Goal: Task Accomplishment & Management: Manage account settings

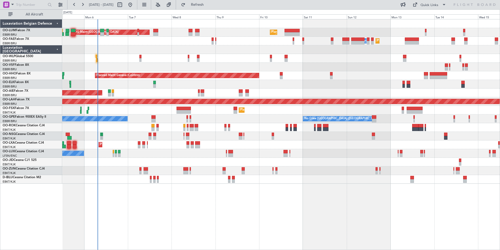
click at [99, 214] on div "AOG Maint Sibiu Planned Maint Brussels (Brussels National) Planned Maint Brusse…" at bounding box center [281, 134] width 438 height 231
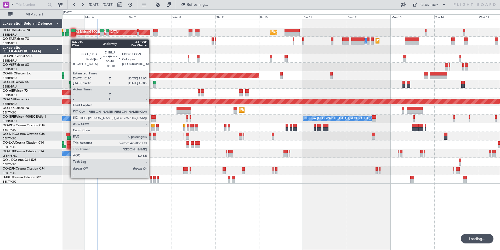
click at [151, 177] on div at bounding box center [151, 178] width 2 height 4
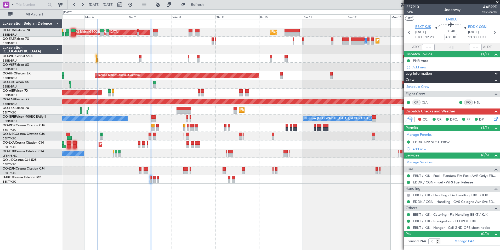
click at [422, 25] on span "EBKT KJK" at bounding box center [423, 27] width 16 height 5
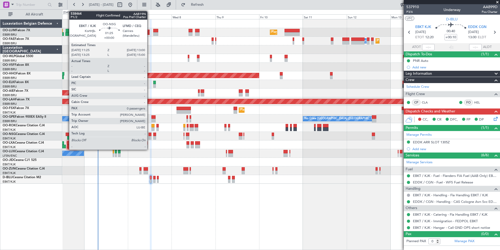
click at [150, 133] on div at bounding box center [150, 134] width 3 height 4
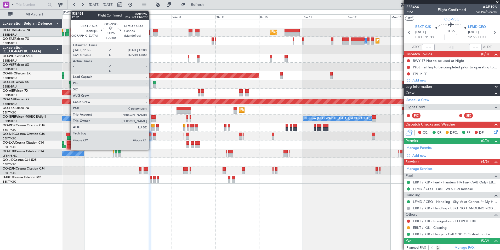
click at [151, 135] on div at bounding box center [150, 134] width 3 height 4
click at [152, 136] on div at bounding box center [281, 136] width 438 height 9
click at [149, 134] on div at bounding box center [150, 134] width 3 height 4
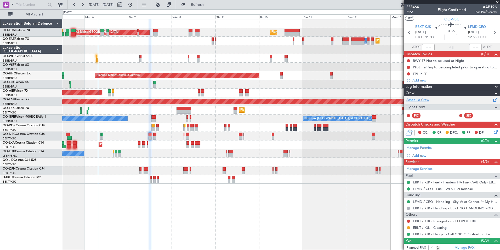
click at [427, 100] on link "Schedule Crew" at bounding box center [418, 99] width 23 height 5
click at [209, 203] on div "AOG Maint Sibiu Planned Maint Brussels (Brussels National) Planned Maint Brusse…" at bounding box center [281, 134] width 438 height 231
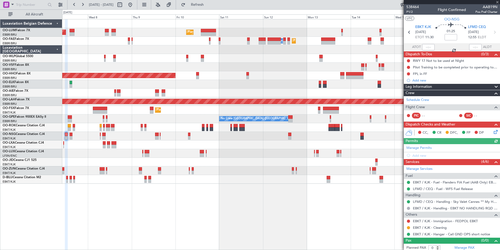
click at [197, 205] on div "AOG Maint Sibiu Planned Maint Brussels (Brussels National) Planned Maint Melsbr…" at bounding box center [281, 134] width 438 height 231
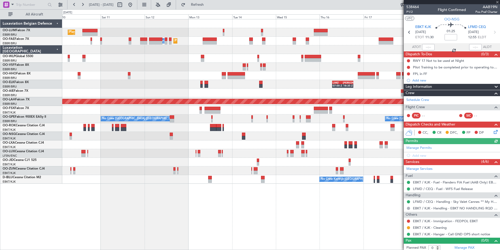
click at [99, 178] on div "Planned Maint Brussels (Brussels National) Planned Maint Melsbroek Air Base Own…" at bounding box center [281, 134] width 438 height 231
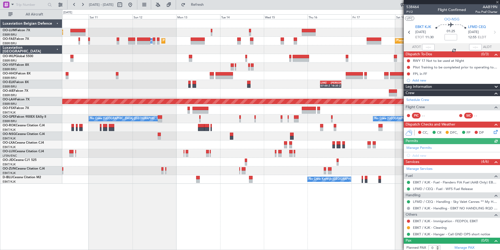
click at [133, 190] on div "Planned Maint Brussels (Brussels National) Planned Maint Melsbroek Air Base Own…" at bounding box center [281, 134] width 438 height 231
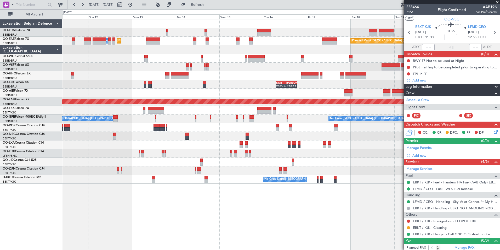
click at [100, 189] on div "Planned Maint Brussels (Brussels National) Planned Maint Melsbroek Air Base Own…" at bounding box center [281, 134] width 438 height 231
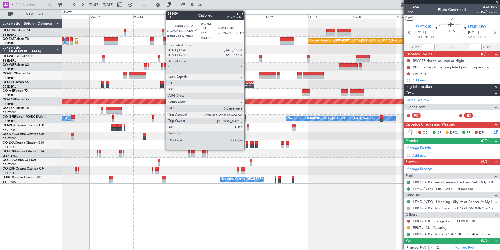
click at [247, 142] on div at bounding box center [247, 143] width 3 height 4
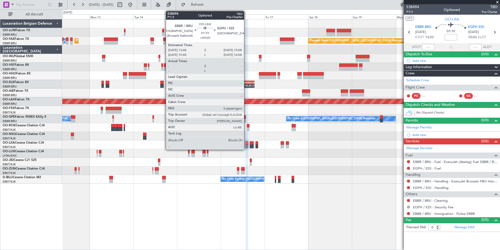
click at [246, 144] on div at bounding box center [247, 143] width 3 height 4
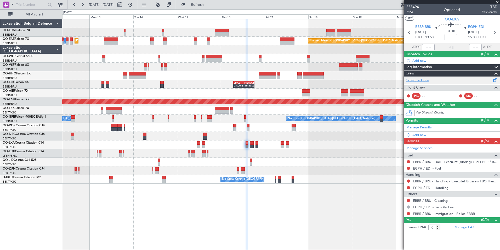
click at [419, 79] on link "Schedule Crew" at bounding box center [418, 80] width 23 height 5
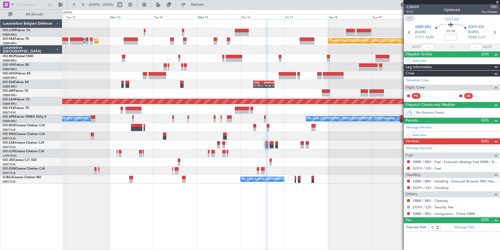
click at [121, 215] on div "Planned Maint Brussels (Brussels National) Planned Maint Brussels (Brussels Nat…" at bounding box center [281, 134] width 438 height 231
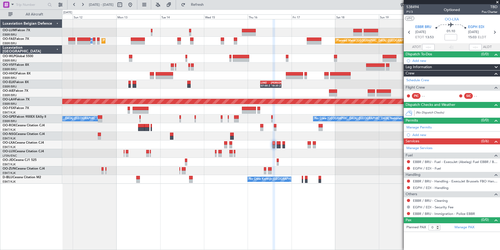
click at [267, 249] on html "11 Oct 2025 - 21 Oct 2025 Refresh Quick Links All Aircraft Planned Maint Brusse…" at bounding box center [250, 125] width 500 height 250
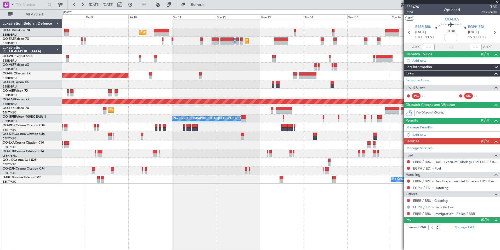
click at [234, 249] on html "11 Oct 2025 - 21 Oct 2025 Refresh Quick Links All Aircraft Planned Maint Brusse…" at bounding box center [250, 125] width 500 height 250
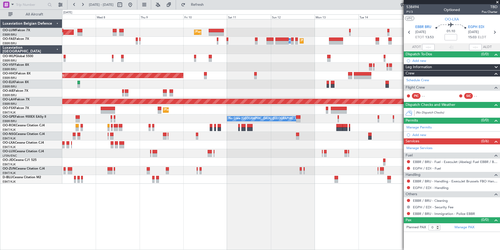
click at [266, 245] on div "Planned Maint Brussels (Brussels National) AOG Maint Sibiu Planned Maint Melsbr…" at bounding box center [281, 134] width 438 height 231
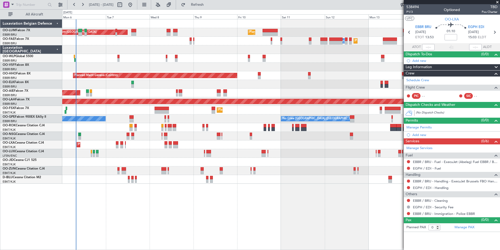
click at [224, 222] on div "Planned Maint Brussels (Brussels National) AOG Maint Sibiu Planned Maint Brusse…" at bounding box center [281, 134] width 438 height 231
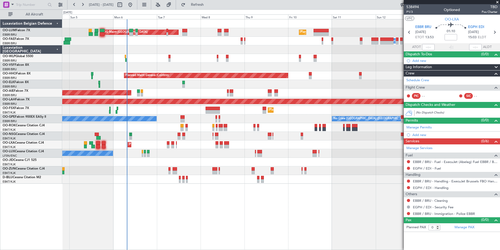
click at [176, 206] on div "Planned Maint Brussels (Brussels National) AOG Maint Sibiu Planned Maint Brusse…" at bounding box center [281, 134] width 438 height 231
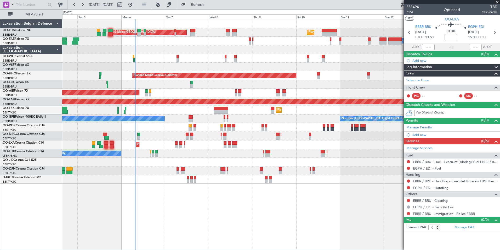
click at [122, 198] on div "Planned Maint Brussels (Brussels National) AOG Maint Sibiu Planned Maint Brusse…" at bounding box center [281, 134] width 438 height 231
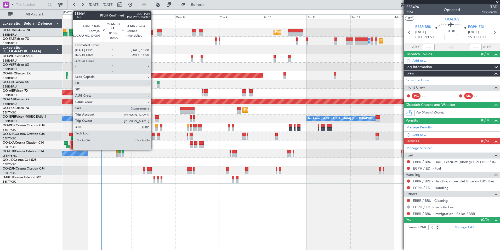
click at [154, 134] on div at bounding box center [153, 134] width 3 height 4
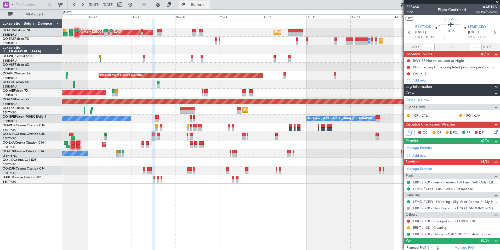
click at [209, 3] on span "Refresh" at bounding box center [198, 5] width 22 height 4
click at [416, 26] on span "EBKT KJK" at bounding box center [423, 27] width 16 height 5
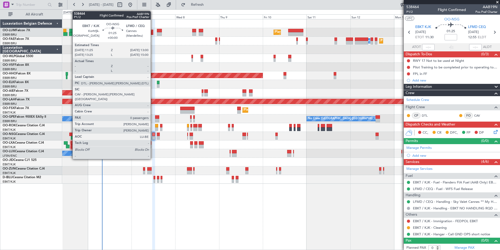
click at [153, 135] on div at bounding box center [153, 134] width 3 height 4
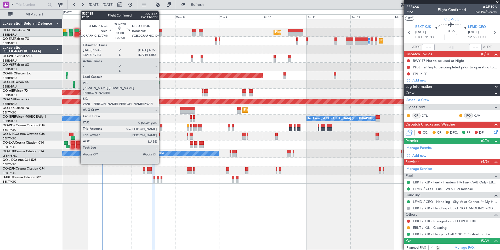
click at [161, 126] on div at bounding box center [161, 126] width 2 height 4
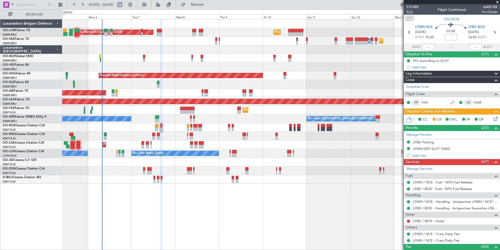
click at [413, 14] on span "P1/2" at bounding box center [413, 12] width 13 height 4
click at [421, 88] on link "Schedule Crew" at bounding box center [418, 86] width 23 height 5
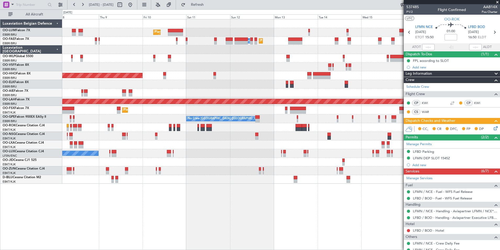
click at [199, 230] on div "Planned Maint Brussels (Brussels National) AOG Maint Sibiu Planned Maint Melsbr…" at bounding box center [281, 134] width 438 height 231
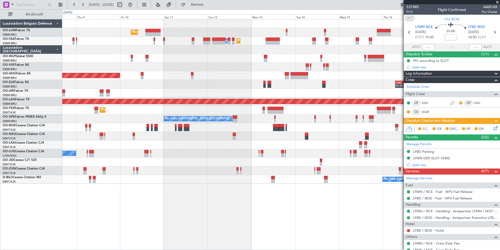
click at [256, 217] on div "Planned Maint Brussels (Brussels National) AOG Maint Sibiu Planned Maint Melsbr…" at bounding box center [281, 134] width 438 height 231
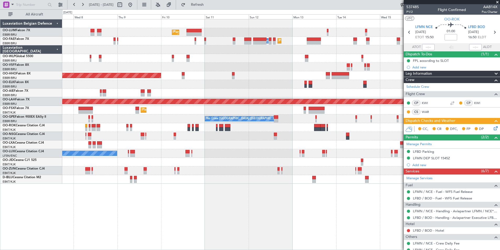
click at [310, 218] on div "Planned Maint Brussels (Brussels National) AOG Maint Sibiu Planned Maint Melsbr…" at bounding box center [281, 134] width 438 height 231
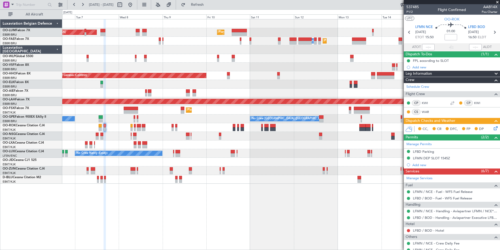
click at [236, 190] on div "Planned Maint Brussels (Brussels National) AOG Maint Sibiu Planned Maint Brusse…" at bounding box center [281, 134] width 438 height 231
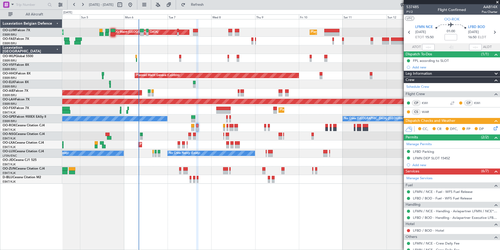
click at [204, 193] on div "Planned Maint Brussels (Brussels National) AOG Maint Sibiu Planned Maint Brusse…" at bounding box center [281, 134] width 438 height 231
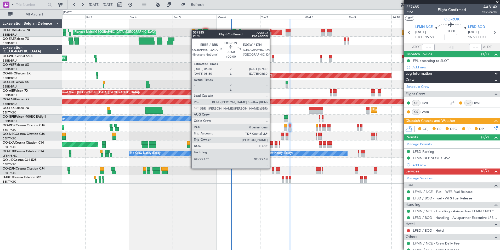
click at [272, 168] on div at bounding box center [273, 169] width 2 height 4
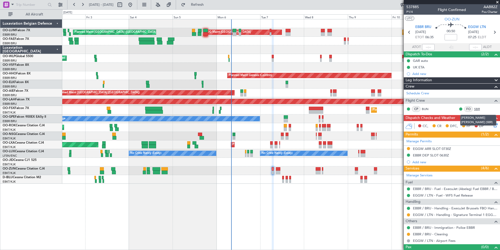
click at [475, 109] on link "SBR" at bounding box center [480, 108] width 12 height 5
click at [185, 231] on div "Planned Maint Brussels (Brussels National) Planned Maint Brussels (Brussels Nat…" at bounding box center [281, 134] width 438 height 231
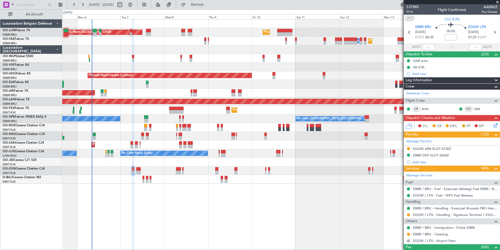
click at [267, 204] on div "Planned Maint Brussels (Brussels National) AOG Maint Sibiu Planned Maint Brusse…" at bounding box center [281, 134] width 438 height 231
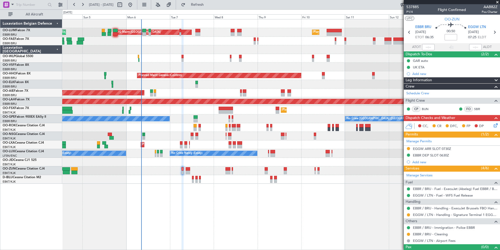
click at [232, 212] on div "Planned Maint Brussels (Brussels National) AOG Maint Sibiu Planned Maint Brusse…" at bounding box center [281, 134] width 438 height 231
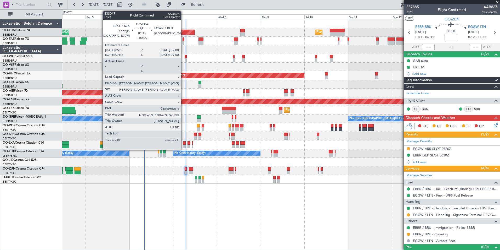
click at [184, 141] on div at bounding box center [184, 143] width 3 height 4
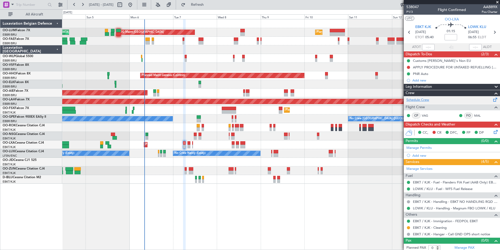
click at [425, 98] on link "Schedule Crew" at bounding box center [418, 99] width 23 height 5
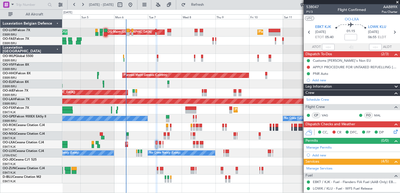
click at [312, 24] on section "EBKT KJK 07/10/2025 ETOT 05:40 01:15 LOWK KLU 07/10/2025 06:55 ELDT" at bounding box center [352, 33] width 96 height 21
click at [318, 29] on span "EBKT KJK" at bounding box center [323, 27] width 16 height 5
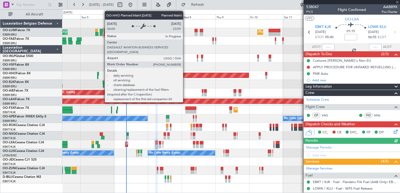
click at [129, 76] on div "Planned Maint Geneva (Cointrin)" at bounding box center [185, 75] width 126 height 5
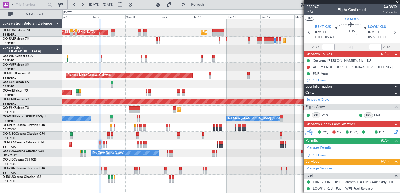
click at [215, 54] on div "Planned Maint Brussels (Brussels National) AOG Maint Sibiu Planned Maint Brusse…" at bounding box center [230, 101] width 337 height 164
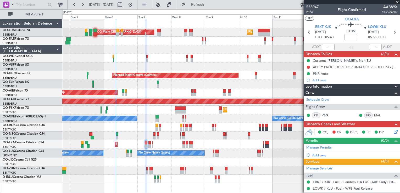
click at [136, 52] on div "Planned Maint [GEOGRAPHIC_DATA] ([GEOGRAPHIC_DATA] National) AOG Maint [GEOGRAP…" at bounding box center [230, 101] width 337 height 164
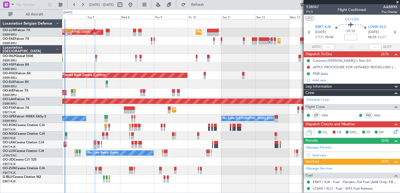
click at [135, 150] on div "Planned Maint Brussels (Brussels National) AOG Maint Sibiu Planned Maint Brusse…" at bounding box center [230, 101] width 337 height 164
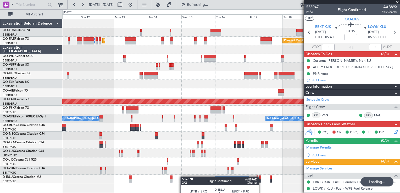
click at [166, 174] on div "Planned Maint Brussels (Brussels National) Planned Maint Melsbroek Air Base Own…" at bounding box center [230, 101] width 337 height 164
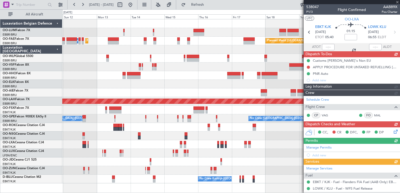
click at [201, 179] on div "Planned Maint Brussels (Brussels National) Planned Maint Brussels (Brussels Nat…" at bounding box center [231, 106] width 338 height 174
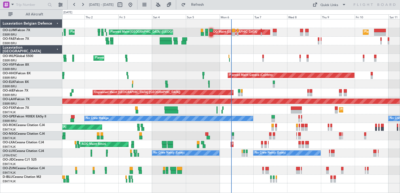
click at [234, 183] on div "Planned Maint [GEOGRAPHIC_DATA] ([GEOGRAPHIC_DATA] National) AOG Maint [GEOGRAP…" at bounding box center [231, 106] width 338 height 174
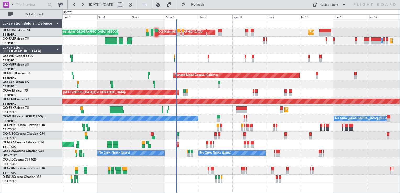
click at [231, 173] on div "Planned Maint [GEOGRAPHIC_DATA] ([GEOGRAPHIC_DATA] National) AOG Maint [GEOGRAP…" at bounding box center [230, 101] width 337 height 164
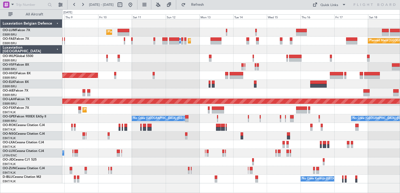
click at [209, 185] on div "Planned Maint [GEOGRAPHIC_DATA] ([GEOGRAPHIC_DATA] National) AOG Maint [GEOGRAP…" at bounding box center [231, 106] width 338 height 174
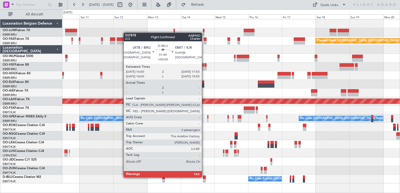
click at [204, 177] on div at bounding box center [204, 178] width 3 height 4
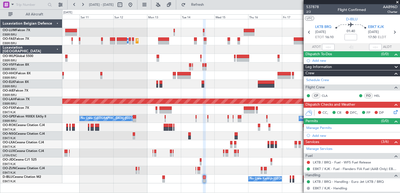
click at [288, 89] on div at bounding box center [230, 92] width 337 height 9
click at [321, 80] on link "Schedule Crew" at bounding box center [317, 80] width 23 height 5
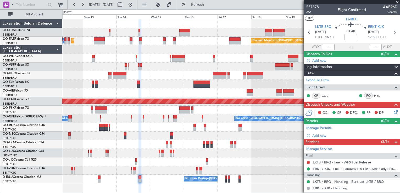
click at [183, 193] on html "10 Oct 2025 - 20 Oct 2025 Refresh Quick Links All Aircraft Planned Maint Brusse…" at bounding box center [200, 96] width 400 height 193
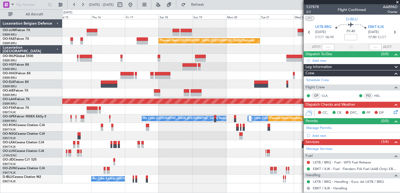
click at [183, 192] on div "Owner Melsbroek Air Base Owner Melsbroek Air Base Planned Maint Kortrijk-Wevelg…" at bounding box center [231, 106] width 338 height 174
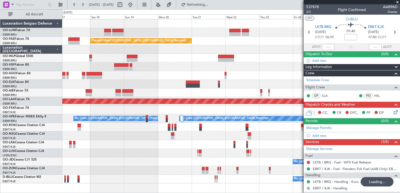
click at [192, 193] on html "15 Oct 2025 - 25 Oct 2025 Refreshing... Quick Links All Aircraft Owner Melsbroe…" at bounding box center [200, 96] width 400 height 193
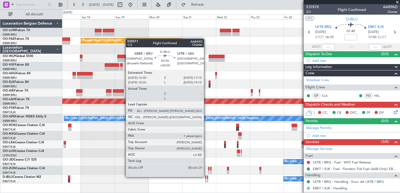
click at [206, 177] on div at bounding box center [205, 178] width 1 height 4
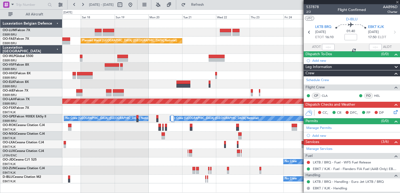
type input "1"
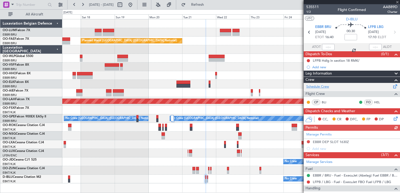
click at [322, 87] on link "Schedule Crew" at bounding box center [317, 86] width 23 height 5
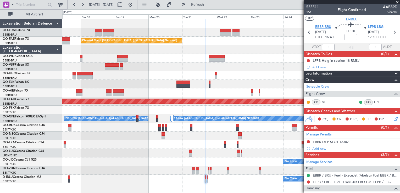
click at [329, 28] on span "EBBR BRU" at bounding box center [323, 27] width 16 height 5
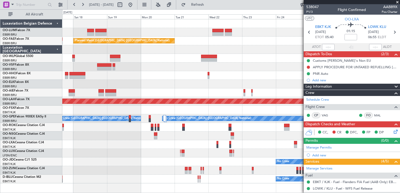
click at [115, 158] on div "No Crew" at bounding box center [230, 162] width 337 height 9
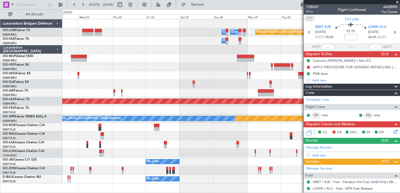
click at [88, 181] on div "Owner Melsbroek Air Base Owner Melsbroek Air Base Planned Maint Kortrijk-Wevelg…" at bounding box center [231, 106] width 338 height 174
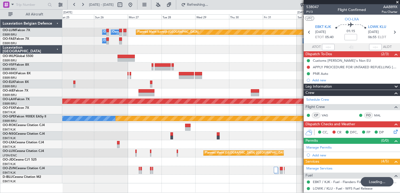
click at [137, 176] on div "Owner Melsbroek Air Base Owner Melsbroek Air Base Planned Maint Kortrijk-Wevelg…" at bounding box center [231, 106] width 338 height 174
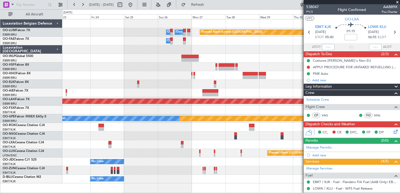
click at [269, 123] on div "Planned Maint Kortrijk-Wevelgem Owner Melsbroek Air Base Owner Melsbroek Air Ba…" at bounding box center [230, 101] width 337 height 164
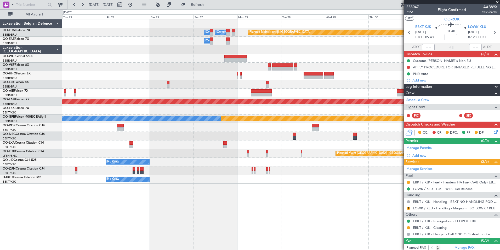
click at [240, 182] on div "Planned Maint Kortrijk-Wevelgem Owner Melsbroek Air Base Owner Melsbroek Air Ba…" at bounding box center [281, 134] width 438 height 231
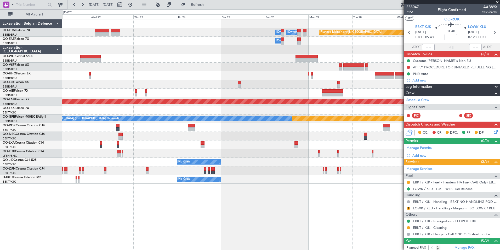
click at [218, 193] on div "Planned Maint Kortrijk-Wevelgem Owner Melsbroek Air Base Owner Melsbroek Air Ba…" at bounding box center [281, 134] width 438 height 231
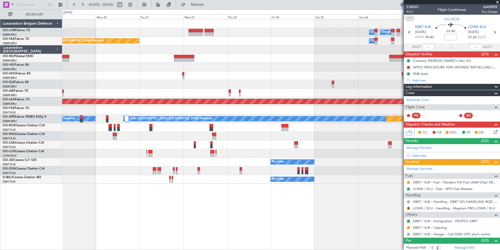
click at [150, 193] on div "Planned Maint Kortrijk-Wevelgem Owner Melsbroek Air Base Owner Melsbroek Air Ba…" at bounding box center [281, 134] width 438 height 231
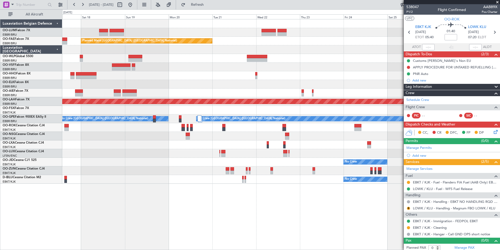
click at [167, 193] on div "Planned Maint Kortrijk-Wevelgem Owner Melsbroek Air Base Owner Melsbroek Air Ba…" at bounding box center [281, 134] width 438 height 231
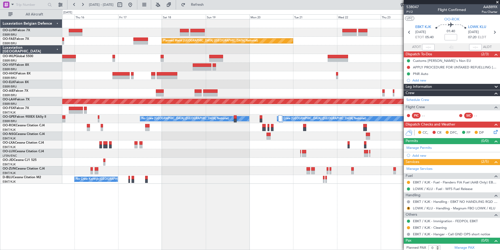
click at [208, 193] on div "Owner Melsbroek Air Base Owner Melsbroek Air Base Planned Maint Kortrijk-Wevelg…" at bounding box center [281, 134] width 438 height 231
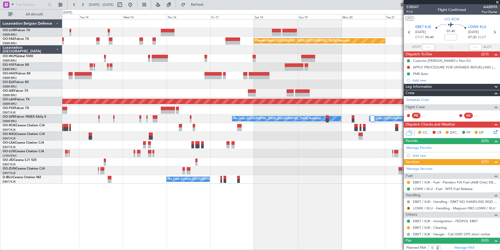
click at [218, 193] on div "Planned Maint Brussels (Brussels National) Owner Melsbroek Air Base Planned Mai…" at bounding box center [281, 134] width 438 height 231
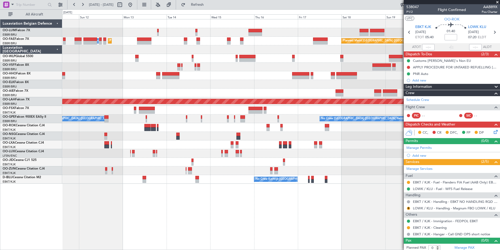
click at [242, 193] on div "Planned Maint Brussels (Brussels National) Planned Maint Brussels (Brussels Nat…" at bounding box center [281, 134] width 438 height 231
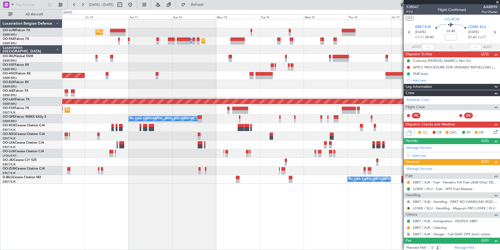
click at [177, 193] on div "Planned Maint Brussels (Brussels National) AOG Maint Sibiu Planned Maint Brusse…" at bounding box center [281, 134] width 438 height 231
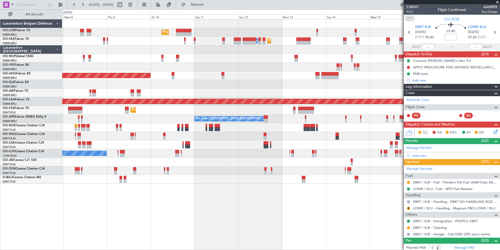
click at [176, 193] on div "Planned Maint Brussels (Brussels National) AOG Maint Sibiu Planned Maint Melsbr…" at bounding box center [281, 134] width 438 height 231
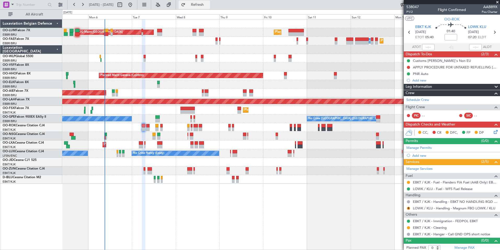
click at [199, 5] on button "Refresh" at bounding box center [194, 5] width 31 height 8
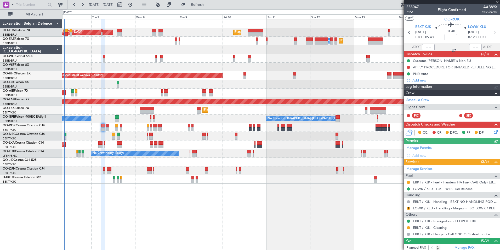
click at [132, 193] on div "Planned Maint Brussels (Brussels National) AOG Maint Sibiu Planned Maint Brusse…" at bounding box center [281, 134] width 438 height 231
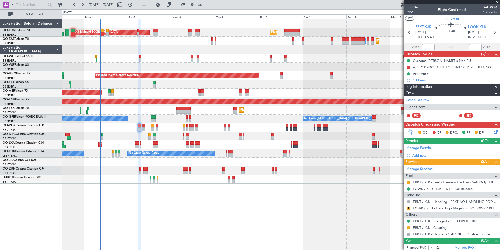
click at [139, 193] on div at bounding box center [139, 134] width 3 height 231
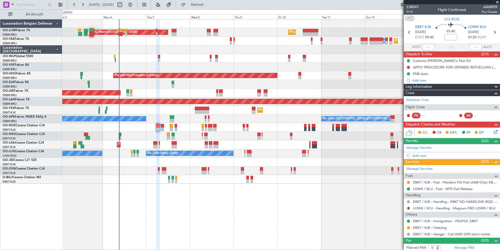
click at [152, 188] on div "AOG Maint Sibiu Planned Maint Brussels (Brussels National) Planned Maint Brusse…" at bounding box center [281, 134] width 438 height 231
click at [116, 190] on div "AOG Maint Sibiu Planned Maint Brussels (Brussels National) Planned Maint Brusse…" at bounding box center [281, 134] width 438 height 231
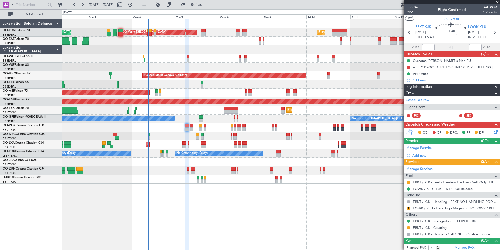
click at [134, 193] on div "AOG Maint Sibiu Planned Maint Brussels (Brussels National) Planned Maint Brusse…" at bounding box center [281, 134] width 438 height 231
click at [143, 193] on div "AOG Maint Sibiu Planned Maint Brussels (Brussels National) Planned Maint Brusse…" at bounding box center [281, 134] width 438 height 231
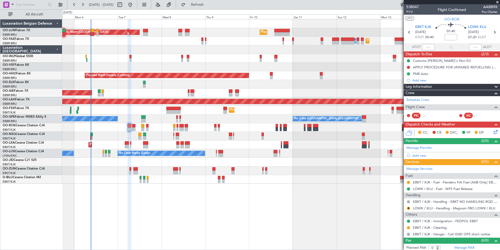
click at [108, 193] on div "AOG Maint Sibiu Planned Maint Brussels (Brussels National) Planned Maint Brusse…" at bounding box center [281, 134] width 438 height 231
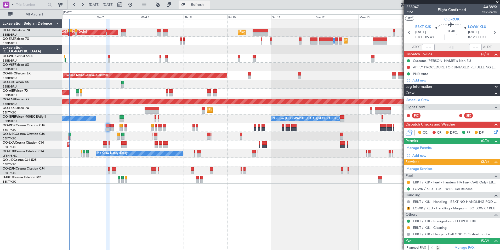
click at [204, 4] on span "Refresh" at bounding box center [198, 5] width 22 height 4
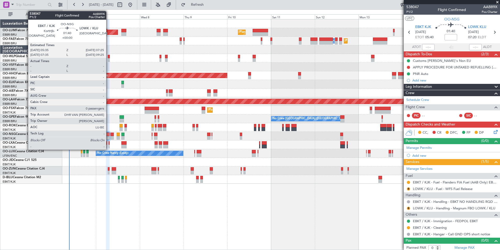
click at [109, 134] on div at bounding box center [107, 134] width 3 height 4
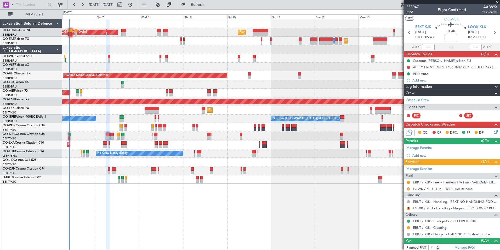
click at [400, 12] on span "P1/2" at bounding box center [413, 12] width 13 height 4
click at [400, 100] on link "Schedule Crew" at bounding box center [418, 99] width 23 height 5
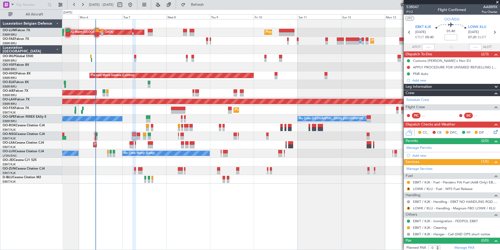
click at [165, 193] on div "AOG Maint Sibiu Planned Maint Brussels (Brussels National) Planned Maint Brusse…" at bounding box center [281, 134] width 438 height 231
click at [201, 4] on button "Refresh" at bounding box center [194, 5] width 31 height 8
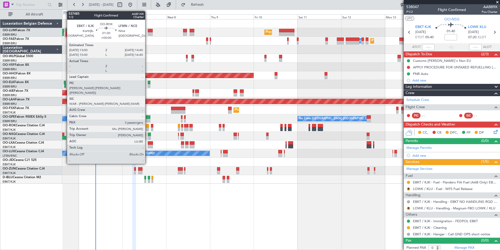
click at [148, 125] on div at bounding box center [147, 126] width 3 height 4
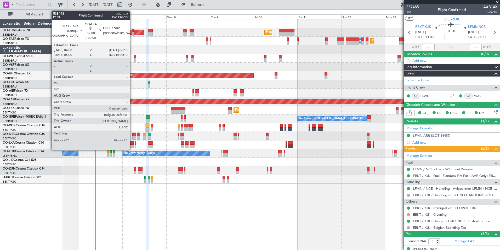
click at [132, 145] on div at bounding box center [132, 146] width 4 height 4
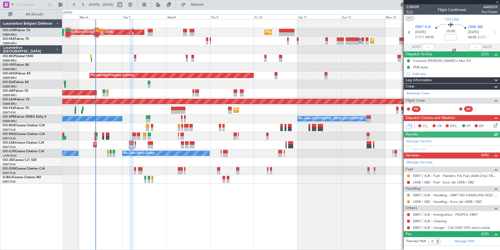
click at [400, 12] on span "P1/3" at bounding box center [413, 12] width 13 height 4
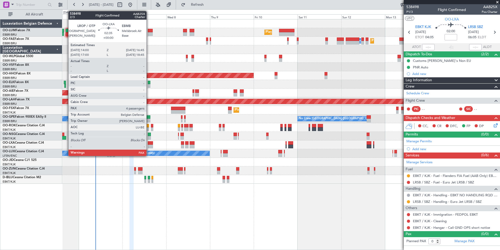
click at [149, 143] on div at bounding box center [150, 143] width 5 height 4
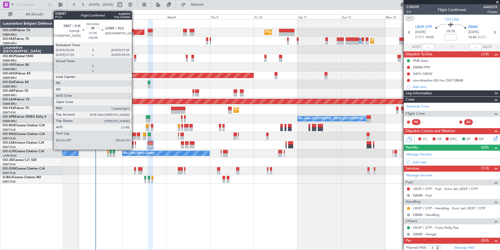
click at [134, 138] on div at bounding box center [133, 138] width 3 height 4
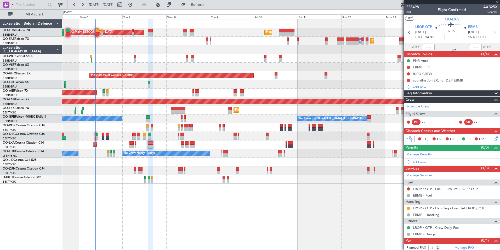
type input "0"
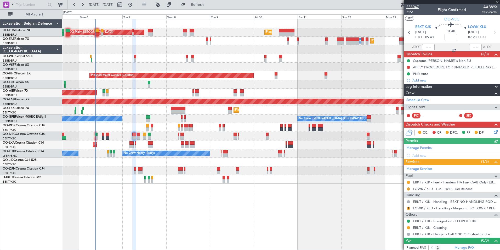
click at [400, 6] on span "538047" at bounding box center [413, 6] width 13 height 5
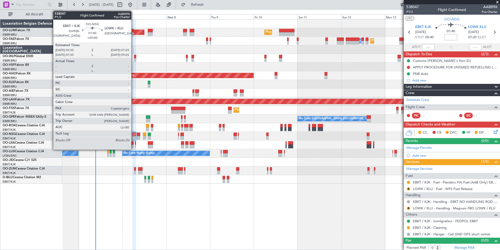
click at [134, 136] on div at bounding box center [133, 134] width 3 height 4
click at [133, 142] on div at bounding box center [132, 143] width 4 height 4
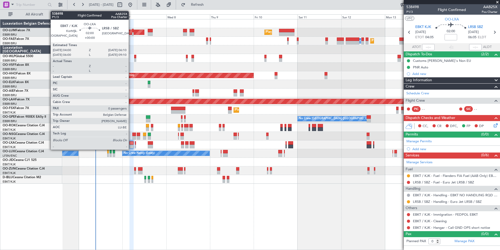
click at [131, 143] on div at bounding box center [132, 143] width 4 height 4
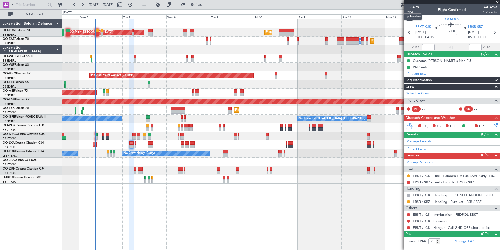
click at [400, 12] on mat-tooltip-component "Trip Number" at bounding box center [413, 17] width 26 height 14
click at [400, 90] on div "Schedule Crew" at bounding box center [452, 93] width 96 height 8
click at [129, 144] on div "Planned Maint Kortrijk-Wevelgem AOG Maint Rimini" at bounding box center [281, 144] width 438 height 9
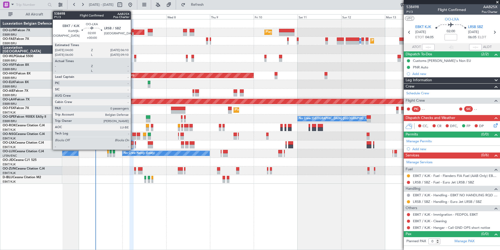
click at [133, 143] on div at bounding box center [132, 143] width 4 height 4
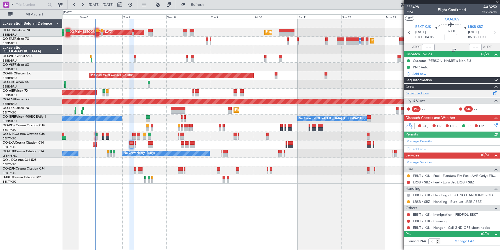
click at [400, 93] on link "Schedule Crew" at bounding box center [418, 93] width 23 height 5
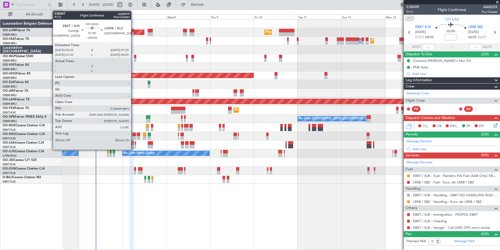
click at [133, 134] on div at bounding box center [133, 134] width 3 height 4
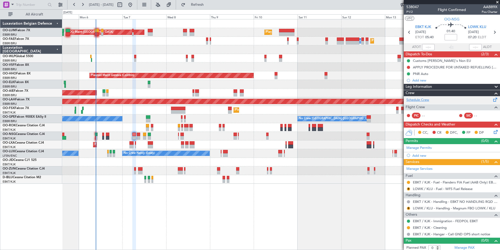
click at [400, 99] on link "Schedule Crew" at bounding box center [418, 99] width 23 height 5
click at [203, 3] on button "Refresh" at bounding box center [194, 5] width 31 height 8
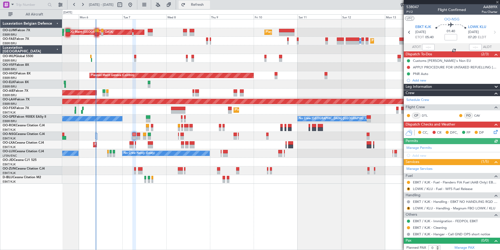
click at [205, 5] on span "Refresh" at bounding box center [198, 5] width 22 height 4
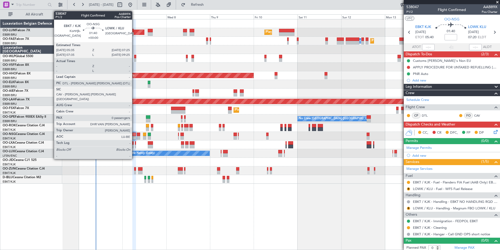
click at [135, 133] on div at bounding box center [133, 134] width 3 height 4
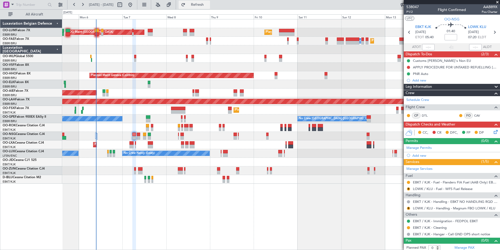
click at [209, 6] on span "Refresh" at bounding box center [198, 5] width 22 height 4
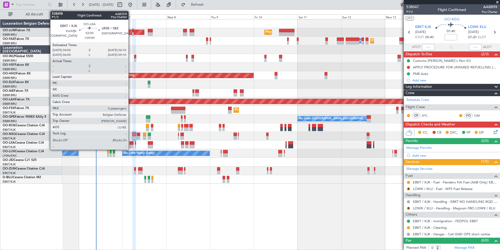
click at [131, 146] on div at bounding box center [132, 146] width 4 height 4
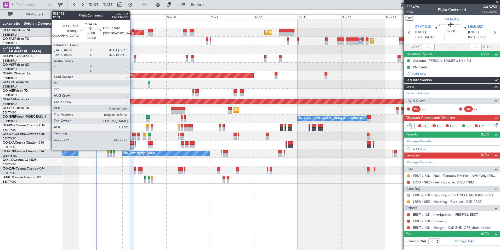
click at [132, 144] on div at bounding box center [132, 143] width 4 height 4
click at [133, 142] on div at bounding box center [132, 143] width 4 height 4
click at [132, 142] on div at bounding box center [132, 143] width 4 height 4
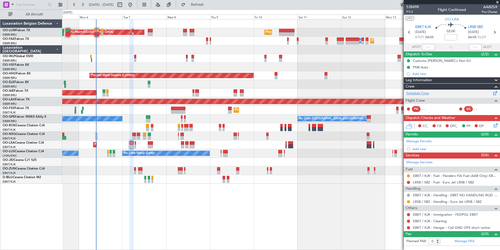
click at [400, 93] on link "Schedule Crew" at bounding box center [418, 93] width 23 height 5
type input "+00:10"
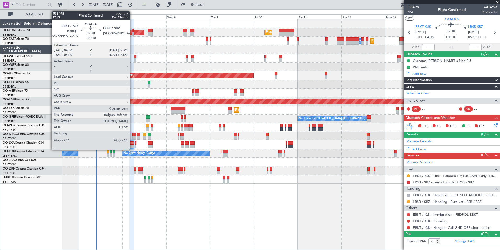
click at [132, 143] on div at bounding box center [132, 143] width 4 height 4
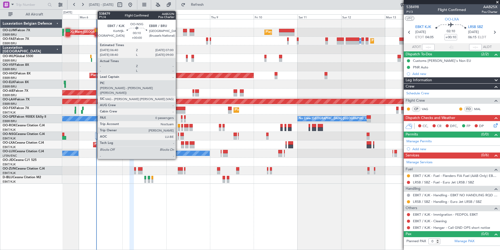
click at [178, 132] on div at bounding box center [178, 134] width 1 height 4
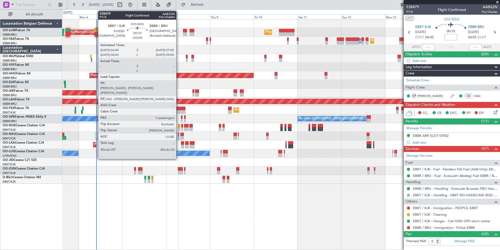
click at [179, 134] on div at bounding box center [178, 134] width 1 height 4
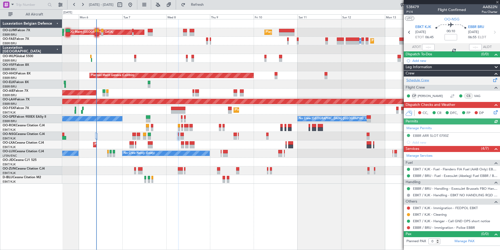
click at [400, 81] on link "Schedule Crew" at bounding box center [418, 80] width 23 height 5
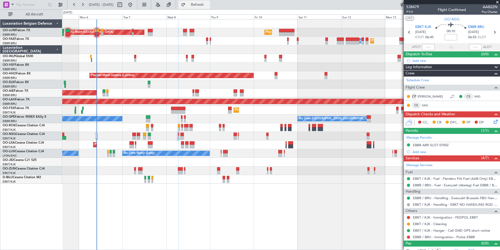
click at [210, 8] on button "Refresh" at bounding box center [194, 5] width 31 height 8
click at [149, 125] on div at bounding box center [281, 127] width 438 height 9
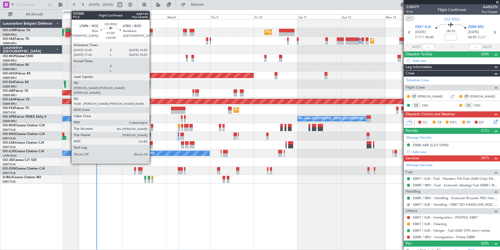
click at [152, 125] on div at bounding box center [152, 126] width 2 height 4
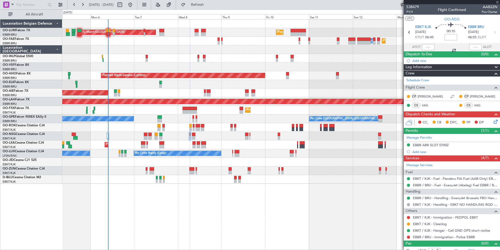
click at [160, 193] on div "AOG Maint Sibiu Planned Maint Brussels (Brussels National) Planned Maint Brusse…" at bounding box center [281, 134] width 438 height 231
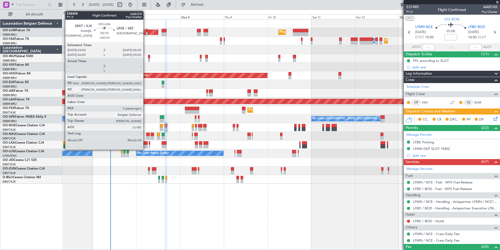
click at [146, 143] on div at bounding box center [145, 143] width 4 height 4
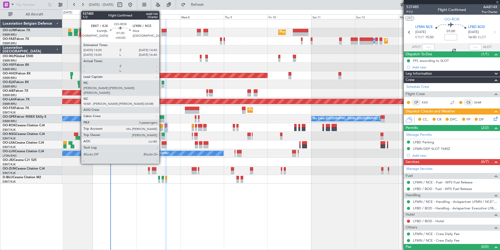
type input "+00:10"
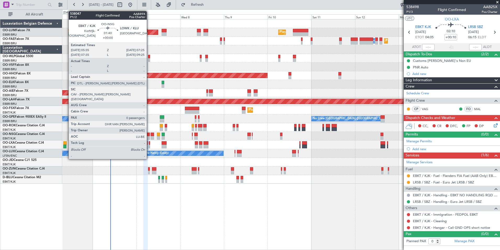
click at [149, 134] on div at bounding box center [147, 134] width 3 height 4
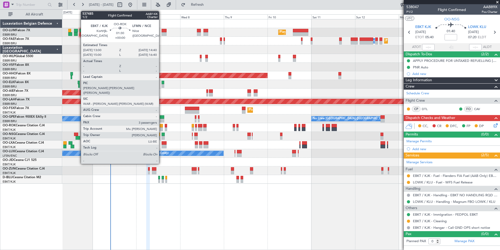
click at [161, 126] on div at bounding box center [161, 126] width 3 height 4
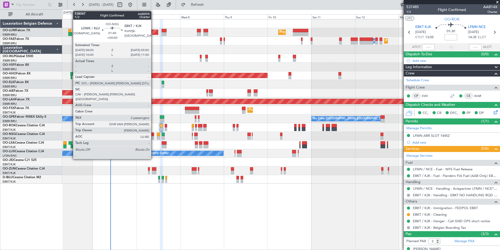
click at [154, 136] on div at bounding box center [152, 138] width 3 height 4
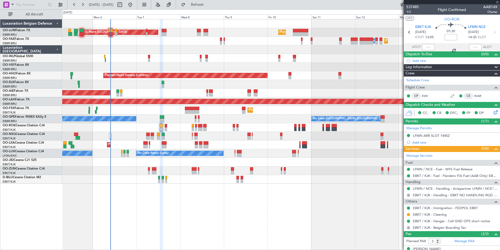
type input "2"
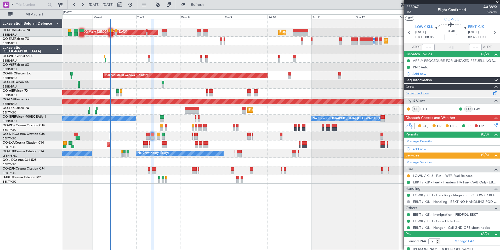
click at [400, 92] on link "Schedule Crew" at bounding box center [418, 93] width 23 height 5
click at [209, 4] on span "Refresh" at bounding box center [198, 5] width 22 height 4
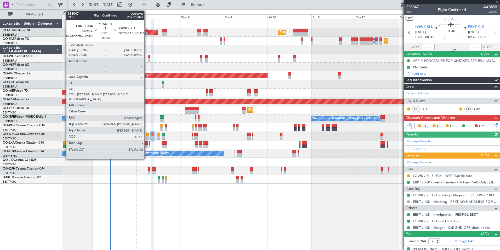
click at [147, 134] on div at bounding box center [147, 134] width 3 height 4
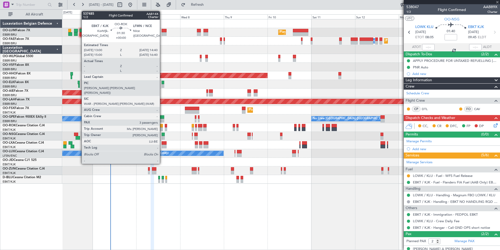
type input "-00:25"
type input "0"
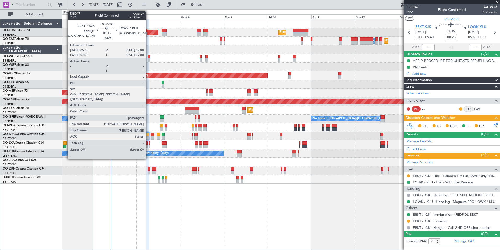
click at [148, 137] on div at bounding box center [147, 138] width 3 height 4
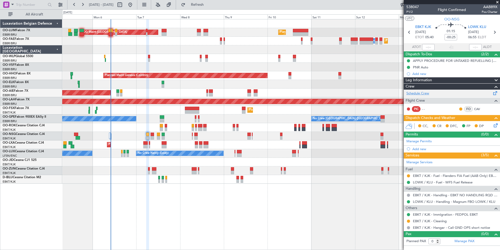
click at [400, 94] on link "Schedule Crew" at bounding box center [418, 93] width 23 height 5
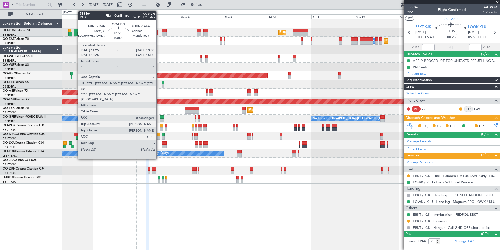
click at [159, 137] on div at bounding box center [158, 138] width 3 height 4
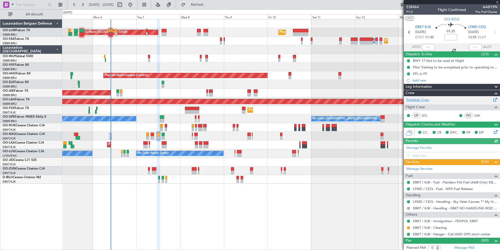
click at [400, 100] on link "Schedule Crew" at bounding box center [418, 99] width 23 height 5
click at [199, 3] on button "Refresh" at bounding box center [194, 5] width 31 height 8
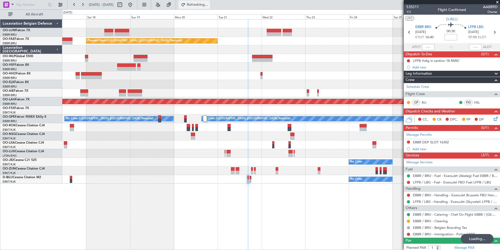
click at [210, 7] on button "Refreshing..." at bounding box center [194, 5] width 31 height 8
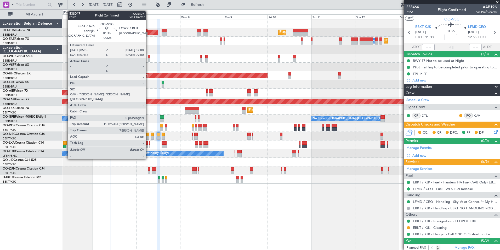
click at [148, 134] on div at bounding box center [147, 134] width 3 height 4
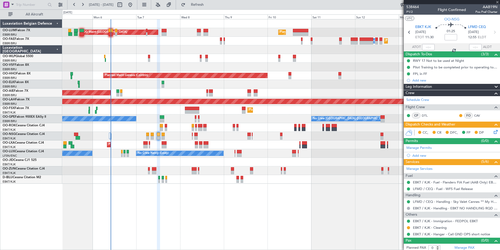
type input "-00:25"
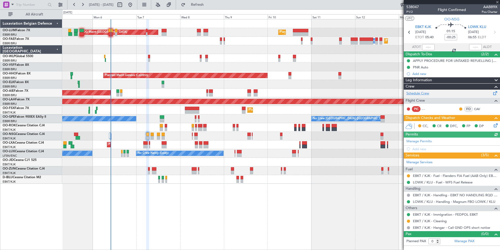
click at [417, 92] on link "Schedule Crew" at bounding box center [418, 93] width 23 height 5
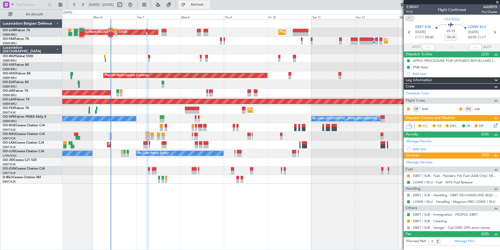
click at [206, 3] on span "Refresh" at bounding box center [198, 5] width 22 height 4
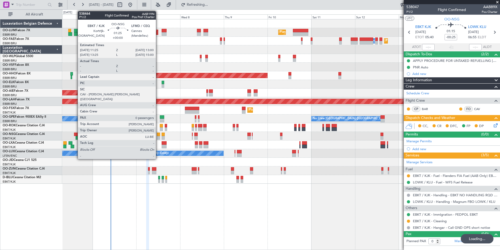
click at [158, 134] on div at bounding box center [158, 134] width 3 height 4
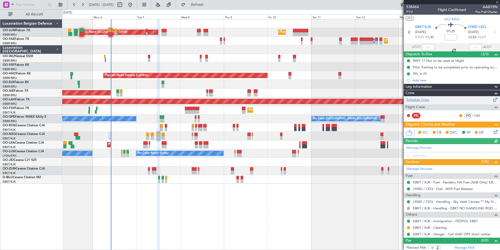
click at [423, 100] on link "Schedule Crew" at bounding box center [418, 99] width 23 height 5
click at [209, 5] on span "Refresh" at bounding box center [198, 5] width 22 height 4
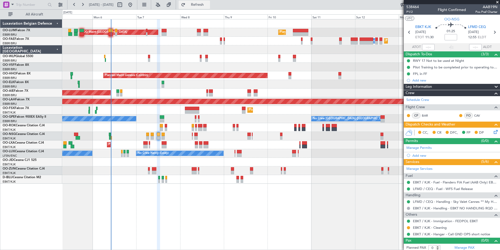
drag, startPoint x: 222, startPoint y: 7, endPoint x: 216, endPoint y: 8, distance: 6.3
click at [210, 6] on button "Refresh" at bounding box center [194, 5] width 31 height 8
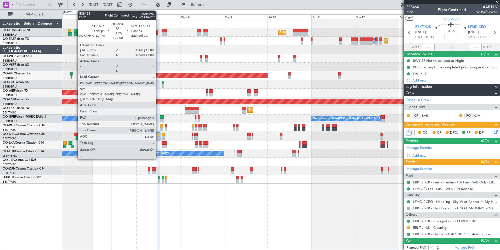
click at [158, 135] on div at bounding box center [158, 134] width 3 height 4
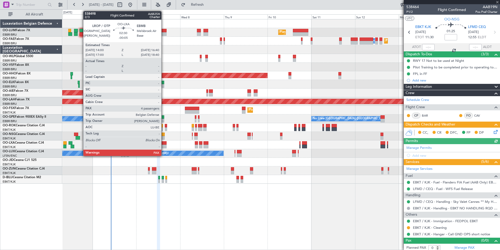
click at [164, 143] on div at bounding box center [164, 143] width 5 height 4
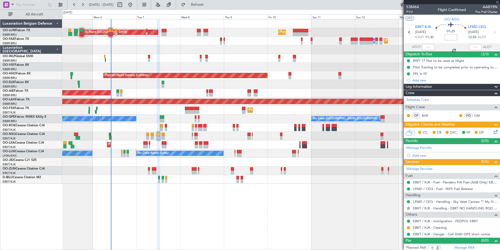
type input "-00:05"
type input "4"
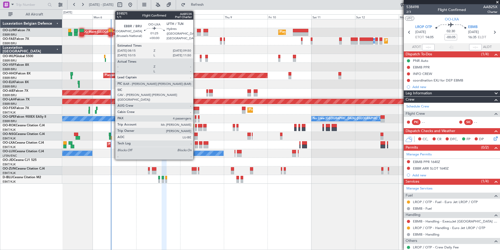
click at [196, 145] on div at bounding box center [196, 146] width 3 height 4
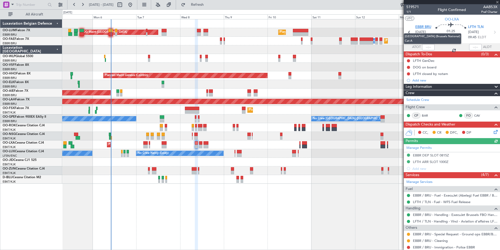
click at [427, 27] on span "EBBR BRU" at bounding box center [423, 27] width 16 height 5
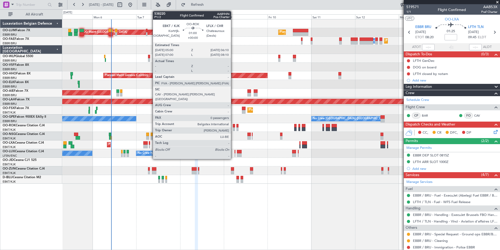
click at [233, 125] on div at bounding box center [234, 126] width 2 height 4
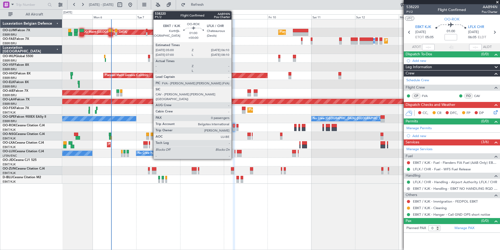
click at [234, 126] on div at bounding box center [234, 126] width 2 height 4
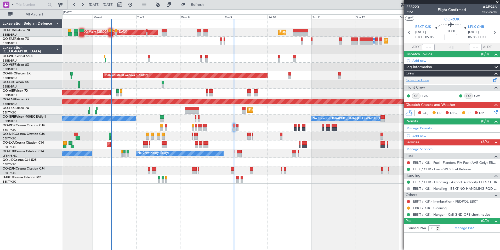
click at [418, 80] on link "Schedule Crew" at bounding box center [418, 80] width 23 height 5
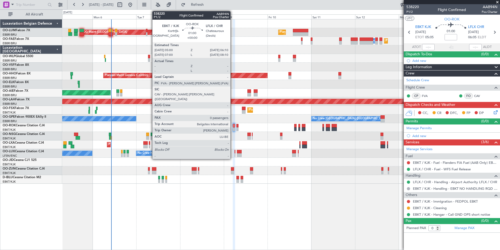
click at [233, 127] on div at bounding box center [234, 126] width 2 height 4
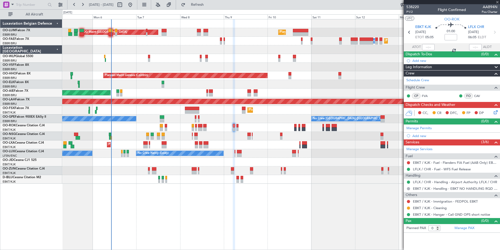
click at [234, 126] on div at bounding box center [234, 126] width 2 height 4
click at [425, 78] on link "Schedule Crew" at bounding box center [418, 80] width 23 height 5
click at [209, 4] on span "Refresh" at bounding box center [198, 5] width 22 height 4
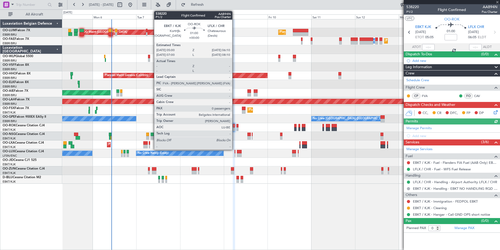
click at [235, 126] on div at bounding box center [234, 126] width 2 height 4
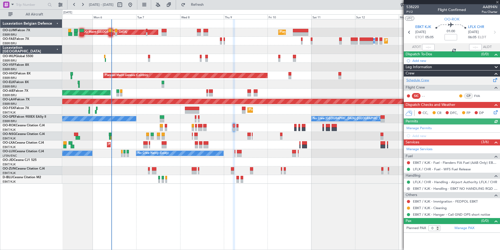
click at [422, 80] on link "Schedule Crew" at bounding box center [418, 80] width 23 height 5
click at [210, 9] on button "Refresh" at bounding box center [194, 5] width 31 height 8
click at [209, 3] on span "Refresh" at bounding box center [198, 5] width 22 height 4
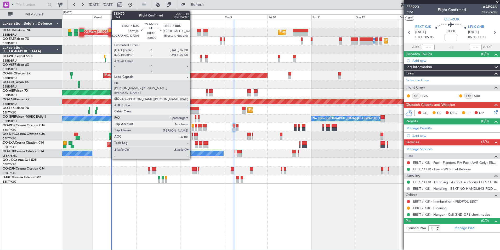
click at [193, 133] on div at bounding box center [192, 134] width 1 height 4
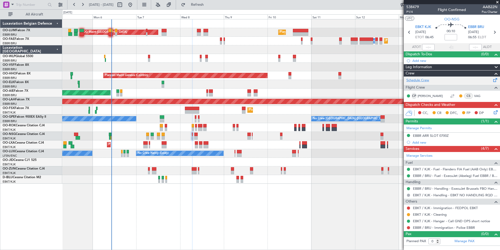
click at [420, 78] on link "Schedule Crew" at bounding box center [418, 80] width 23 height 5
click at [203, 7] on button "Refresh" at bounding box center [194, 5] width 31 height 8
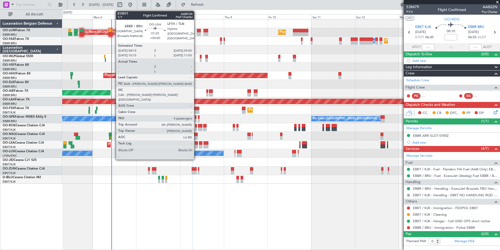
click at [196, 144] on div at bounding box center [196, 143] width 3 height 4
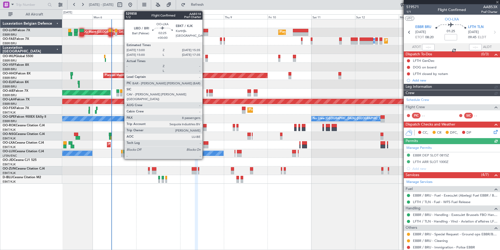
click at [205, 143] on div at bounding box center [206, 143] width 5 height 4
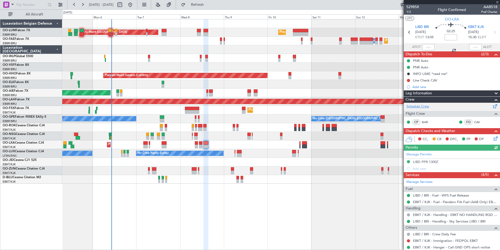
click at [423, 105] on link "Schedule Crew" at bounding box center [418, 106] width 23 height 5
click at [209, 3] on span "Refresh" at bounding box center [198, 5] width 22 height 4
click at [213, 10] on div "0 0 Sun 5 Mon 6 Tue 7 Wed 8 Thu 9 Fri 10 Sat 11 Oct 2025 Sun 12 Mon 13 Tue 14 W…" at bounding box center [281, 14] width 437 height 9
click at [209, 4] on span "Refresh" at bounding box center [198, 5] width 22 height 4
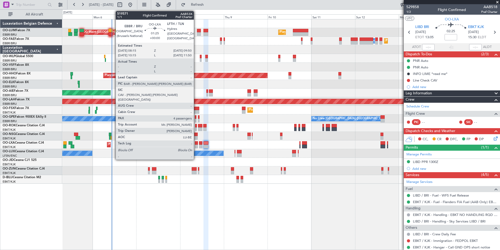
click at [197, 145] on div at bounding box center [196, 146] width 3 height 4
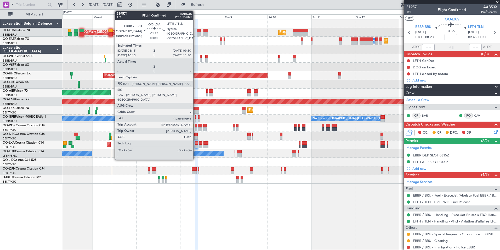
click at [196, 145] on div at bounding box center [196, 146] width 3 height 4
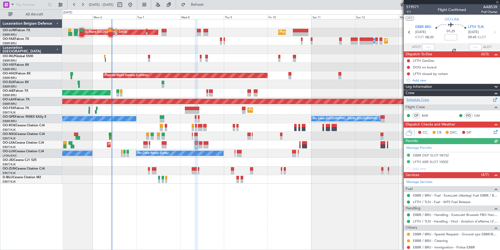
click at [422, 98] on link "Schedule Crew" at bounding box center [418, 99] width 23 height 5
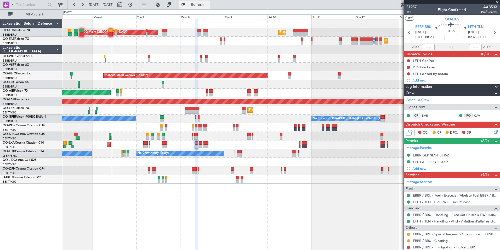
click at [204, 5] on span "Refresh" at bounding box center [198, 5] width 22 height 4
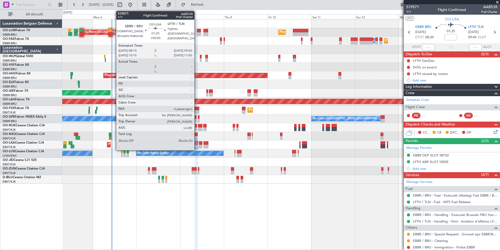
click at [197, 143] on div at bounding box center [196, 143] width 3 height 4
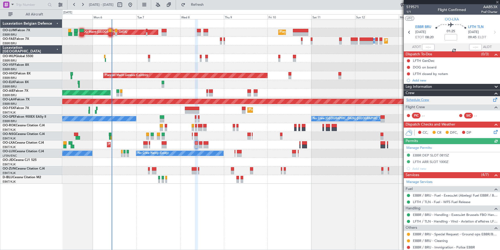
click at [428, 100] on link "Schedule Crew" at bounding box center [418, 99] width 23 height 5
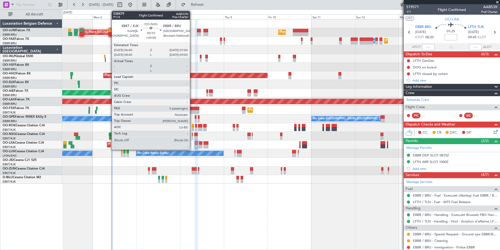
click at [192, 133] on div at bounding box center [192, 134] width 1 height 4
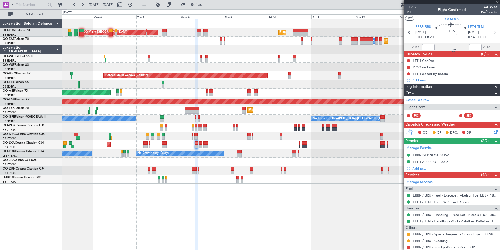
type input "0"
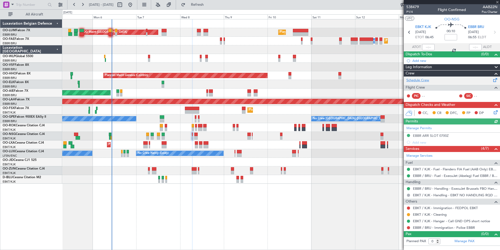
click at [420, 80] on link "Schedule Crew" at bounding box center [418, 80] width 23 height 5
click at [200, 6] on button "Refresh" at bounding box center [194, 5] width 31 height 8
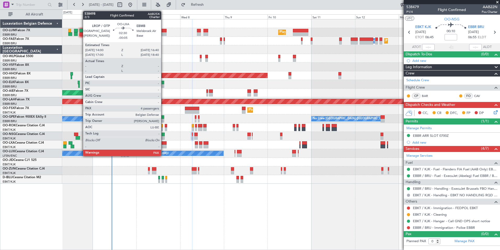
click at [164, 142] on div at bounding box center [164, 143] width 5 height 4
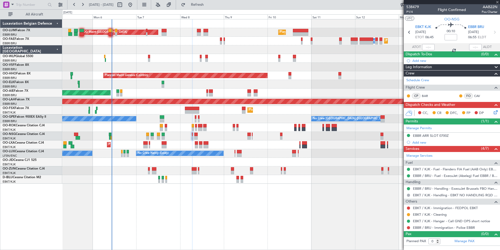
type input "-00:05"
type input "4"
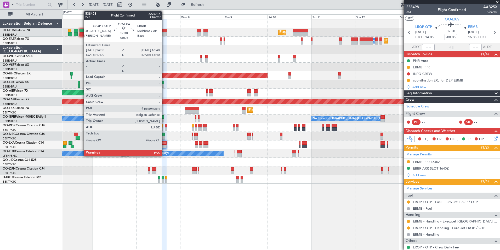
click at [164, 144] on div at bounding box center [164, 143] width 5 height 4
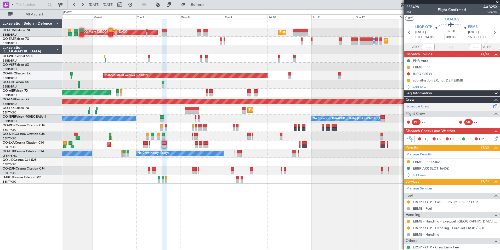
click at [424, 105] on link "Schedule Crew" at bounding box center [418, 106] width 23 height 5
click at [209, 5] on span "Refresh" at bounding box center [198, 5] width 22 height 4
click at [204, 4] on span "Refresh" at bounding box center [198, 5] width 22 height 4
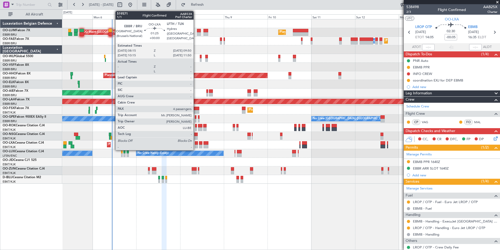
click at [196, 142] on div at bounding box center [196, 143] width 3 height 4
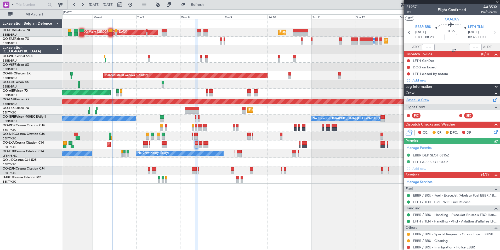
click at [426, 99] on link "Schedule Crew" at bounding box center [418, 99] width 23 height 5
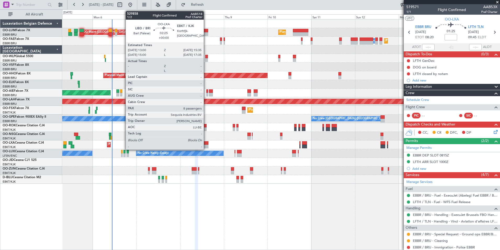
click at [206, 145] on div at bounding box center [206, 146] width 5 height 4
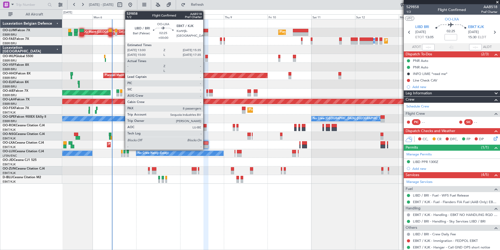
click at [206, 144] on div at bounding box center [206, 143] width 5 height 4
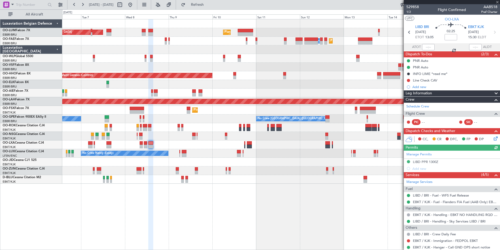
click at [265, 235] on div "Planned Maint Brussels (Brussels National) AOG Maint Sibiu Planned Maint Brusse…" at bounding box center [281, 134] width 438 height 231
click at [256, 228] on div "Planned Maint Brussels (Brussels National) AOG Maint Sibiu Planned Maint Brusse…" at bounding box center [281, 134] width 438 height 231
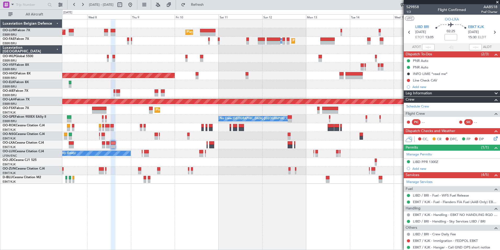
click at [272, 221] on div "Planned Maint Brussels (Brussels National) AOG Maint Sibiu Planned Maint Melsbr…" at bounding box center [281, 134] width 438 height 231
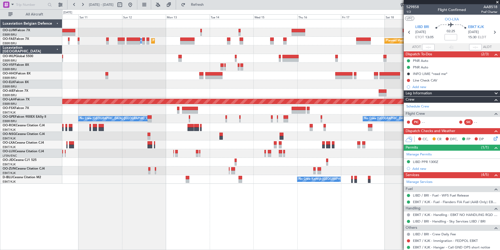
click at [223, 224] on div "Planned Maint Brussels (Brussels National) Planned Maint Melsbroek Air Base Own…" at bounding box center [281, 134] width 438 height 231
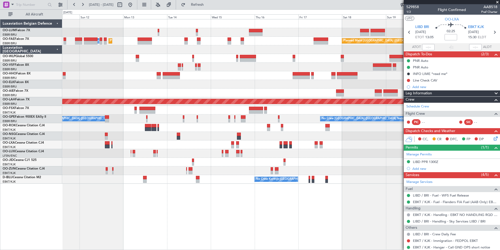
click at [179, 233] on div "Planned Maint Brussels (Brussels National) Planned Maint Melsbroek Air Base Own…" at bounding box center [281, 134] width 438 height 231
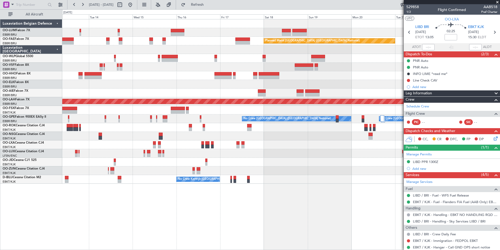
click at [155, 232] on div "Planned Maint Brussels (Brussels National) Owner Melsbroek Air Base Planned Mai…" at bounding box center [281, 134] width 438 height 231
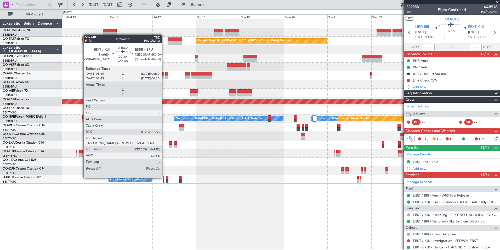
click at [164, 177] on div "No Crew Kortrijk-Wevelgem No Crew" at bounding box center [281, 179] width 438 height 9
click at [164, 178] on div at bounding box center [164, 178] width 2 height 4
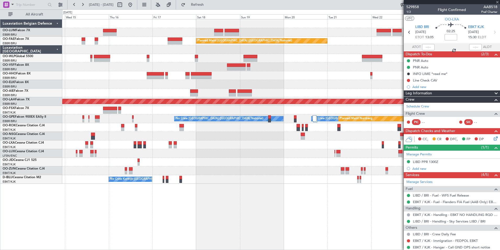
type input "0"
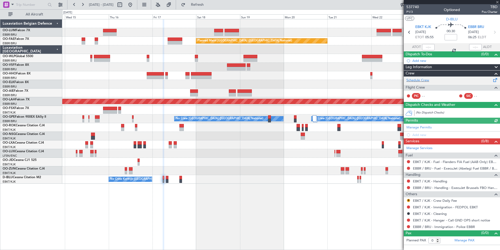
click at [418, 83] on div "Schedule Crew" at bounding box center [452, 80] width 96 height 8
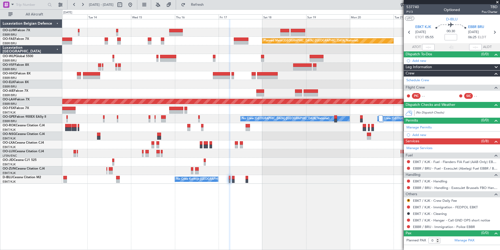
click at [255, 239] on div "Planned Maint Brussels (Brussels National) Owner Melsbroek Air Base Planned Mai…" at bounding box center [281, 134] width 438 height 231
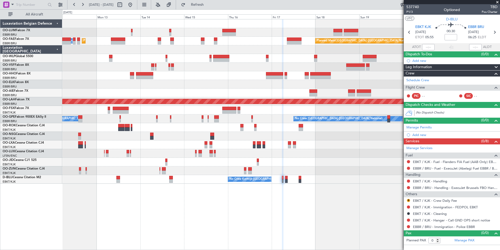
click at [252, 247] on div "Planned Maint Brussels (Brussels National) Planned Maint Brussels (Brussels Nat…" at bounding box center [281, 134] width 438 height 231
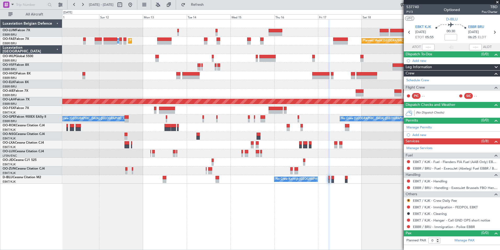
click at [239, 237] on div "Planned Maint Brussels (Brussels National) Planned Maint Brussels (Brussels Nat…" at bounding box center [281, 134] width 438 height 231
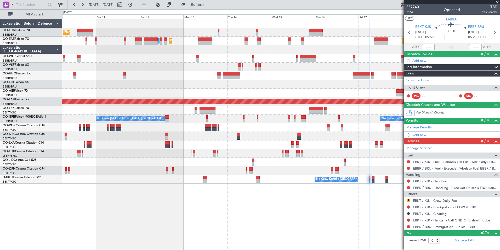
click at [268, 235] on div "Planned Maint Brussels (Brussels National) Planned Maint Brussels (Brussels Nat…" at bounding box center [281, 134] width 438 height 231
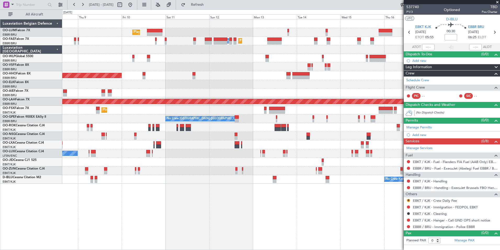
click at [243, 223] on div "Planned Maint Brussels (Brussels National) AOG Maint Sibiu Planned Maint Brusse…" at bounding box center [281, 134] width 438 height 231
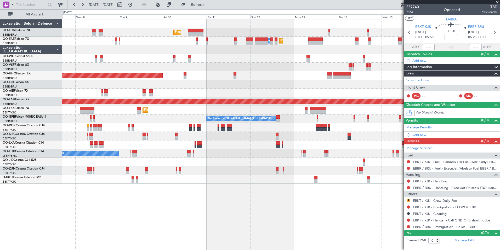
click at [268, 229] on div "Planned Maint Brussels (Brussels National) AOG Maint Sibiu Planned Maint Melsbr…" at bounding box center [281, 134] width 438 height 231
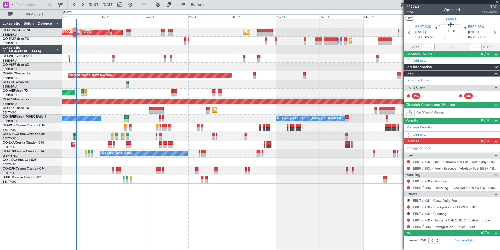
click at [205, 215] on div "Planned Maint Brussels (Brussels National) AOG Maint Sibiu Planned Maint Brusse…" at bounding box center [281, 134] width 438 height 231
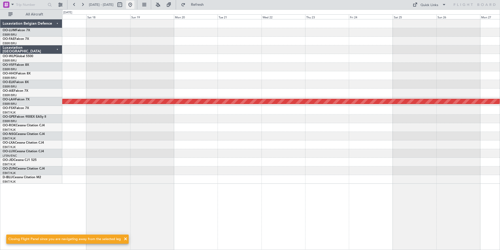
click at [134, 3] on button at bounding box center [130, 5] width 8 height 8
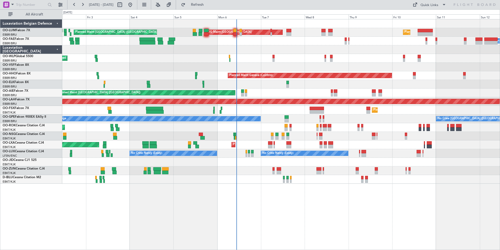
click at [291, 214] on div "Planned Maint Brussels (Brussels National) Planned Maint Brussels (Brussels Nat…" at bounding box center [281, 134] width 438 height 231
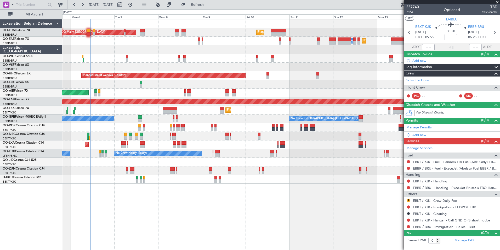
drag, startPoint x: 218, startPoint y: 4, endPoint x: 216, endPoint y: 14, distance: 9.6
click at [209, 4] on span "Refresh" at bounding box center [198, 5] width 22 height 4
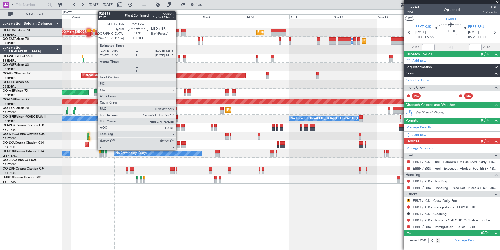
click at [178, 143] on div at bounding box center [178, 143] width 3 height 4
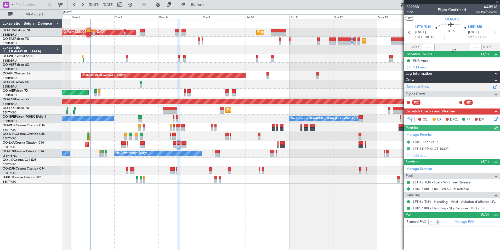
click at [420, 85] on link "Schedule Crew" at bounding box center [418, 86] width 23 height 5
click at [267, 198] on div "Planned Maint [GEOGRAPHIC_DATA] ([GEOGRAPHIC_DATA] National) AOG Maint [GEOGRAP…" at bounding box center [281, 134] width 438 height 231
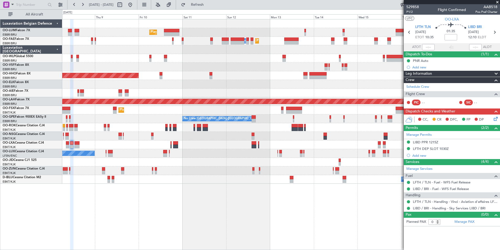
click at [274, 234] on div "Planned Maint [GEOGRAPHIC_DATA] ([GEOGRAPHIC_DATA] National) AOG Maint [GEOGRAP…" at bounding box center [281, 134] width 438 height 231
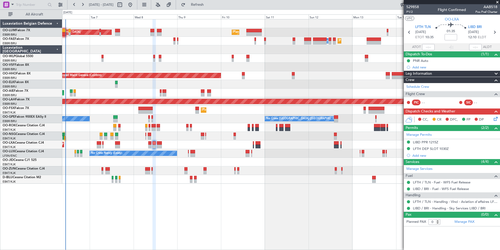
click at [256, 234] on div "Planned Maint [GEOGRAPHIC_DATA] ([GEOGRAPHIC_DATA] National) AOG Maint [GEOGRAP…" at bounding box center [281, 134] width 438 height 231
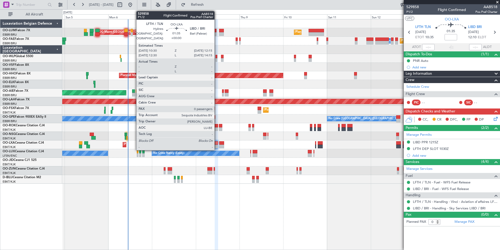
click at [217, 144] on div at bounding box center [216, 143] width 3 height 4
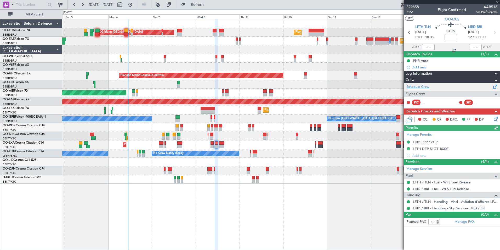
click at [424, 85] on link "Schedule Crew" at bounding box center [418, 86] width 23 height 5
click at [204, 6] on span "Refresh" at bounding box center [198, 5] width 22 height 4
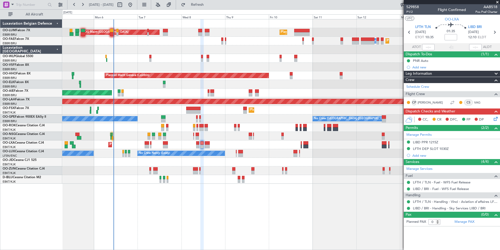
click at [187, 202] on div "Planned Maint [GEOGRAPHIC_DATA] ([GEOGRAPHIC_DATA] National) AOG Maint [GEOGRAP…" at bounding box center [281, 134] width 438 height 231
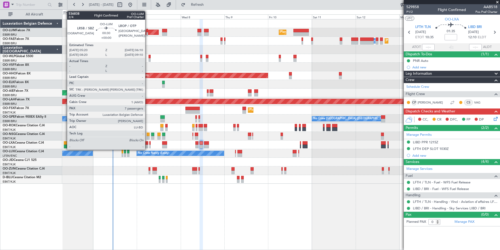
click at [148, 30] on div at bounding box center [148, 31] width 2 height 4
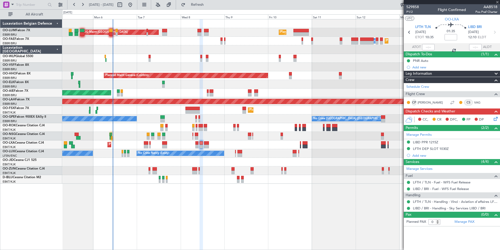
type input "7"
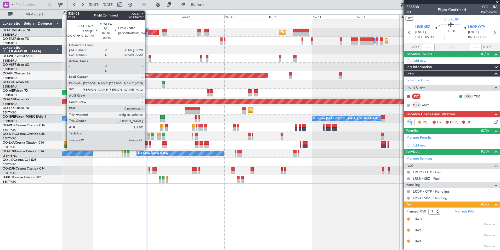
click at [147, 143] on div at bounding box center [146, 143] width 4 height 4
type input "+00:10"
type input "0"
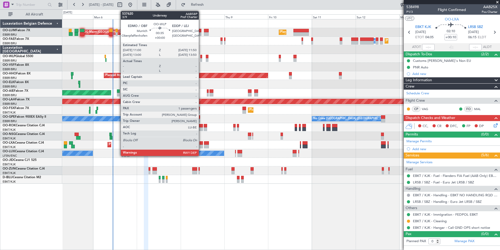
click at [201, 57] on div at bounding box center [201, 57] width 2 height 4
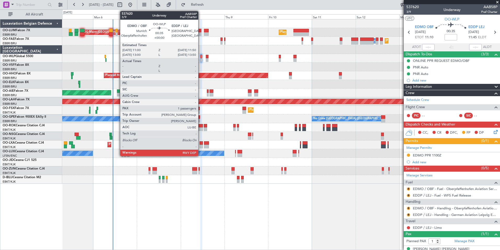
click at [201, 58] on div at bounding box center [201, 57] width 2 height 4
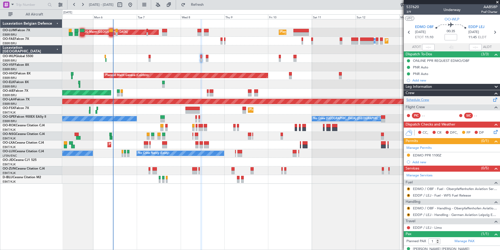
click at [423, 99] on link "Schedule Crew" at bounding box center [418, 99] width 23 height 5
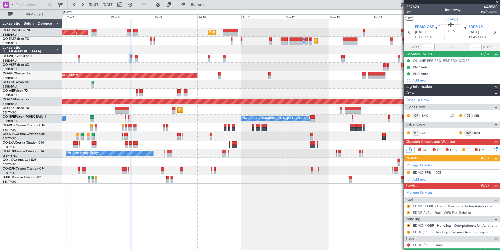
click at [212, 56] on div "Planned Maint [GEOGRAPHIC_DATA] ([GEOGRAPHIC_DATA] National) AOG Maint [GEOGRAP…" at bounding box center [281, 101] width 438 height 164
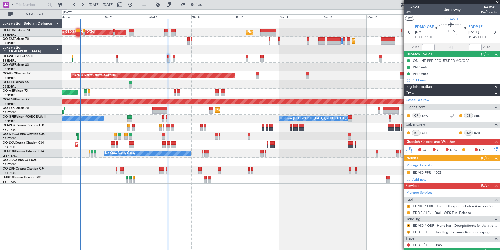
click at [318, 54] on div at bounding box center [281, 58] width 438 height 9
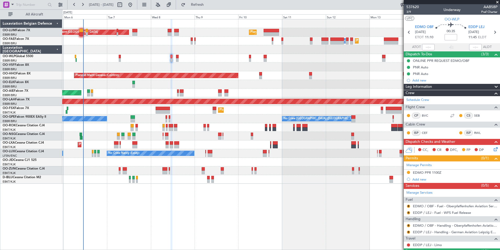
click at [255, 60] on div at bounding box center [281, 58] width 438 height 9
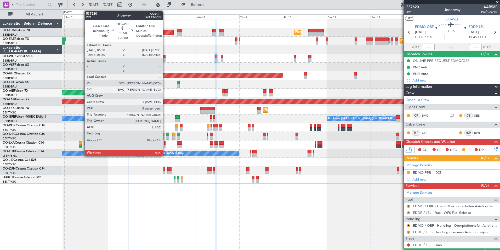
click at [165, 56] on div at bounding box center [165, 57] width 2 height 4
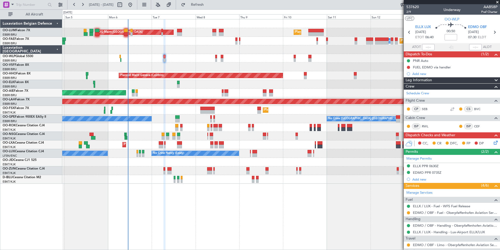
click at [154, 77] on div "Planned Maint [GEOGRAPHIC_DATA] ([GEOGRAPHIC_DATA] National) AOG Maint [GEOGRAP…" at bounding box center [281, 101] width 438 height 164
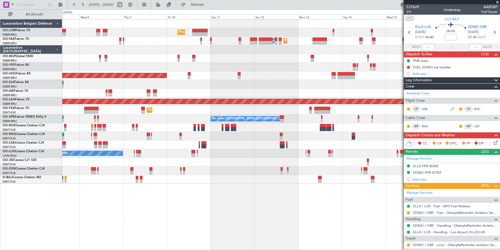
click at [265, 71] on div at bounding box center [281, 67] width 438 height 9
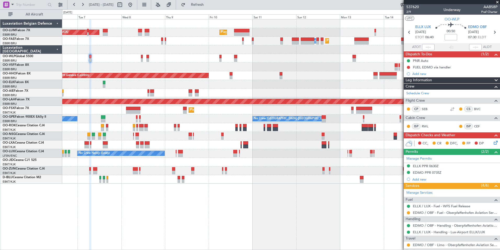
click at [190, 215] on div "Planned Maint [GEOGRAPHIC_DATA] ([GEOGRAPHIC_DATA] National) AOG Maint [GEOGRAP…" at bounding box center [281, 134] width 438 height 231
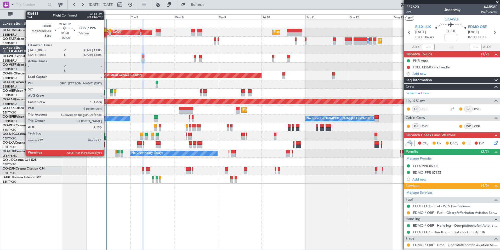
click at [106, 33] on div at bounding box center [105, 34] width 4 height 4
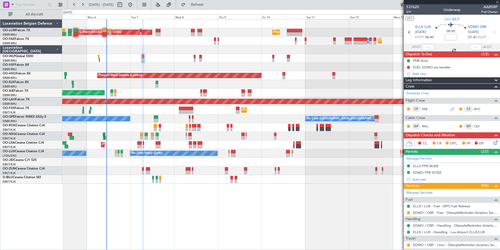
type input "6"
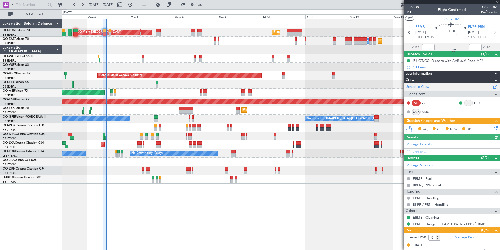
click at [422, 88] on link "Schedule Crew" at bounding box center [418, 86] width 23 height 5
drag, startPoint x: 215, startPoint y: 3, endPoint x: 204, endPoint y: 16, distance: 16.2
click at [209, 4] on span "Refresh" at bounding box center [198, 5] width 22 height 4
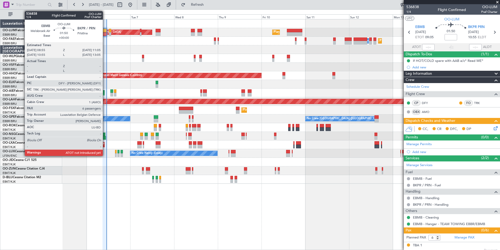
click at [105, 33] on div at bounding box center [105, 34] width 4 height 4
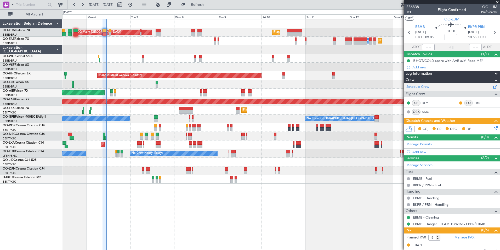
click at [419, 88] on link "Schedule Crew" at bounding box center [418, 86] width 23 height 5
click at [210, 7] on button "Refresh" at bounding box center [194, 5] width 31 height 8
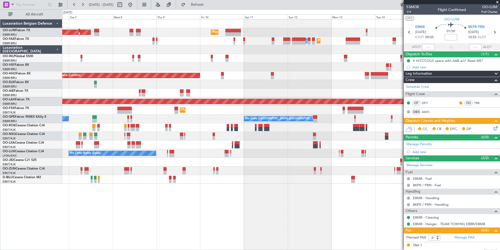
click at [115, 227] on div "Planned Maint [GEOGRAPHIC_DATA] ([GEOGRAPHIC_DATA] National) AOG Maint [GEOGRAP…" at bounding box center [281, 134] width 438 height 231
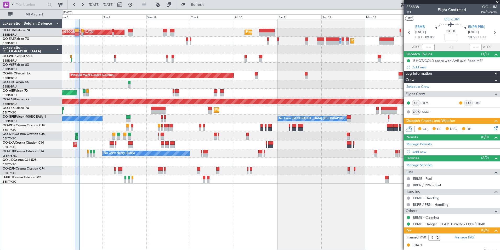
click at [228, 218] on div "Planned Maint [GEOGRAPHIC_DATA] ([GEOGRAPHIC_DATA] National) AOG Maint [GEOGRAP…" at bounding box center [281, 134] width 438 height 231
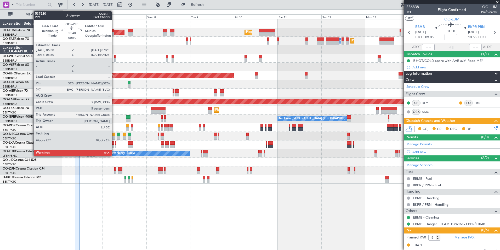
click at [114, 55] on div at bounding box center [115, 57] width 2 height 4
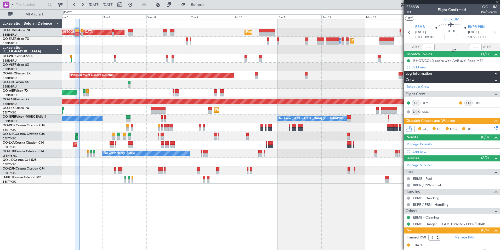
type input "-00:10"
type input "5"
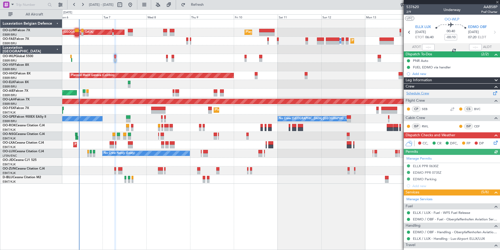
click at [423, 92] on link "Schedule Crew" at bounding box center [418, 93] width 23 height 5
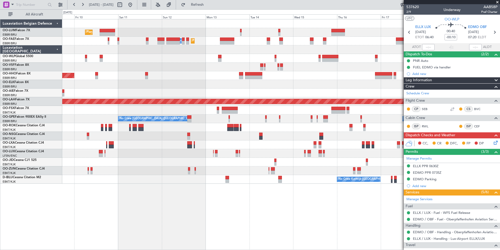
click at [56, 69] on div "Planned Maint [GEOGRAPHIC_DATA] ([GEOGRAPHIC_DATA] National) AOG Maint [GEOGRAP…" at bounding box center [250, 129] width 500 height 240
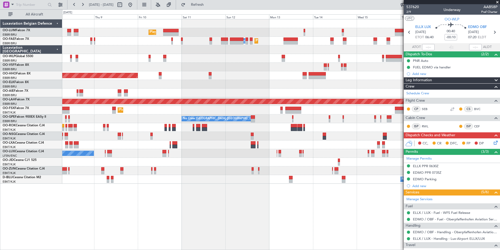
click at [238, 90] on div "Planned Maint [GEOGRAPHIC_DATA] ([GEOGRAPHIC_DATA] National) AOG Maint [GEOGRAP…" at bounding box center [281, 101] width 438 height 164
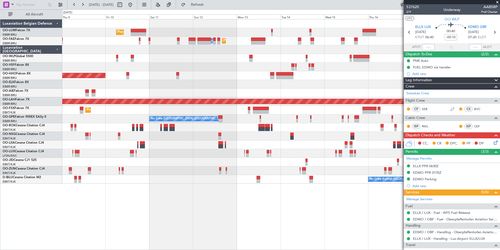
click at [59, 77] on div "Planned Maint [GEOGRAPHIC_DATA] ([GEOGRAPHIC_DATA] National) AOG Maint [GEOGRAP…" at bounding box center [250, 129] width 500 height 240
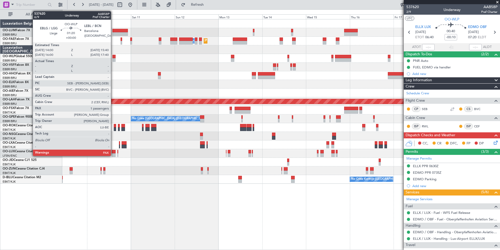
click at [113, 57] on div at bounding box center [114, 57] width 3 height 4
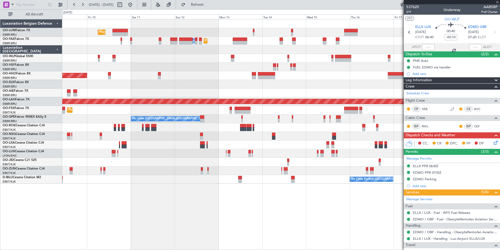
type input "2"
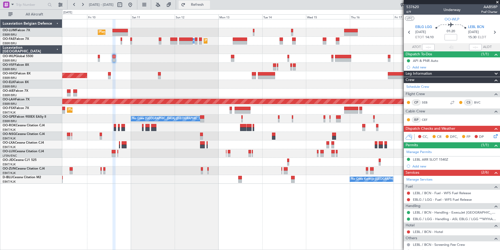
click at [207, 6] on span "Refresh" at bounding box center [198, 5] width 22 height 4
click at [206, 3] on button "Refresh" at bounding box center [194, 5] width 31 height 8
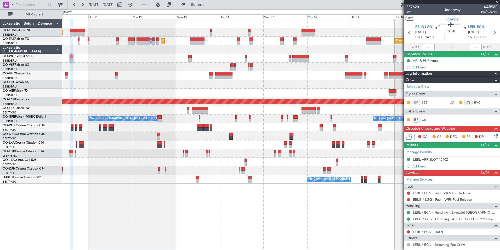
click at [152, 79] on div "Planned Maint [GEOGRAPHIC_DATA] ([GEOGRAPHIC_DATA] National) Planned Maint [GEO…" at bounding box center [281, 101] width 438 height 164
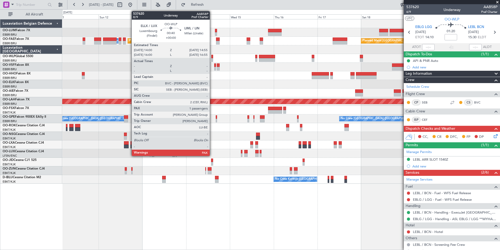
click at [212, 57] on div at bounding box center [212, 57] width 2 height 4
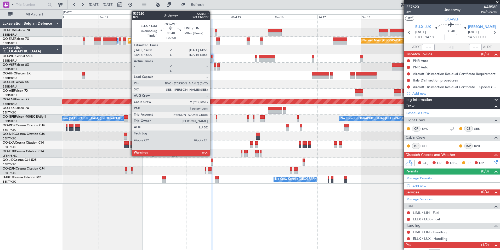
click at [212, 57] on div at bounding box center [212, 57] width 2 height 4
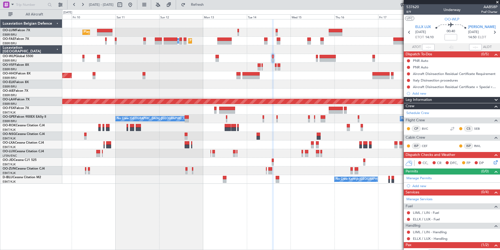
click at [261, 68] on div at bounding box center [281, 67] width 438 height 9
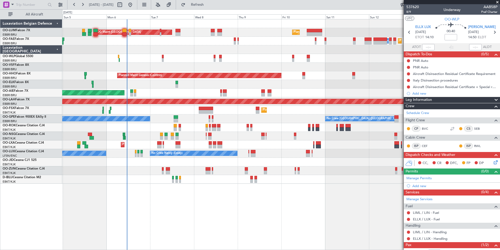
click at [267, 69] on div at bounding box center [281, 67] width 438 height 9
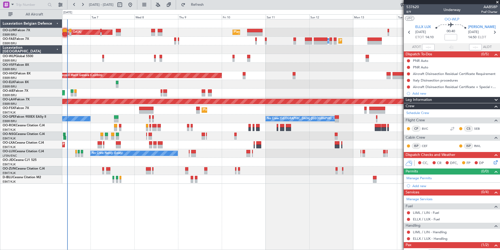
click at [114, 66] on div "Planned Maint [GEOGRAPHIC_DATA] ([GEOGRAPHIC_DATA] National) AOG Maint [GEOGRAP…" at bounding box center [281, 101] width 438 height 164
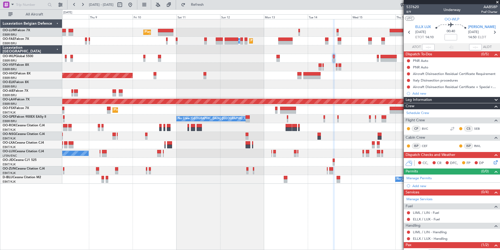
click at [110, 59] on div at bounding box center [281, 58] width 438 height 9
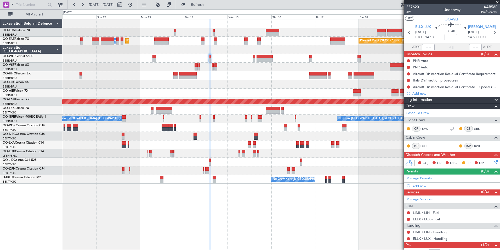
click at [52, 55] on div "Planned Maint [GEOGRAPHIC_DATA] ([GEOGRAPHIC_DATA] National) Planned Maint [GEO…" at bounding box center [250, 129] width 500 height 240
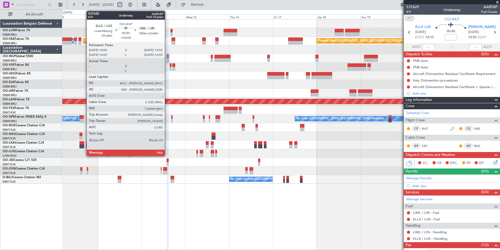
click at [167, 56] on div at bounding box center [168, 57] width 2 height 4
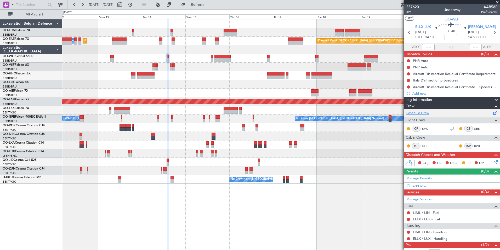
click at [429, 113] on link "Schedule Crew" at bounding box center [418, 112] width 23 height 5
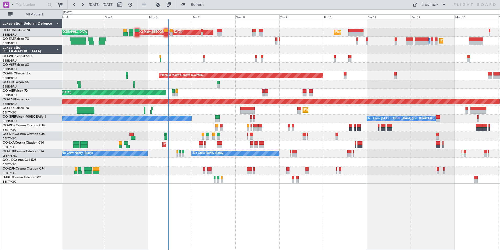
click at [196, 190] on div "Planned Maint Brussels (Brussels National) AOG Maint Sibiu Planned Maint Brusse…" at bounding box center [281, 134] width 438 height 231
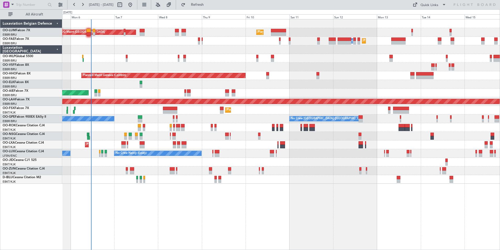
click at [283, 204] on div "Planned Maint Brussels (Brussels National) AOG Maint Sibiu Planned Maint Brusse…" at bounding box center [281, 134] width 438 height 231
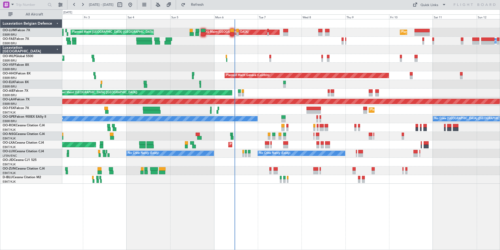
click at [171, 199] on div "Planned Maint [GEOGRAPHIC_DATA] ([GEOGRAPHIC_DATA] National) AOG Maint [GEOGRAP…" at bounding box center [281, 134] width 438 height 231
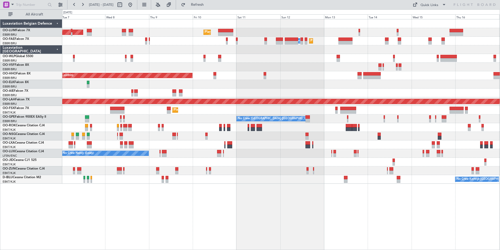
click at [189, 203] on div "Planned Maint [GEOGRAPHIC_DATA] ([GEOGRAPHIC_DATA] National) AOG Maint [GEOGRAP…" at bounding box center [281, 134] width 438 height 231
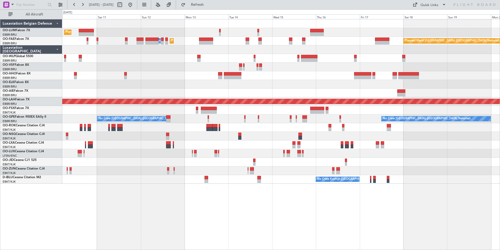
click at [247, 219] on div "Planned Maint [GEOGRAPHIC_DATA] ([GEOGRAPHIC_DATA] National) Owner [GEOGRAPHIC_…" at bounding box center [281, 134] width 438 height 231
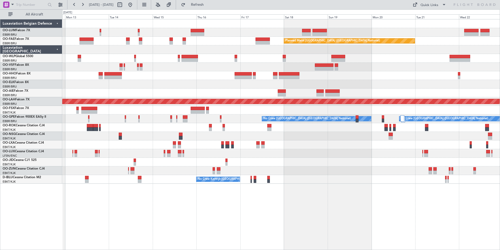
click at [132, 55] on div at bounding box center [281, 58] width 438 height 9
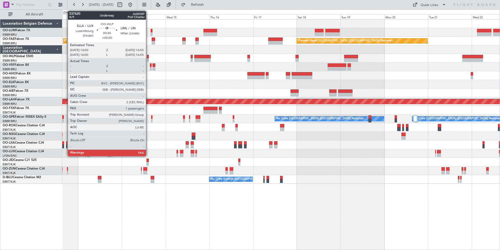
click at [148, 56] on div at bounding box center [148, 57] width 2 height 4
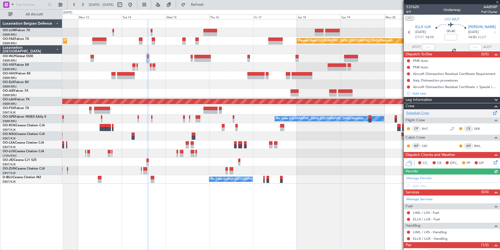
click at [425, 112] on link "Schedule Crew" at bounding box center [418, 112] width 23 height 5
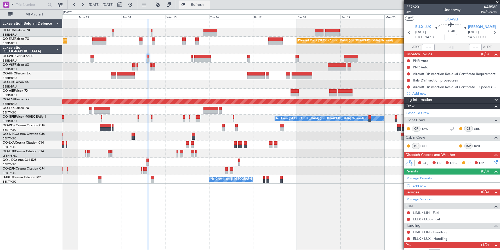
click at [199, 6] on button "Refresh" at bounding box center [194, 5] width 31 height 8
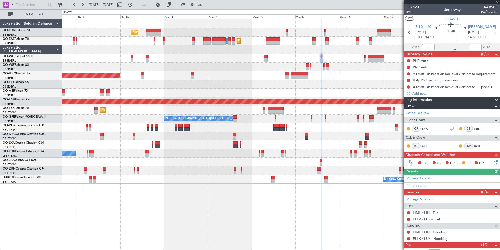
click at [315, 235] on div "Planned Maint [GEOGRAPHIC_DATA] ([GEOGRAPHIC_DATA] National) AOG Maint [GEOGRAP…" at bounding box center [281, 134] width 438 height 231
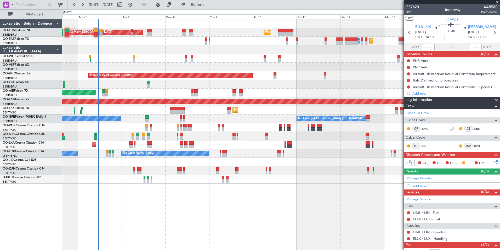
click at [295, 217] on div "Planned Maint [GEOGRAPHIC_DATA] ([GEOGRAPHIC_DATA] National) AOG Maint [GEOGRAP…" at bounding box center [281, 134] width 438 height 231
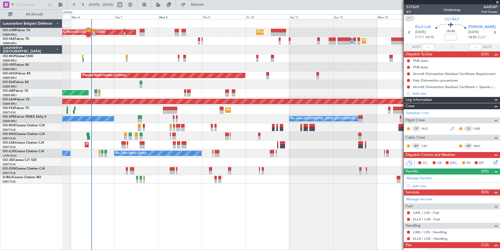
click at [244, 239] on div "Planned Maint [GEOGRAPHIC_DATA] ([GEOGRAPHIC_DATA] National) AOG Maint [GEOGRAP…" at bounding box center [281, 134] width 438 height 231
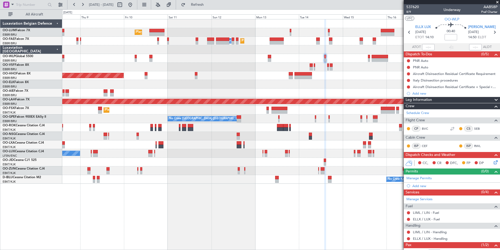
click at [186, 78] on div "Planned Maint [GEOGRAPHIC_DATA] ([GEOGRAPHIC_DATA] National) AOG Maint [GEOGRAP…" at bounding box center [281, 101] width 438 height 164
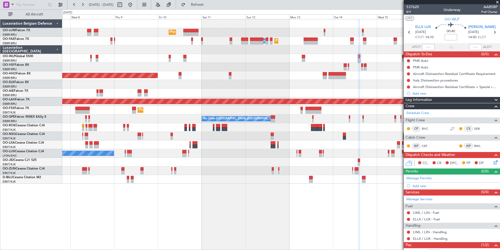
click at [221, 207] on div "Planned Maint [GEOGRAPHIC_DATA] ([GEOGRAPHIC_DATA] National) AOG Maint [GEOGRAP…" at bounding box center [281, 134] width 438 height 231
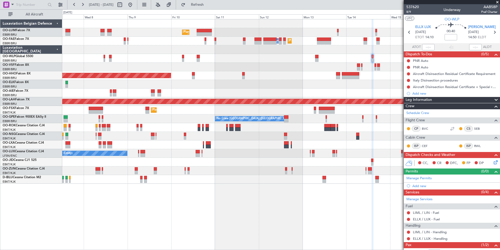
click at [212, 211] on div "Planned Maint [GEOGRAPHIC_DATA] ([GEOGRAPHIC_DATA] National) AOG Maint [GEOGRAP…" at bounding box center [281, 134] width 438 height 231
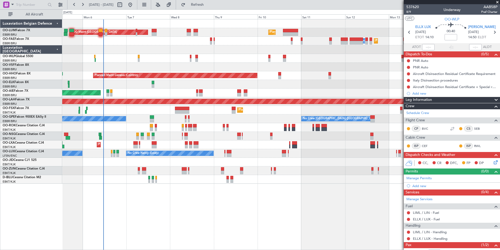
click at [255, 217] on div "Planned Maint [GEOGRAPHIC_DATA] ([GEOGRAPHIC_DATA] National) AOG Maint [GEOGRAP…" at bounding box center [281, 134] width 438 height 231
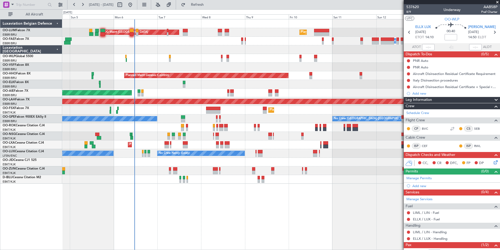
click at [245, 224] on div "Planned Maint Brussels (Brussels National) AOG Maint Sibiu Planned Maint Brusse…" at bounding box center [281, 134] width 438 height 231
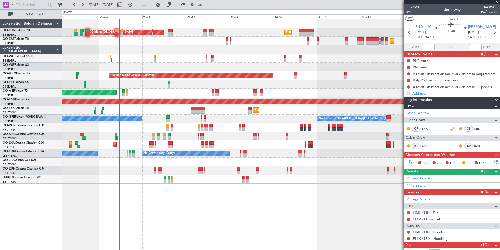
click at [129, 233] on div "Planned Maint Brussels (Brussels National) AOG Maint Sibiu Planned Maint Brusse…" at bounding box center [281, 134] width 438 height 231
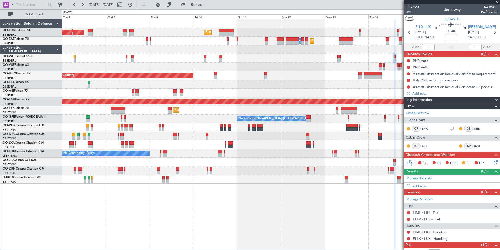
click at [125, 207] on div "Planned Maint Brussels (Brussels National) AOG Maint Sibiu Planned Maint Brusse…" at bounding box center [281, 134] width 438 height 231
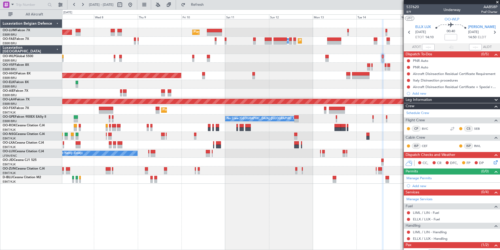
click at [130, 210] on div "Planned Maint Brussels (Brussels National) AOG Maint Sibiu Planned Maint Melsbr…" at bounding box center [281, 134] width 438 height 231
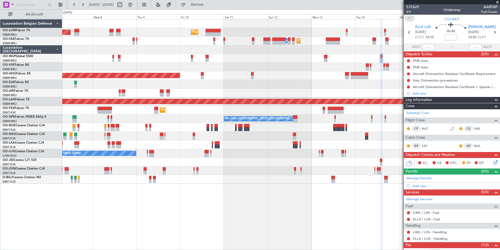
click at [123, 236] on div "Planned Maint Brussels (Brussels National) AOG Maint Sibiu Planned Maint Melsbr…" at bounding box center [281, 134] width 438 height 231
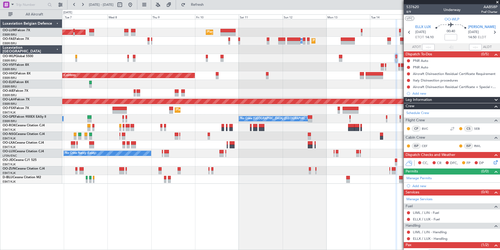
click at [150, 196] on div "Planned Maint Brussels (Brussels National) AOG Maint Sibiu Planned Maint Brusse…" at bounding box center [281, 134] width 438 height 231
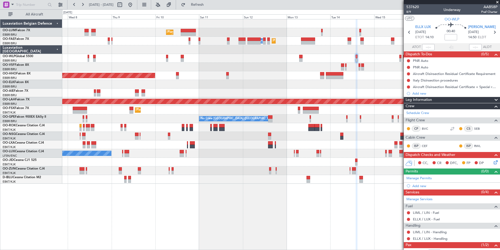
click at [108, 237] on div "Planned Maint Brussels (Brussels National) AOG Maint Sibiu Planned Maint Melsbr…" at bounding box center [281, 134] width 438 height 231
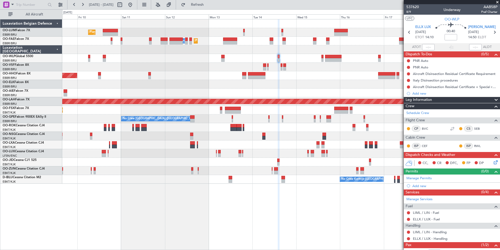
click at [254, 204] on div "Planned Maint Brussels (Brussels National) AOG Maint Sibiu Planned Maint Melsbr…" at bounding box center [281, 134] width 438 height 231
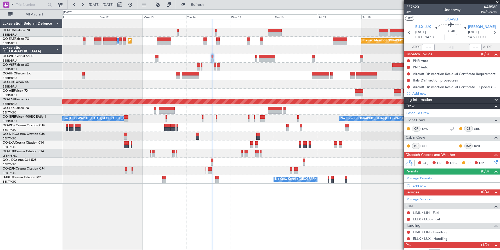
click at [225, 215] on div "Planned Maint Brussels (Brussels National) Planned Maint Melsbroek Air Base Own…" at bounding box center [281, 134] width 438 height 231
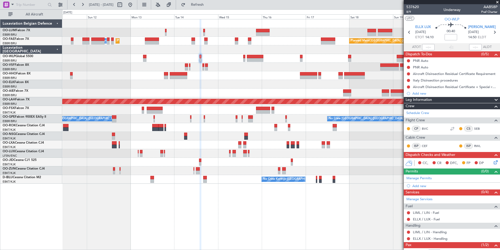
click at [218, 223] on div "Planned Maint Brussels (Brussels National) Planned Maint Melsbroek Air Base Own…" at bounding box center [281, 134] width 438 height 231
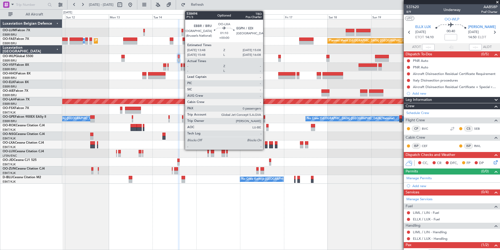
click at [266, 144] on div at bounding box center [266, 143] width 3 height 4
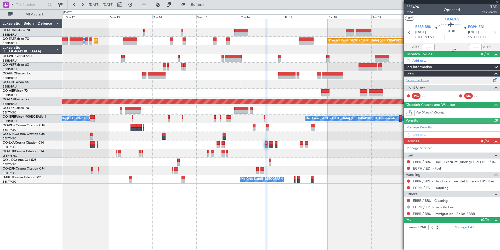
click at [422, 79] on link "Schedule Crew" at bounding box center [418, 80] width 23 height 5
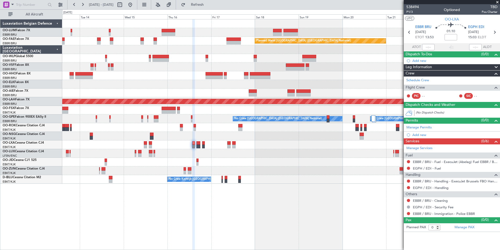
click at [215, 249] on html "11 Oct 2025 - 21 Oct 2025 Refresh Quick Links All Aircraft Planned Maint Brusse…" at bounding box center [250, 125] width 500 height 250
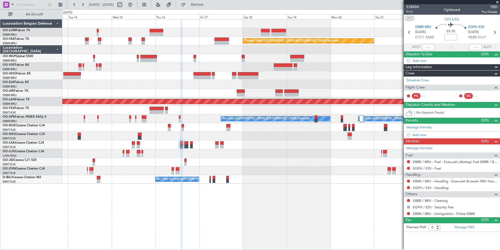
click at [214, 160] on div "No Crew" at bounding box center [281, 162] width 438 height 9
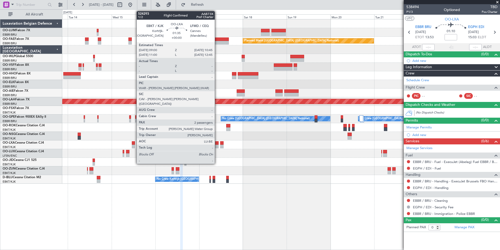
click at [217, 145] on div at bounding box center [216, 146] width 3 height 4
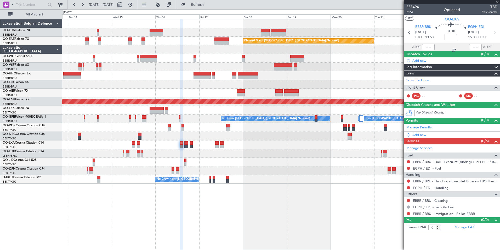
type input "2"
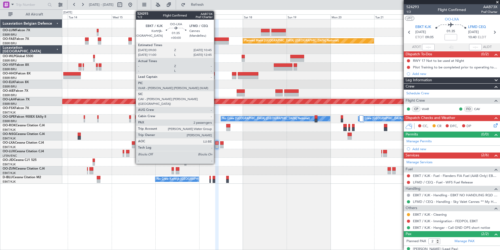
click at [216, 144] on div at bounding box center [216, 143] width 3 height 4
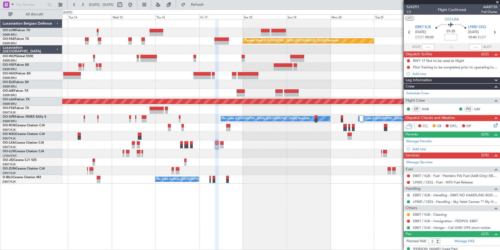
click at [275, 224] on div "Owner Melsbroek Air Base Planned Maint Brussels (Brussels National) Owner Melsb…" at bounding box center [281, 134] width 438 height 231
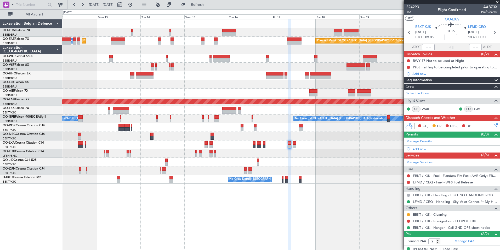
click at [283, 229] on div "Planned Maint Brussels (Brussels National) Planned Maint Brussels (Brussels Nat…" at bounding box center [281, 134] width 438 height 231
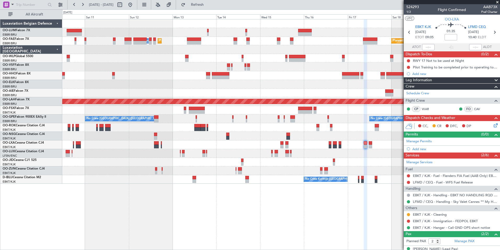
click at [302, 228] on div "Planned Maint Brussels (Brussels National) Planned Maint Brussels (Brussels Nat…" at bounding box center [281, 134] width 438 height 231
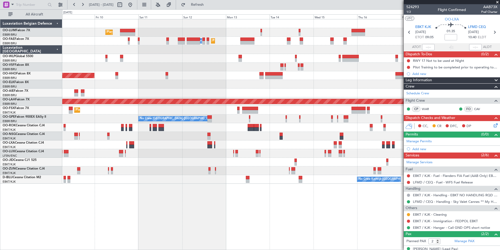
click at [284, 223] on div "Planned Maint Brussels (Brussels National) AOG Maint Sibiu Planned Maint Brusse…" at bounding box center [281, 134] width 438 height 231
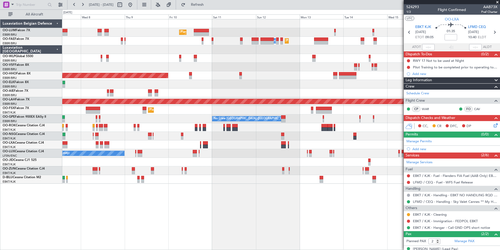
click at [278, 229] on div "Planned Maint Brussels (Brussels National) AOG Maint Sibiu Planned Maint Melsbr…" at bounding box center [281, 134] width 438 height 231
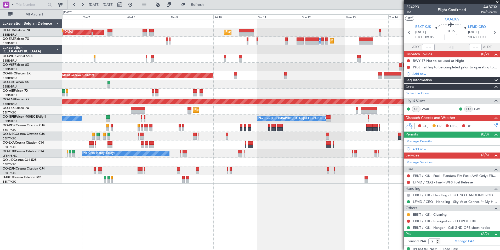
click at [293, 229] on div "Planned Maint Brussels (Brussels National) AOG Maint Sibiu Planned Maint Brusse…" at bounding box center [281, 134] width 438 height 231
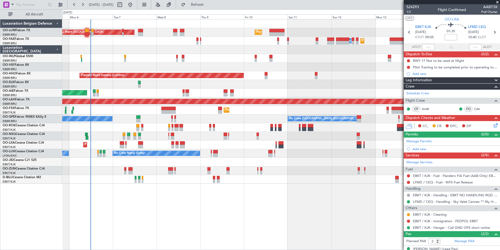
click at [241, 226] on div "Planned Maint Brussels (Brussels National) AOG Maint Sibiu Planned Maint Brusse…" at bounding box center [281, 134] width 438 height 231
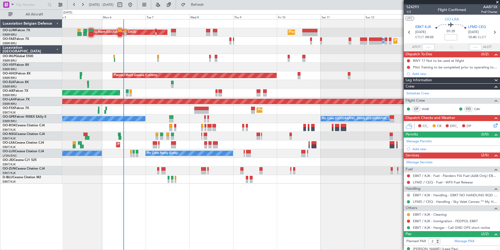
click at [228, 91] on div "AOG Maint Sibiu Planned Maint Brussels (Brussels National) Planned Maint Brusse…" at bounding box center [281, 101] width 438 height 164
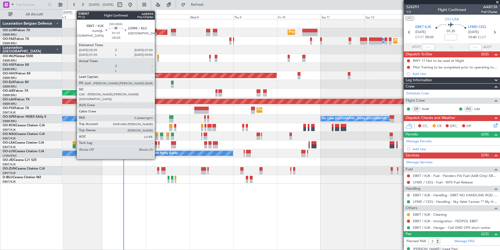
click at [157, 135] on div at bounding box center [157, 134] width 3 height 4
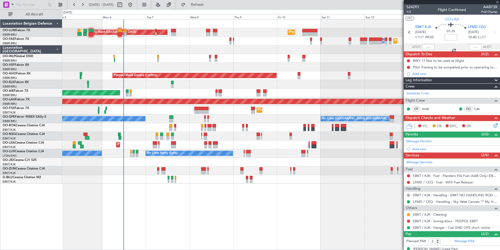
type input "-00:25"
type input "0"
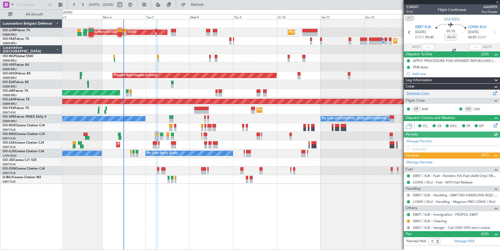
click at [425, 93] on link "Schedule Crew" at bounding box center [418, 93] width 23 height 5
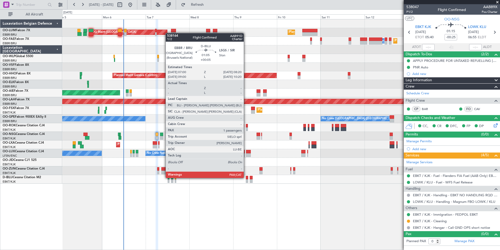
click at [246, 178] on div at bounding box center [247, 178] width 3 height 4
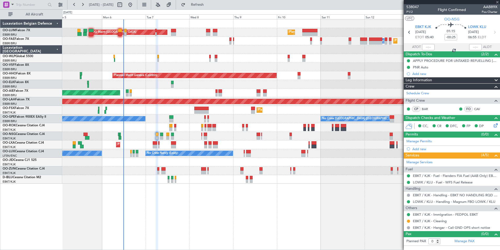
type input "+00:05"
type input "1"
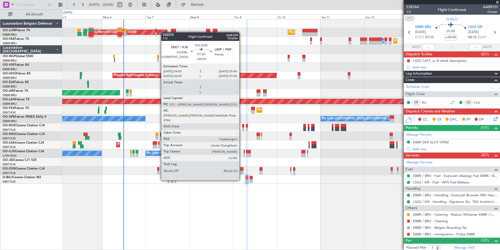
click at [242, 170] on div at bounding box center [241, 169] width 3 height 4
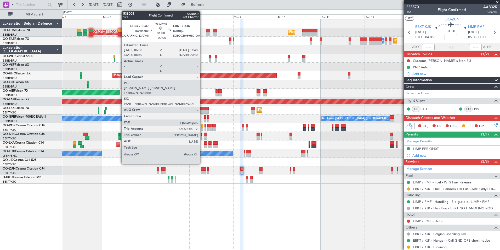
click at [203, 125] on div at bounding box center [202, 126] width 2 height 4
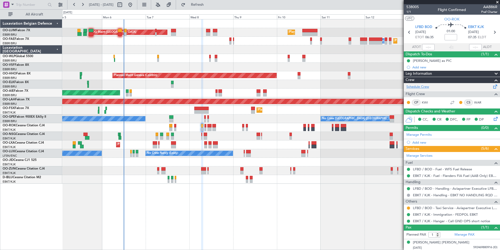
click at [422, 86] on link "Schedule Crew" at bounding box center [418, 86] width 23 height 5
click at [209, 6] on span "Refresh" at bounding box center [198, 5] width 22 height 4
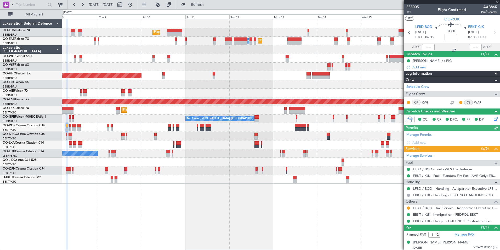
click at [159, 210] on div "Planned Maint Brussels (Brussels National) AOG Maint Sibiu Planned Maint Melsbr…" at bounding box center [281, 134] width 438 height 231
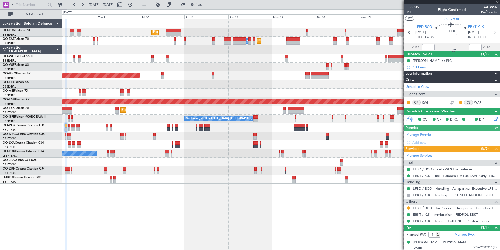
click at [146, 219] on div "Planned Maint Brussels (Brussels National) AOG Maint Sibiu Planned Maint Melsbr…" at bounding box center [281, 134] width 438 height 231
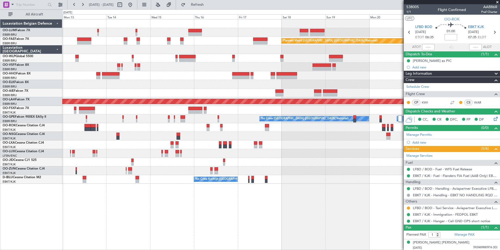
click at [207, 226] on div "Planned Maint Brussels (Brussels National) Owner Melsbroek Air Base Planned Mai…" at bounding box center [281, 134] width 438 height 231
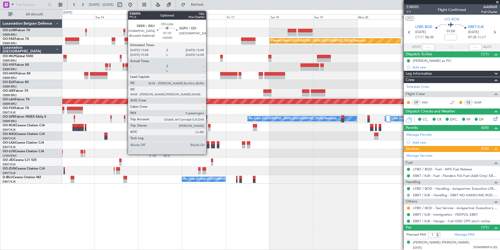
click at [209, 141] on div at bounding box center [208, 143] width 3 height 4
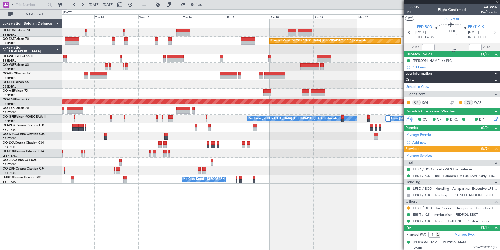
type input "0"
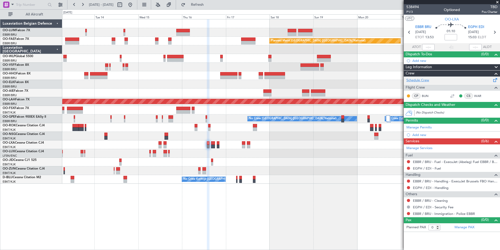
click at [422, 78] on link "Schedule Crew" at bounding box center [418, 80] width 23 height 5
click at [211, 10] on div "0 0 Mon 13 Tue 14 Wed 15 Thu 16 Fri 17 Sat 18 Sun 19 Oct 2025 Mon 20 Tue 21 Wed…" at bounding box center [281, 14] width 437 height 9
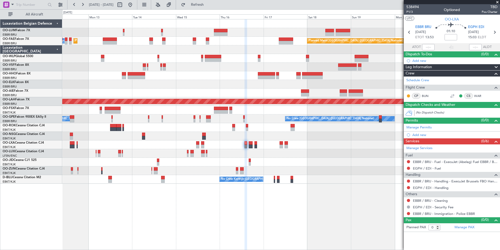
click at [244, 217] on div "Planned Maint Brussels (Brussels National) Planned Maint Brussels (Brussels Nat…" at bounding box center [281, 134] width 438 height 231
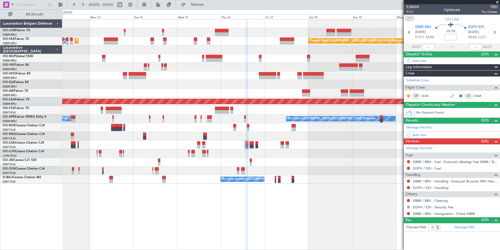
click at [271, 231] on div "Planned Maint Brussels (Brussels National) Planned Maint Brussels (Brussels Nat…" at bounding box center [281, 134] width 438 height 231
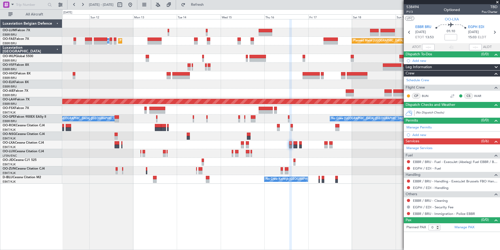
click at [236, 214] on div "Planned Maint Brussels (Brussels National) Planned Maint Brussels (Brussels Nat…" at bounding box center [281, 134] width 438 height 231
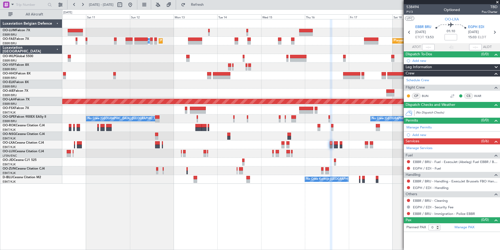
click at [193, 216] on div "Planned Maint Brussels (Brussels National) Planned Maint Brussels (Brussels Nat…" at bounding box center [281, 134] width 438 height 231
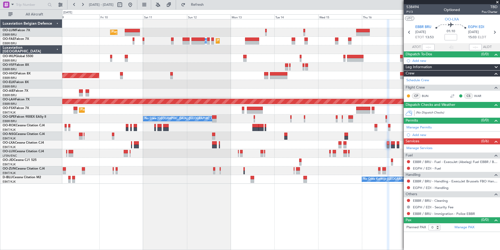
click at [215, 216] on div "Planned Maint Brussels (Brussels National) AOG Maint Sibiu Planned Maint Brusse…" at bounding box center [281, 134] width 438 height 231
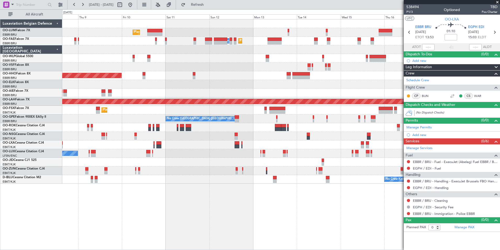
click at [242, 220] on div "Planned Maint Brussels (Brussels National) AOG Maint Sibiu Planned Maint Brusse…" at bounding box center [281, 134] width 438 height 231
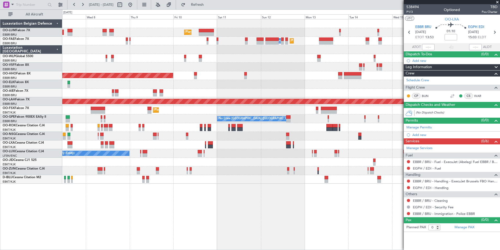
click at [248, 222] on div "Planned Maint Brussels (Brussels National) AOG Maint Sibiu Planned Maint Melsbr…" at bounding box center [281, 134] width 438 height 231
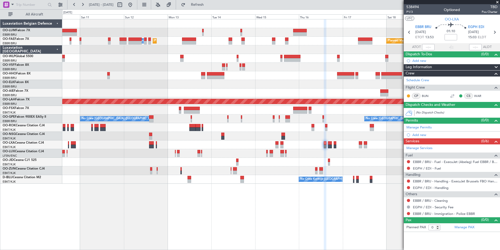
click at [88, 62] on div at bounding box center [281, 58] width 438 height 9
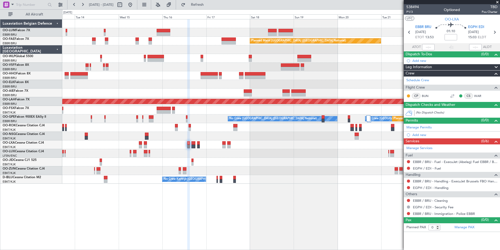
click at [137, 95] on div at bounding box center [281, 92] width 438 height 9
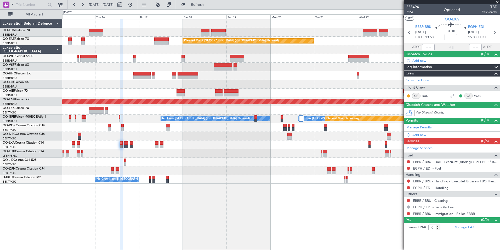
click at [145, 75] on div at bounding box center [281, 75] width 438 height 9
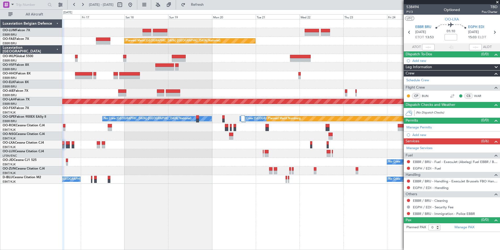
click at [286, 90] on div at bounding box center [281, 92] width 438 height 9
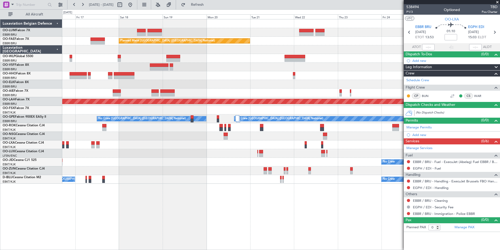
click at [240, 166] on div "No Crew" at bounding box center [281, 162] width 438 height 9
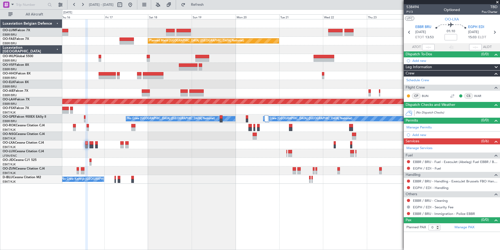
click at [248, 191] on div "Owner Melsbroek Air Base Owner [GEOGRAPHIC_DATA] Planned Maint [GEOGRAPHIC_DATA…" at bounding box center [281, 134] width 438 height 231
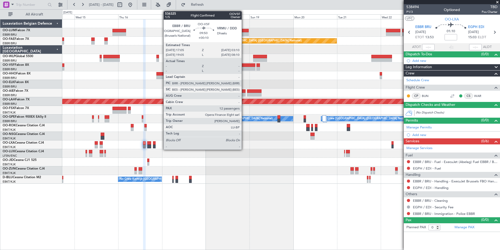
click at [207, 77] on div "Owner Melsbroek Air Base Owner [GEOGRAPHIC_DATA] Planned Maint [GEOGRAPHIC_DATA…" at bounding box center [281, 101] width 438 height 164
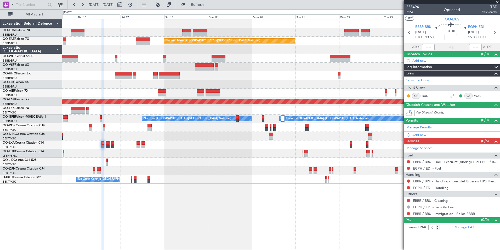
click at [185, 93] on div "Owner Melsbroek Air Base Owner [GEOGRAPHIC_DATA] Planned Maint [GEOGRAPHIC_DATA…" at bounding box center [281, 101] width 438 height 164
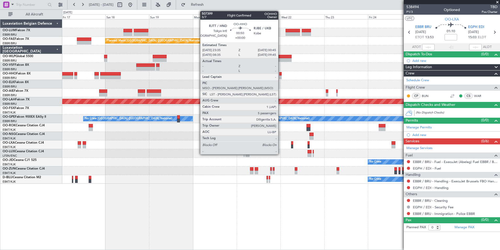
click at [281, 74] on div at bounding box center [280, 74] width 2 height 4
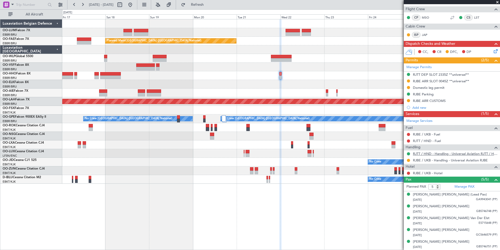
scroll to position [52, 0]
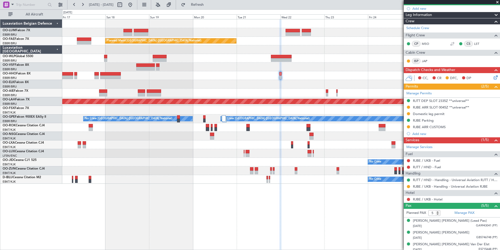
click at [207, 139] on div at bounding box center [281, 136] width 438 height 9
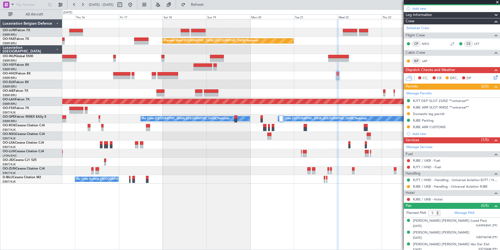
click at [234, 150] on div "Owner Melsbroek Air Base Owner [GEOGRAPHIC_DATA] Planned Maint [GEOGRAPHIC_DATA…" at bounding box center [281, 101] width 438 height 164
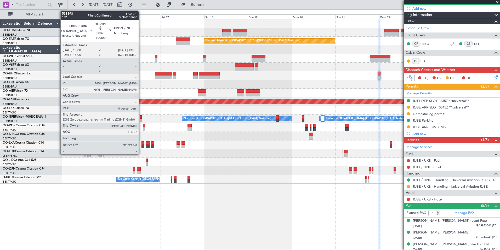
click at [141, 118] on div at bounding box center [141, 117] width 2 height 4
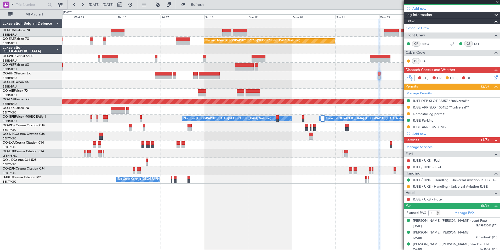
scroll to position [0, 0]
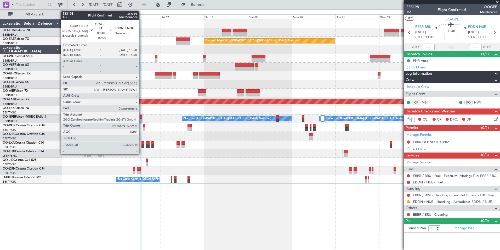
click at [142, 115] on div at bounding box center [141, 117] width 2 height 4
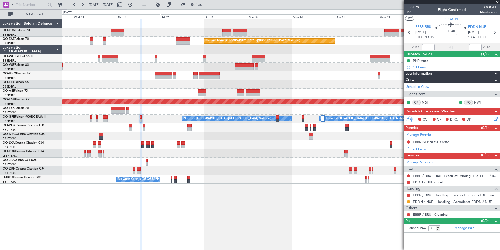
click at [165, 179] on div "Owner Melsbroek Air Base Owner [GEOGRAPHIC_DATA] Planned Maint [GEOGRAPHIC_DATA…" at bounding box center [281, 101] width 438 height 164
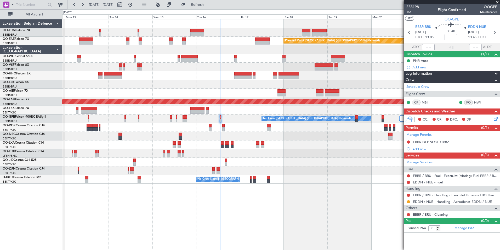
click at [211, 202] on div "Planned Maint [GEOGRAPHIC_DATA] ([GEOGRAPHIC_DATA] National) Owner [GEOGRAPHIC_…" at bounding box center [281, 134] width 438 height 231
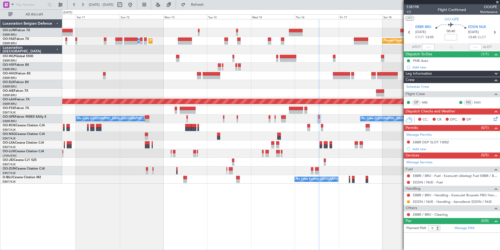
click at [261, 212] on div "Planned Maint [GEOGRAPHIC_DATA] ([GEOGRAPHIC_DATA] National) Planned Maint [GEO…" at bounding box center [281, 134] width 438 height 231
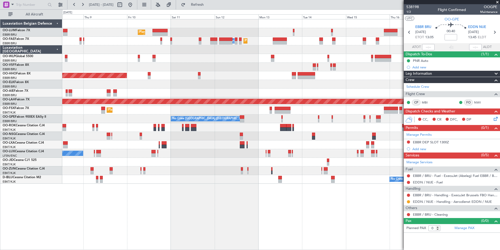
click at [257, 215] on div "Planned Maint [GEOGRAPHIC_DATA] ([GEOGRAPHIC_DATA] National) AOG Maint [GEOGRAP…" at bounding box center [281, 134] width 438 height 231
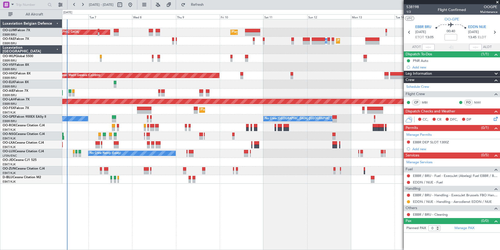
click at [213, 217] on div "Planned Maint [GEOGRAPHIC_DATA] ([GEOGRAPHIC_DATA] National) AOG Maint [GEOGRAP…" at bounding box center [281, 134] width 438 height 231
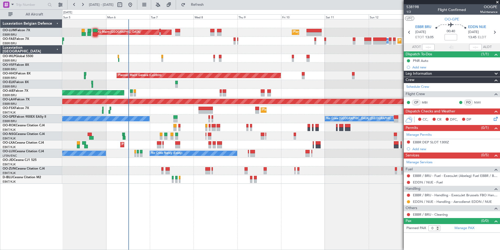
click at [147, 200] on div "Planned Maint [GEOGRAPHIC_DATA] ([GEOGRAPHIC_DATA] National) AOG Maint [GEOGRAP…" at bounding box center [281, 134] width 438 height 231
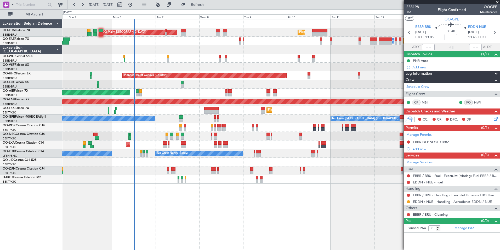
click at [188, 234] on div "Planned Maint [GEOGRAPHIC_DATA] ([GEOGRAPHIC_DATA] National) AOG Maint [GEOGRAP…" at bounding box center [281, 134] width 438 height 231
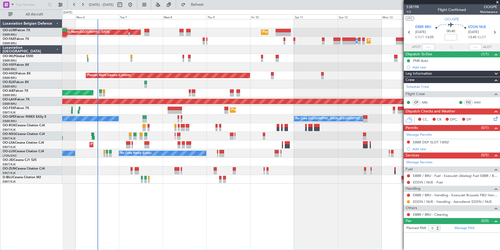
click at [167, 210] on div "Planned Maint [GEOGRAPHIC_DATA] ([GEOGRAPHIC_DATA] National) AOG Maint [GEOGRAP…" at bounding box center [281, 134] width 438 height 231
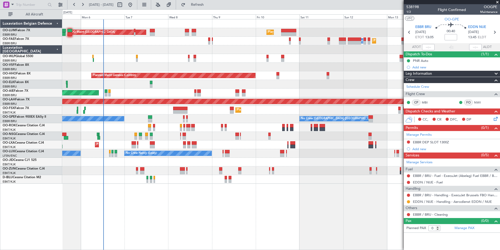
click at [152, 225] on div "Planned Maint [GEOGRAPHIC_DATA] ([GEOGRAPHIC_DATA] National) AOG Maint [GEOGRAP…" at bounding box center [281, 134] width 438 height 231
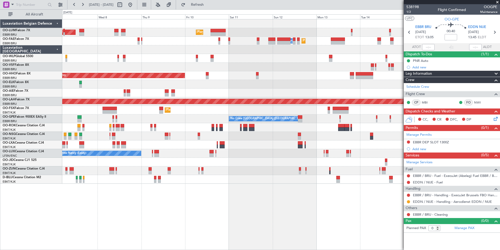
click at [155, 220] on div "Planned Maint [GEOGRAPHIC_DATA] ([GEOGRAPHIC_DATA] National) AOG Maint [GEOGRAP…" at bounding box center [281, 134] width 438 height 231
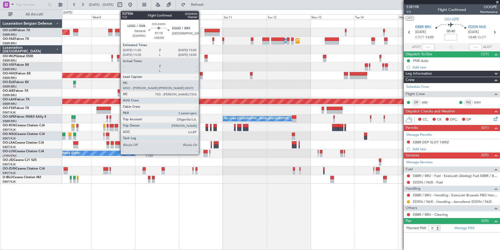
click at [201, 73] on div at bounding box center [201, 74] width 3 height 4
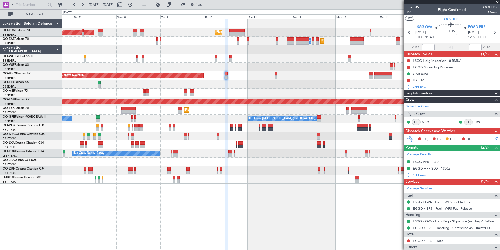
click at [228, 198] on div at bounding box center [226, 134] width 3 height 231
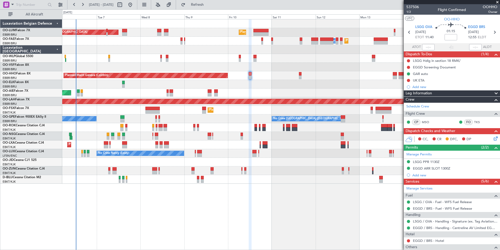
click at [289, 209] on div "AOG Maint [GEOGRAPHIC_DATA] Planned Maint [GEOGRAPHIC_DATA] ([GEOGRAPHIC_DATA])…" at bounding box center [281, 134] width 438 height 231
click at [304, 225] on div "AOG Maint Sibiu Planned Maint Brussels (Brussels National) Planned Maint Brusse…" at bounding box center [281, 134] width 438 height 231
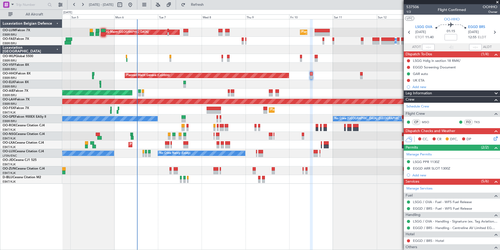
click at [258, 216] on div "AOG Maint Sibiu Planned Maint Brussels (Brussels National) Planned Maint Brusse…" at bounding box center [281, 134] width 438 height 231
click at [209, 7] on span "Refresh" at bounding box center [198, 5] width 22 height 4
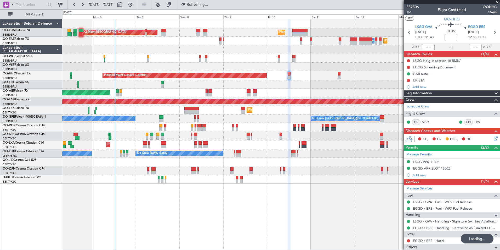
click at [160, 213] on div "AOG Maint Sibiu Planned Maint Brussels (Brussels National) Planned Maint Brusse…" at bounding box center [281, 134] width 438 height 231
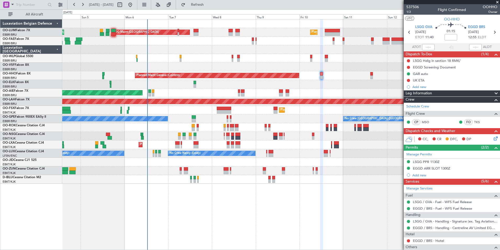
click at [272, 210] on div "AOG Maint Sibiu Planned Maint Brussels (Brussels National) Planned Maint Brusse…" at bounding box center [281, 134] width 438 height 231
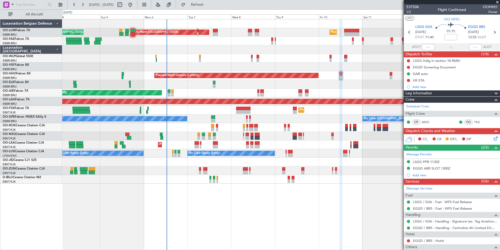
click at [251, 199] on div "AOG Maint Sibiu Planned Maint Brussels (Brussels National) Planned Maint Brusse…" at bounding box center [281, 134] width 438 height 231
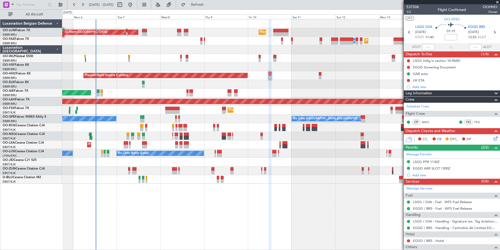
click at [211, 233] on div "AOG Maint Sibiu Planned Maint Brussels (Brussels National) Planned Maint Brusse…" at bounding box center [281, 134] width 438 height 231
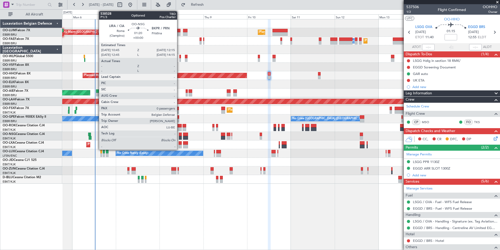
click at [180, 136] on div at bounding box center [180, 135] width 3 height 7
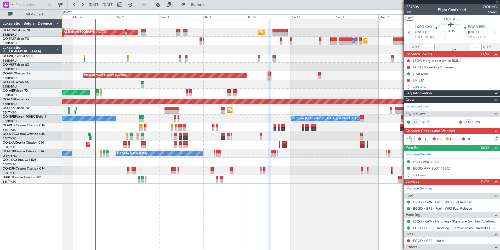
type input "0"
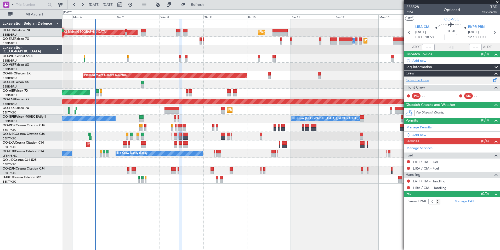
click at [417, 79] on link "Schedule Crew" at bounding box center [418, 80] width 23 height 5
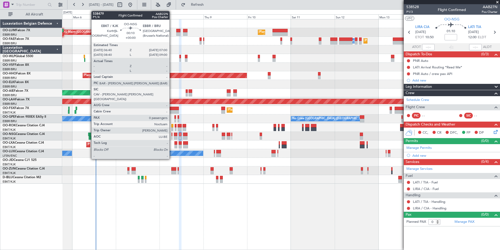
click at [172, 134] on div at bounding box center [172, 134] width 1 height 4
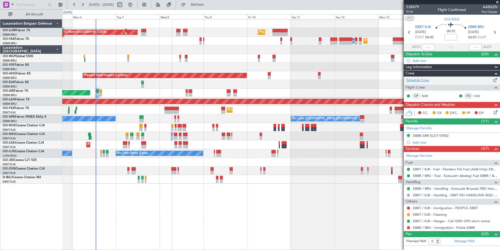
click at [414, 79] on link "Schedule Crew" at bounding box center [418, 80] width 23 height 5
click at [209, 3] on span "Refresh" at bounding box center [198, 5] width 22 height 4
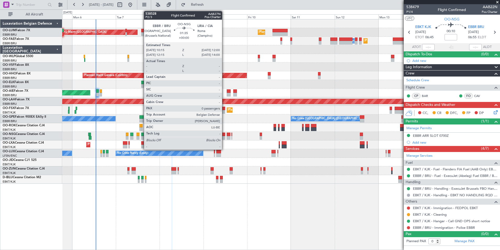
click at [224, 133] on div at bounding box center [223, 134] width 3 height 4
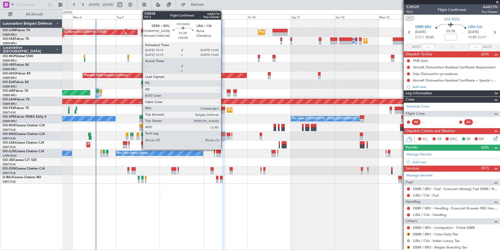
click at [223, 136] on div at bounding box center [223, 138] width 3 height 4
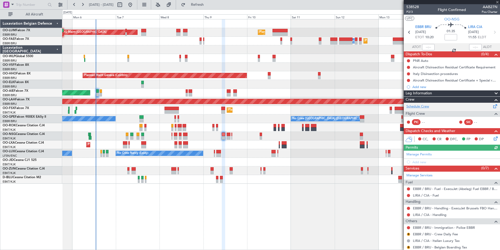
click at [421, 107] on link "Schedule Crew" at bounding box center [418, 106] width 23 height 5
click at [201, 204] on div "Planned Maint Brussels (Brussels National) AOG Maint Sibiu Planned Maint Brusse…" at bounding box center [281, 134] width 438 height 231
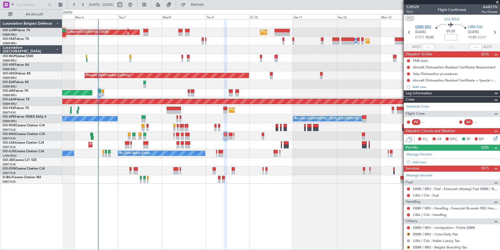
click at [425, 27] on span "EBBR BRU" at bounding box center [423, 27] width 16 height 5
click at [213, 6] on fb-refresh-button "Refresh" at bounding box center [194, 4] width 37 height 9
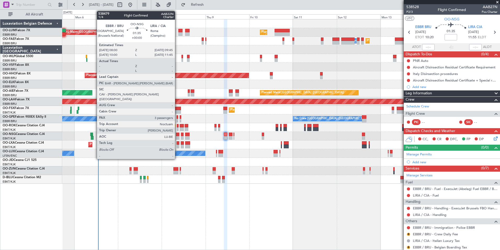
click at [177, 134] on div at bounding box center [177, 134] width 3 height 4
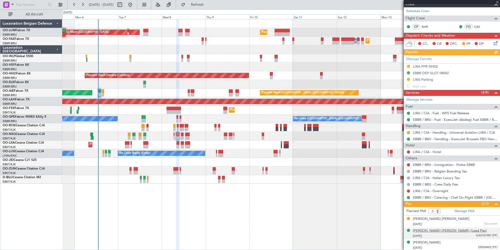
scroll to position [83, 0]
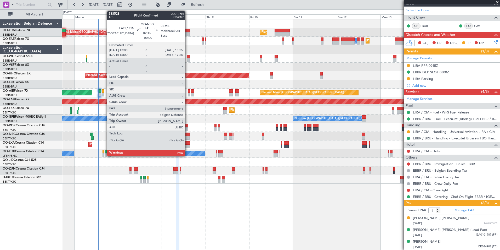
click at [188, 133] on div at bounding box center [187, 134] width 4 height 4
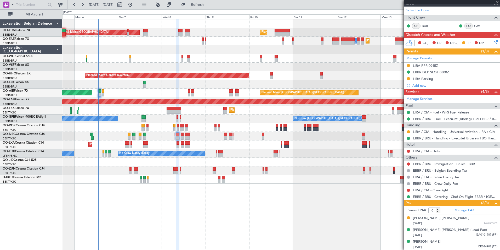
scroll to position [0, 0]
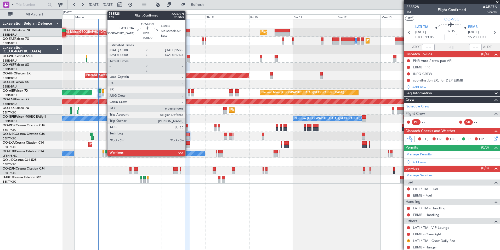
click at [188, 134] on div at bounding box center [187, 134] width 4 height 4
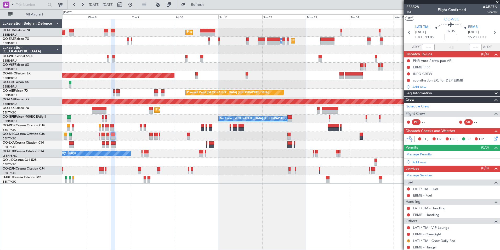
click at [196, 228] on div "Planned Maint Brussels (Brussels National) AOG Maint Sibiu Planned Maint Melsbr…" at bounding box center [281, 134] width 438 height 231
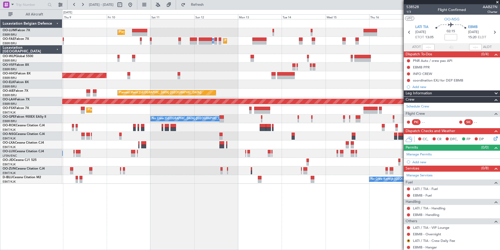
click at [190, 249] on html "05 Oct 2025 - 15 Oct 2025 Refresh Quick Links All Aircraft Planned Maint Brusse…" at bounding box center [250, 125] width 500 height 250
click at [185, 249] on html "05 Oct 2025 - 15 Oct 2025 Refresh Quick Links All Aircraft Planned Maint Brusse…" at bounding box center [250, 125] width 500 height 250
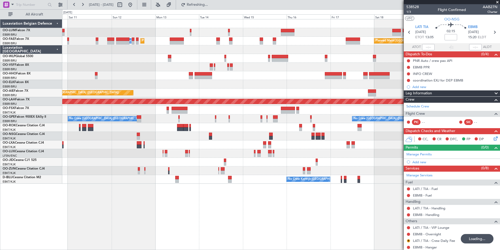
click at [186, 243] on div "Planned Maint Brussels (Brussels National) Planned Maint Melsbroek Air Base Own…" at bounding box center [281, 134] width 438 height 231
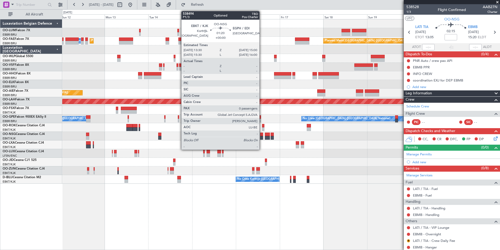
click at [262, 137] on div at bounding box center [261, 138] width 3 height 4
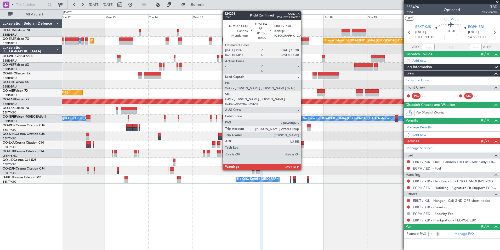
click at [304, 144] on div at bounding box center [302, 146] width 3 height 4
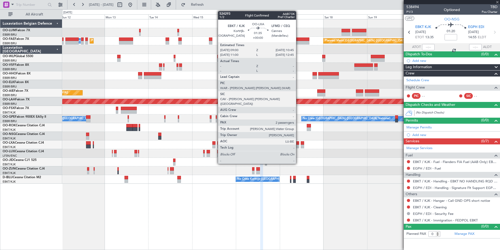
click at [299, 144] on div at bounding box center [297, 143] width 3 height 4
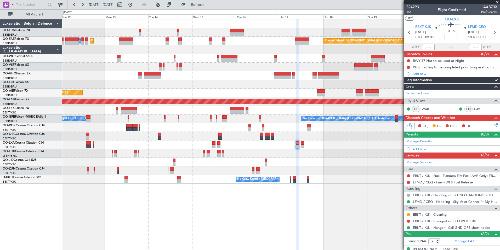
click at [181, 216] on div "Planned Maint Brussels (Brussels National) Planned Maint Brussels (Brussels Nat…" at bounding box center [281, 134] width 438 height 231
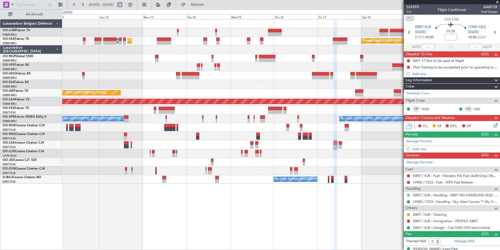
click at [178, 215] on div "Planned Maint Brussels (Brussels National) Planned Maint Brussels (Brussels Nat…" at bounding box center [281, 134] width 438 height 231
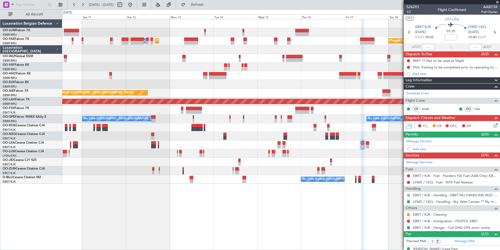
click at [123, 214] on div "Planned Maint Brussels (Brussels National) Planned Maint Brussels (Brussels Nat…" at bounding box center [281, 134] width 438 height 231
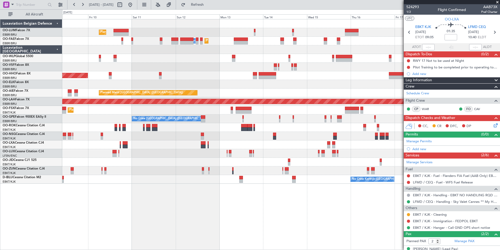
click at [128, 217] on div "Planned Maint Brussels (Brussels National) AOG Maint Sibiu Planned Maint Brusse…" at bounding box center [281, 134] width 438 height 231
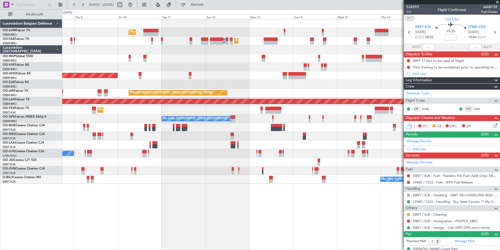
click at [154, 217] on div "Planned Maint Brussels (Brussels National) AOG Maint Sibiu Planned Maint Brusse…" at bounding box center [281, 134] width 438 height 231
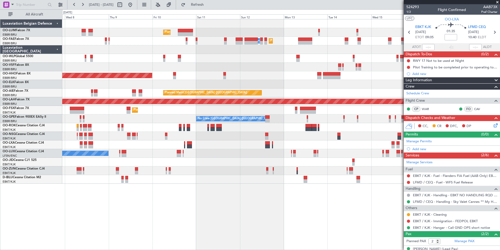
click at [138, 211] on div "Planned Maint Brussels (Brussels National) AOG Maint Sibiu Planned Maint Melsbr…" at bounding box center [281, 134] width 438 height 231
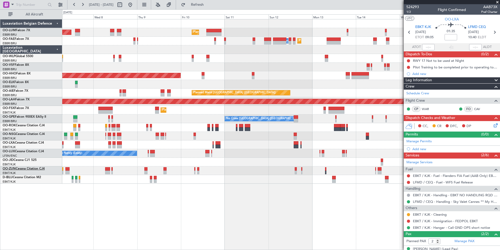
click at [153, 183] on div "Planned Maint Brussels (Brussels National) AOG Maint Sibiu Planned Maint Melsbr…" at bounding box center [250, 129] width 500 height 240
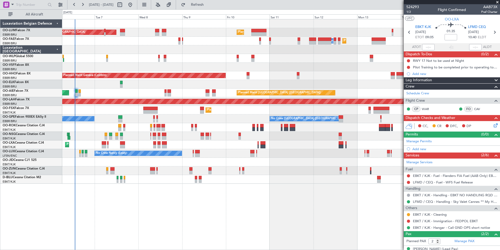
click at [78, 233] on div "Planned Maint Brussels (Brussels National) AOG Maint Sibiu Planned Maint Brusse…" at bounding box center [281, 134] width 438 height 231
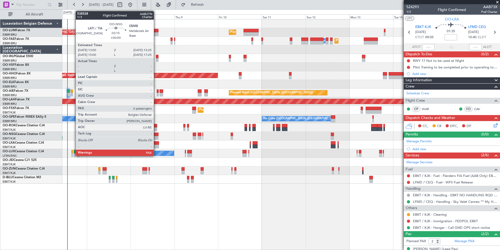
click at [156, 134] on div at bounding box center [156, 134] width 4 height 4
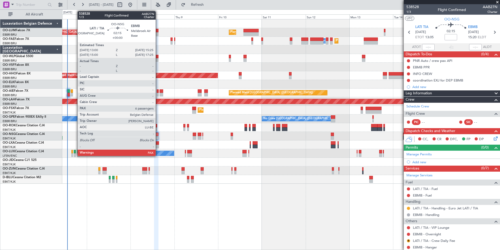
click at [158, 136] on div at bounding box center [156, 138] width 4 height 4
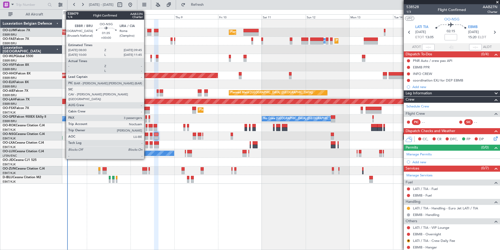
click at [147, 136] on div at bounding box center [146, 138] width 3 height 4
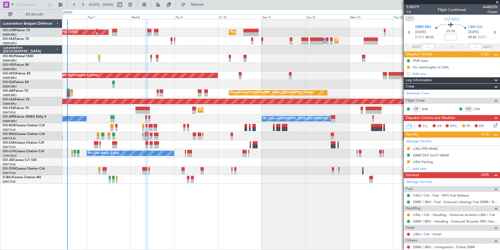
click at [196, 134] on div at bounding box center [194, 134] width 3 height 4
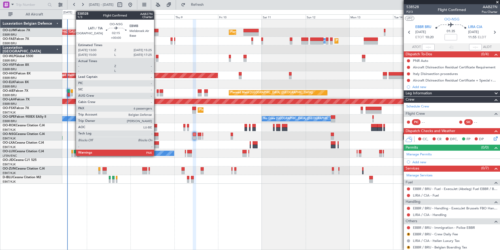
click at [156, 135] on div at bounding box center [156, 134] width 4 height 4
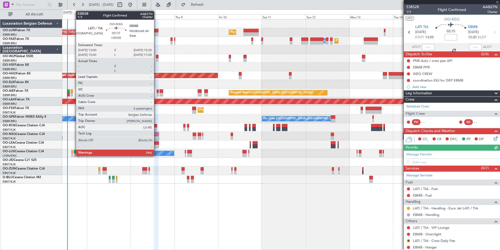
click at [156, 136] on div at bounding box center [156, 138] width 4 height 4
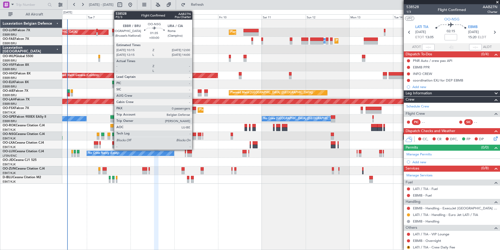
click at [198, 136] on div at bounding box center [281, 136] width 438 height 9
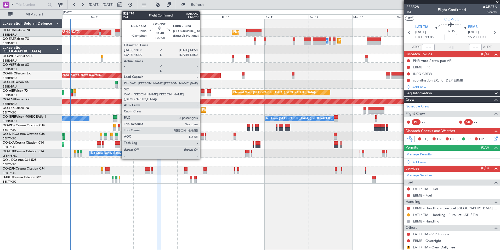
click at [202, 134] on div at bounding box center [202, 134] width 3 height 4
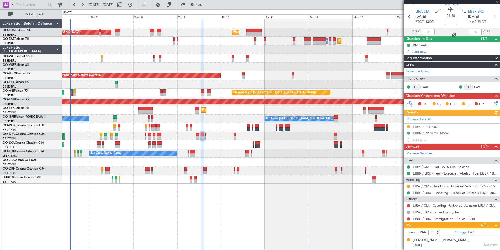
scroll to position [37, 0]
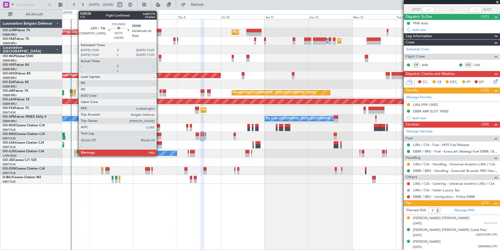
click at [159, 136] on div at bounding box center [159, 138] width 4 height 4
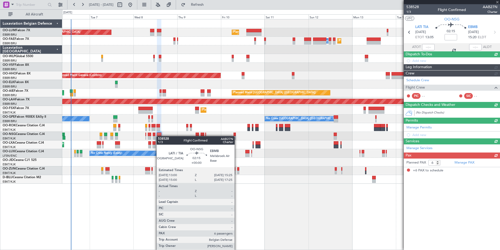
scroll to position [0, 0]
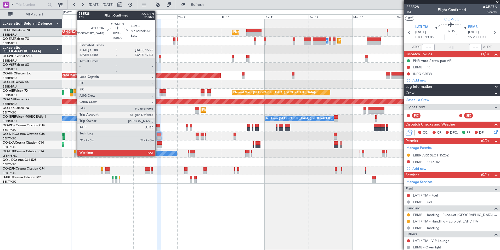
click at [158, 133] on div at bounding box center [159, 134] width 4 height 4
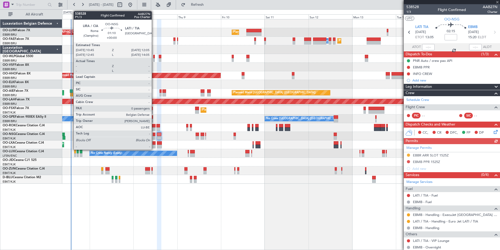
click at [154, 136] on div at bounding box center [154, 138] width 3 height 4
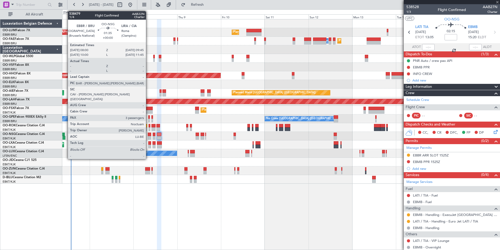
type input "0"
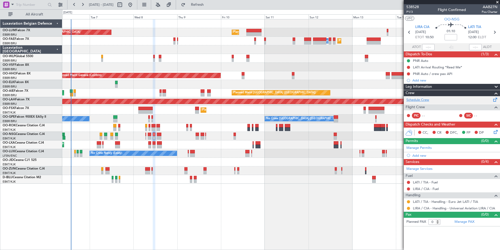
click at [419, 99] on link "Schedule Crew" at bounding box center [418, 99] width 23 height 5
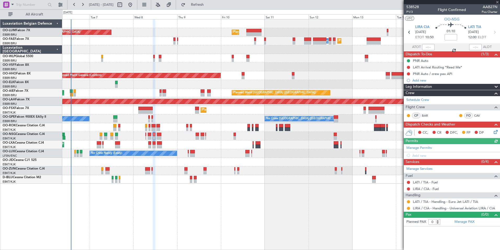
click at [194, 204] on div "Planned Maint Brussels (Brussels National) AOG Maint Sibiu Planned Maint Brusse…" at bounding box center [281, 134] width 438 height 231
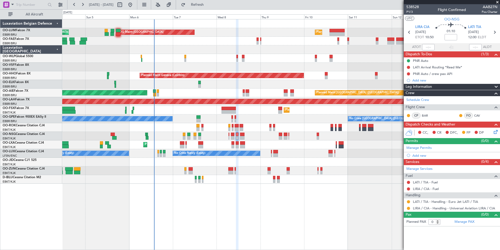
click at [215, 237] on div "Planned Maint Brussels (Brussels National) AOG Maint Sibiu Planned Maint Brusse…" at bounding box center [281, 134] width 438 height 231
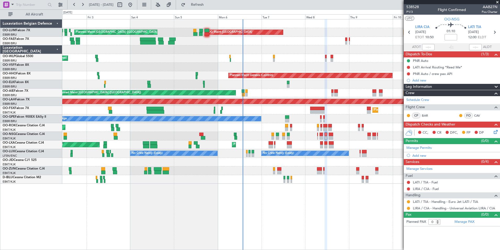
click at [316, 231] on div "Planned Maint Brussels (Brussels National) AOG Maint Sibiu Planned Maint Brusse…" at bounding box center [281, 134] width 438 height 231
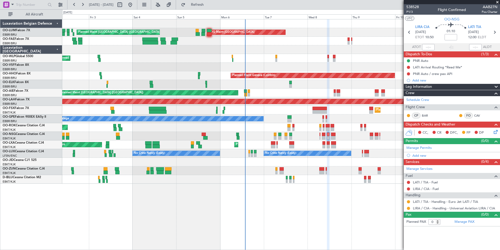
click at [235, 215] on div "Planned Maint Brussels (Brussels National) AOG Maint Sibiu Planned Maint Brusse…" at bounding box center [281, 134] width 438 height 231
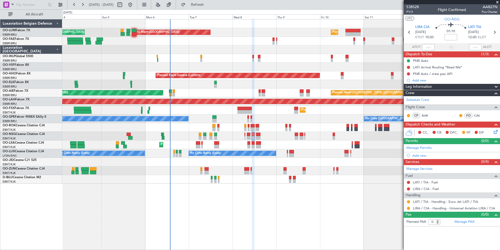
click at [145, 202] on div "Planned Maint Brussels (Brussels National) AOG Maint Sibiu Planned Maint Brusse…" at bounding box center [281, 134] width 438 height 231
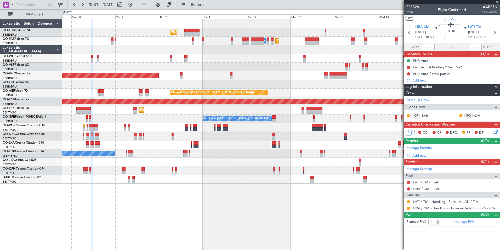
click at [210, 217] on div "Planned Maint Brussels (Brussels National) AOG Maint Sibiu Planned Maint Melsbr…" at bounding box center [281, 134] width 438 height 231
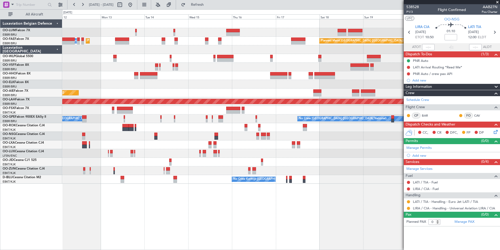
click at [182, 215] on div "Planned Maint Brussels (Brussels National) Planned Maint Melsbroek Air Base Own…" at bounding box center [281, 134] width 438 height 231
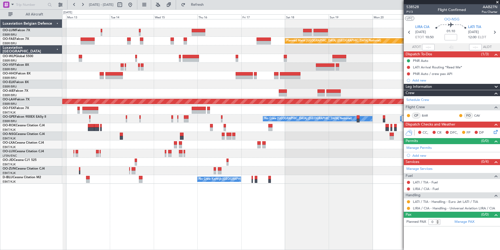
click at [260, 230] on div "Planned Maint Brussels (Brussels National) Planned Maint Brussels (Brussels Nat…" at bounding box center [281, 134] width 438 height 231
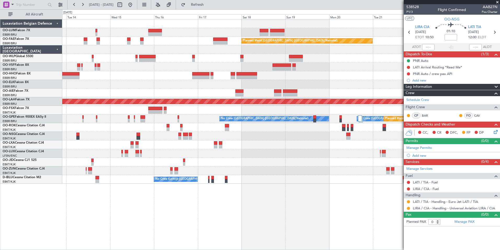
click at [206, 205] on div "Owner Melsbroek Air Base Planned Maint Brussels (Brussels National) Planned Mai…" at bounding box center [281, 134] width 438 height 231
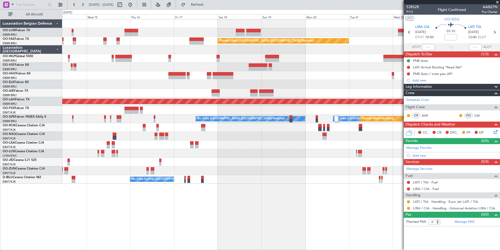
click at [228, 215] on div "Owner Melsbroek Air Base Owner Melsbroek Air Base Planned Maint Brussels (Bruss…" at bounding box center [281, 134] width 438 height 231
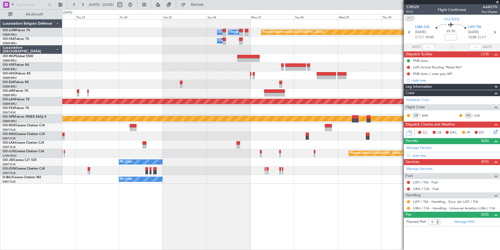
click at [0, 249] on html "[DATE] - [DATE] Refresh Quick Links All Aircraft Owner [GEOGRAPHIC_DATA] Owner …" at bounding box center [250, 125] width 500 height 250
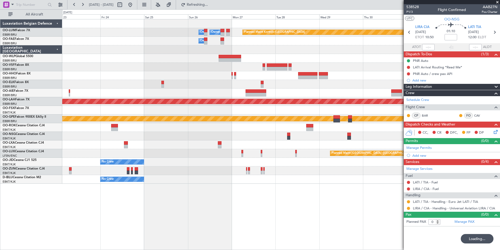
click at [281, 222] on div "Owner Melsbroek Air Base Owner [GEOGRAPHIC_DATA] Planned Maint [GEOGRAPHIC_DATA…" at bounding box center [281, 134] width 438 height 231
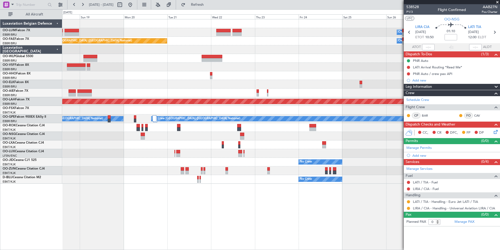
click at [326, 217] on div "Planned Maint Kortrijk-[GEOGRAPHIC_DATA] Owner [GEOGRAPHIC_DATA] Owner [GEOGRAP…" at bounding box center [281, 134] width 438 height 231
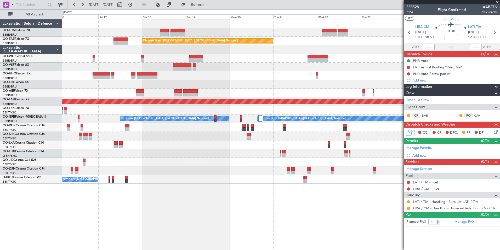
click at [366, 226] on div "Owner Melsbroek Air Base Owner [GEOGRAPHIC_DATA] Planned Maint [GEOGRAPHIC_DATA…" at bounding box center [281, 134] width 438 height 231
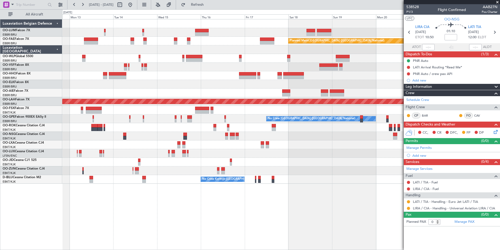
click at [311, 217] on div "Planned Maint [GEOGRAPHIC_DATA] ([GEOGRAPHIC_DATA] National) Planned Maint [GEO…" at bounding box center [281, 134] width 438 height 231
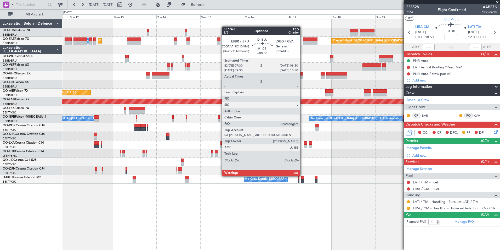
click at [303, 176] on div at bounding box center [302, 178] width 3 height 4
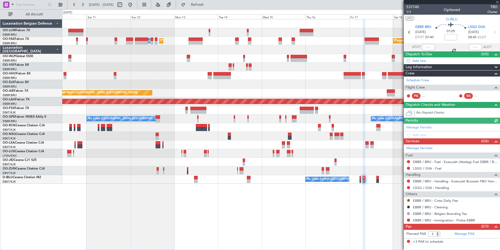
click at [283, 200] on div "Planned Maint [GEOGRAPHIC_DATA] ([GEOGRAPHIC_DATA] National) Planned Maint [GEO…" at bounding box center [281, 134] width 438 height 231
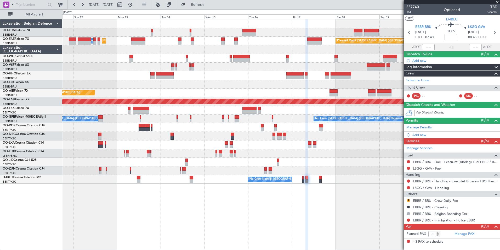
click at [128, 191] on div "Planned Maint [GEOGRAPHIC_DATA] ([GEOGRAPHIC_DATA] National) Planned Maint [GEO…" at bounding box center [281, 134] width 438 height 231
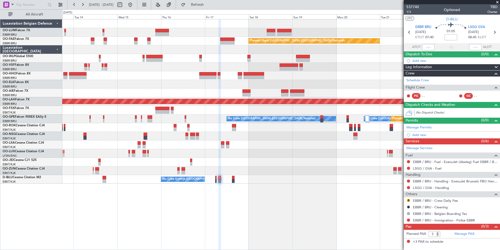
click at [233, 206] on div "Planned Maint Brussels (Brussels National) Planned Maint Melsbroek Air Base Own…" at bounding box center [281, 134] width 438 height 231
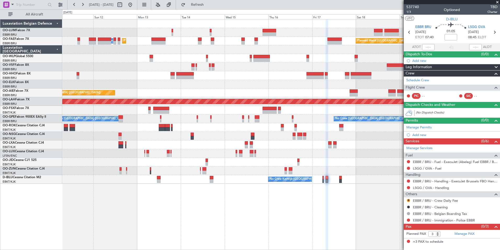
click at [208, 192] on div "Planned Maint Brussels (Brussels National) Planned Maint Brussels (Brussels Nat…" at bounding box center [281, 134] width 438 height 231
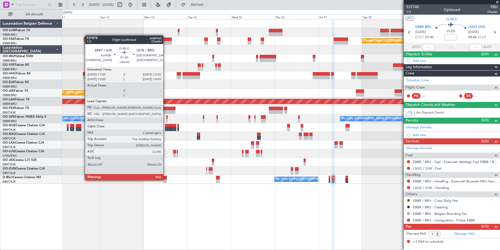
click at [166, 179] on div at bounding box center [165, 181] width 4 height 4
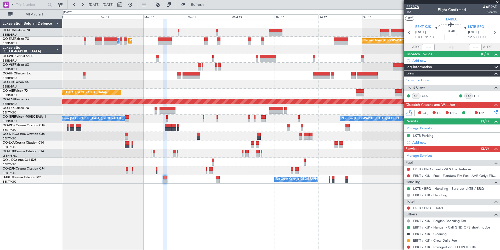
click at [409, 8] on span "537878" at bounding box center [413, 6] width 13 height 5
click at [209, 4] on span "Refresh" at bounding box center [198, 5] width 22 height 4
click at [324, 212] on div "Planned Maint Brussels (Brussels National) Planned Maint Melsbroek Air Base Own…" at bounding box center [281, 134] width 438 height 231
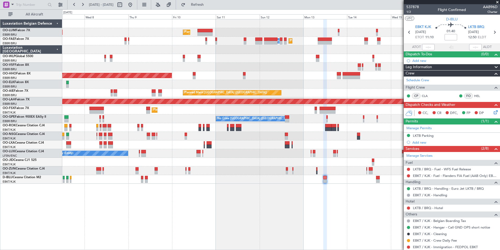
click at [361, 216] on div "Planned Maint Brussels (Brussels National) AOG Maint Sibiu Planned Maint Melsbr…" at bounding box center [281, 134] width 438 height 231
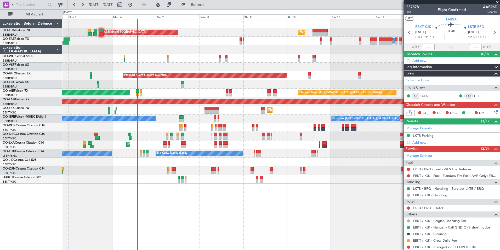
click at [350, 223] on div "Planned Maint [GEOGRAPHIC_DATA] ([GEOGRAPHIC_DATA] National) AOG Maint [GEOGRAP…" at bounding box center [281, 134] width 438 height 231
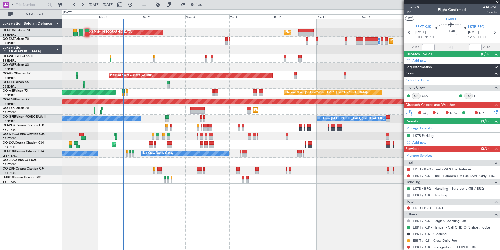
click at [129, 192] on div "Planned Maint Brussels (Brussels National) AOG Maint Sibiu Planned Maint Brusse…" at bounding box center [281, 134] width 438 height 231
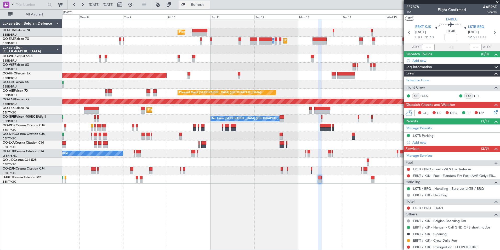
click at [209, 6] on span "Refresh" at bounding box center [198, 5] width 22 height 4
click at [309, 249] on html "07 Oct 2025 - 17 Oct 2025 Refreshing... Quick Links All Aircraft Planned Maint …" at bounding box center [250, 125] width 500 height 250
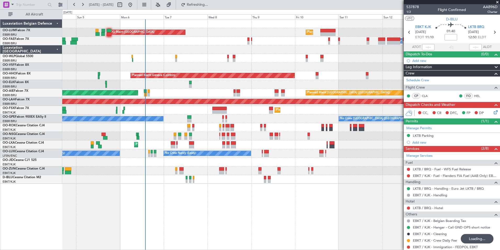
click at [188, 225] on div "Planned Maint Brussels (Brussels National) AOG Maint Sibiu Planned Maint Brusse…" at bounding box center [281, 134] width 438 height 231
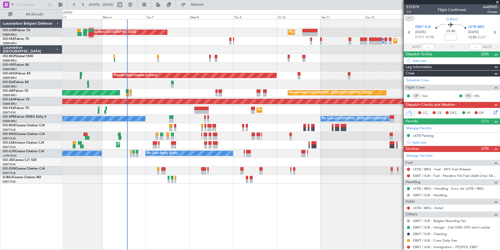
click at [206, 215] on div "AOG Maint Sibiu Planned Maint Brussels (Brussels National) Planned Maint Brusse…" at bounding box center [281, 134] width 438 height 231
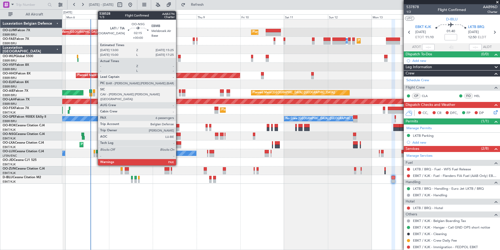
click at [178, 133] on div at bounding box center [178, 134] width 4 height 4
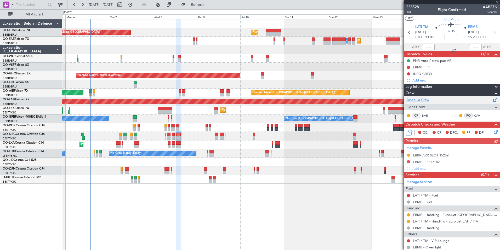
click at [429, 99] on link "Schedule Crew" at bounding box center [418, 99] width 23 height 5
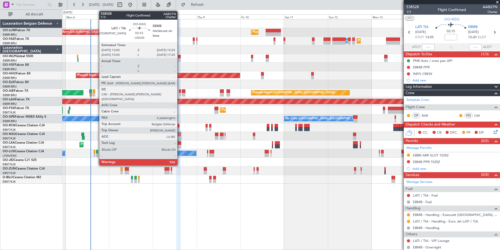
click at [180, 135] on div at bounding box center [178, 134] width 4 height 4
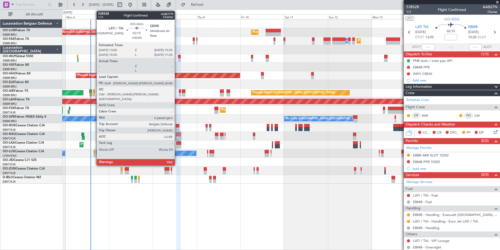
click at [177, 134] on div at bounding box center [178, 134] width 4 height 4
click at [179, 137] on div at bounding box center [178, 138] width 4 height 4
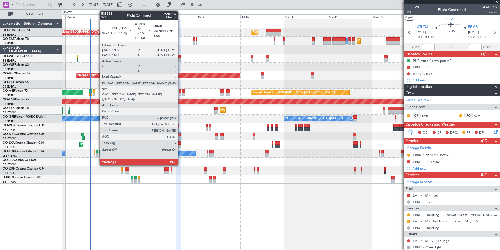
click at [180, 135] on div at bounding box center [178, 134] width 4 height 4
click at [179, 136] on div at bounding box center [178, 138] width 4 height 4
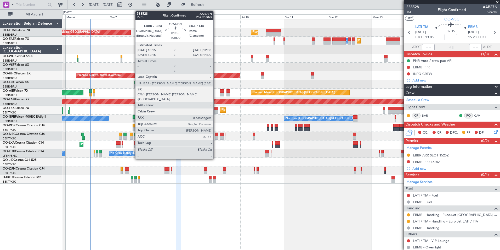
click at [216, 136] on div at bounding box center [216, 134] width 3 height 4
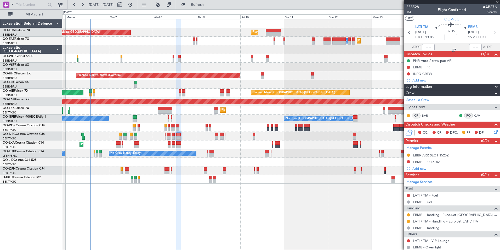
click at [179, 135] on div at bounding box center [178, 134] width 4 height 4
click at [423, 180] on link "Manage Services" at bounding box center [420, 181] width 26 height 5
click at [205, 7] on button "Refresh" at bounding box center [194, 5] width 31 height 8
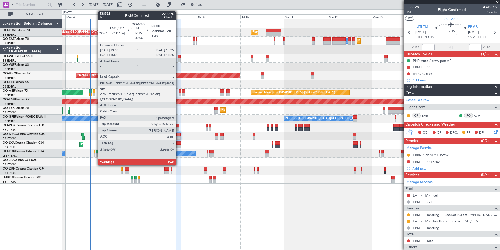
click at [179, 135] on div at bounding box center [178, 134] width 4 height 4
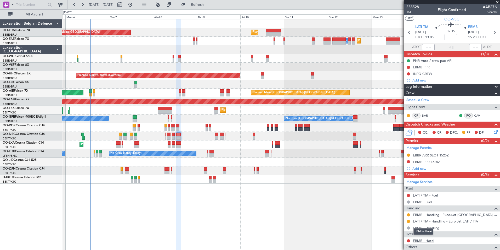
click at [419, 240] on link "EBMB - Hotel" at bounding box center [423, 240] width 21 height 4
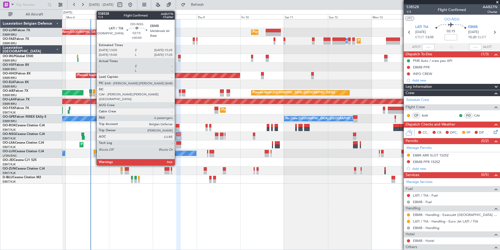
click at [177, 133] on div at bounding box center [178, 134] width 4 height 4
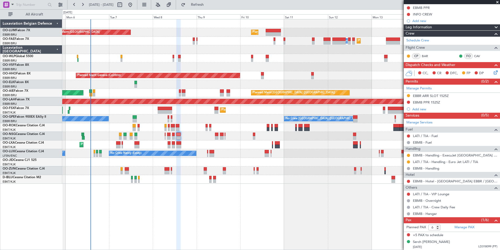
scroll to position [60, 0]
click at [411, 181] on div "EBMB - Hotel - Hilton Garden Inn EBBR / BRU" at bounding box center [452, 180] width 96 height 7
click at [409, 181] on button at bounding box center [408, 180] width 3 height 3
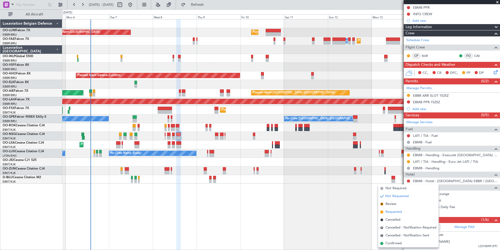
click at [396, 212] on span "Requested" at bounding box center [394, 211] width 16 height 5
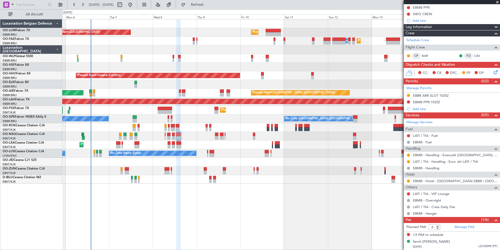
click at [424, 50] on div "CP BAR FO CAV" at bounding box center [452, 55] width 96 height 11
click at [424, 57] on link "BAR" at bounding box center [428, 55] width 12 height 5
click at [474, 56] on link "CAV" at bounding box center [480, 55] width 12 height 5
click at [214, 216] on div "AOG Maint Sibiu Planned Maint Brussels (Brussels National) Planned Maint Brusse…" at bounding box center [281, 134] width 438 height 231
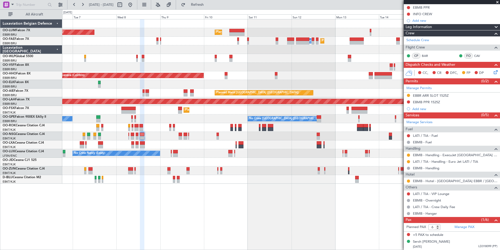
click at [208, 224] on div "AOG Maint Sibiu Planned Maint Brussels (Brussels National) Planned Maint Brusse…" at bounding box center [281, 134] width 438 height 231
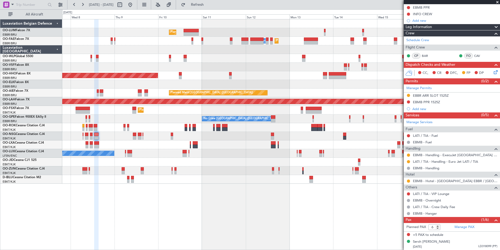
click at [215, 226] on div "Planned Maint Brussels (Brussels National) AOG Maint Sibiu Planned Maint Melsbr…" at bounding box center [281, 134] width 438 height 231
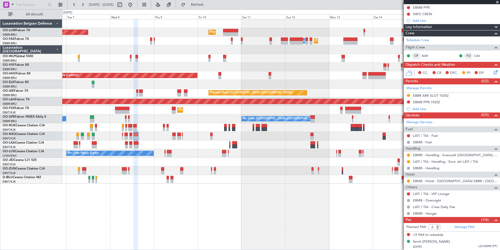
click at [290, 209] on div "Planned Maint Brussels (Brussels National) AOG Maint Sibiu Planned Maint Brusse…" at bounding box center [281, 134] width 438 height 231
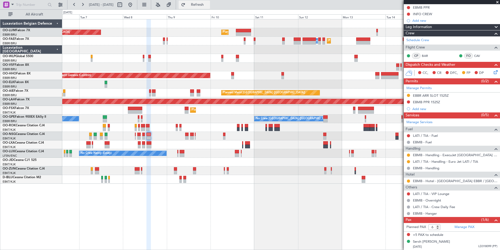
click at [209, 4] on span "Refresh" at bounding box center [198, 5] width 22 height 4
click at [270, 202] on div "Planned Maint Brussels (Brussels National) AOG Maint Sibiu Planned Maint Brusse…" at bounding box center [281, 134] width 438 height 231
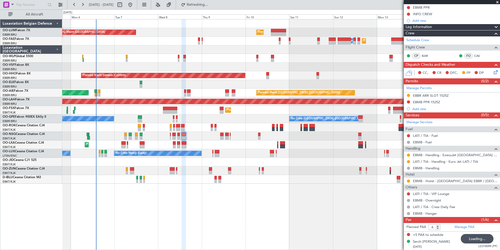
click at [293, 211] on div "Planned Maint Brussels (Brussels National) AOG Maint Sibiu Planned Maint Brusse…" at bounding box center [281, 134] width 438 height 231
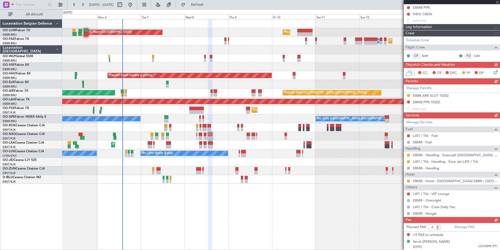
click at [254, 247] on div "AOG Maint Sibiu Planned Maint Brussels (Brussels National) Planned Maint Brusse…" at bounding box center [281, 134] width 438 height 231
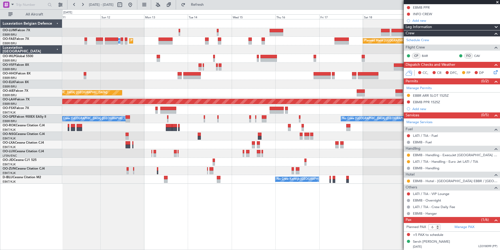
click at [210, 237] on div "Planned Maint Brussels (Brussels National) Planned Maint Melsbroek Air Base Own…" at bounding box center [281, 134] width 438 height 231
click at [222, 246] on div "Planned Maint Brussels (Brussels National) Planned Maint Melsbroek Air Base Own…" at bounding box center [281, 134] width 438 height 231
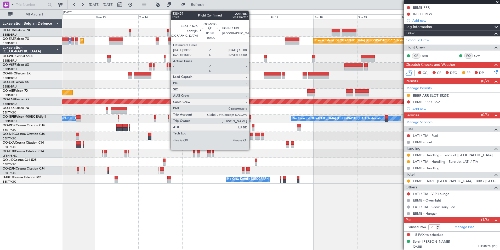
click at [251, 135] on div at bounding box center [251, 134] width 3 height 4
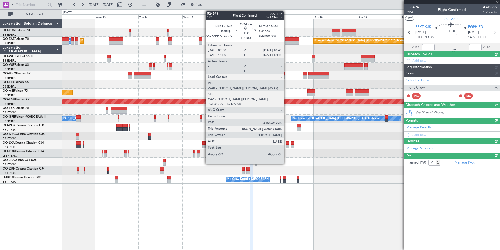
scroll to position [0, 0]
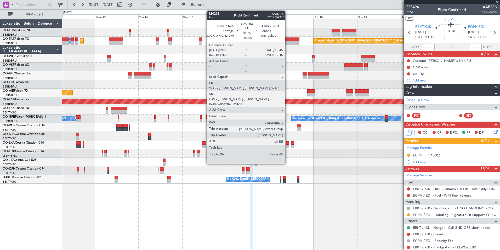
click at [288, 144] on div at bounding box center [287, 146] width 3 height 4
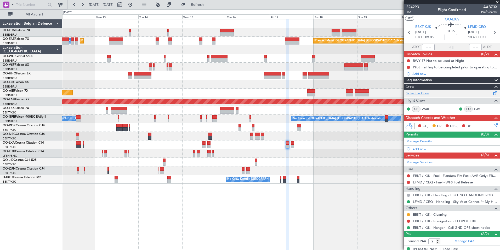
click at [422, 94] on link "Schedule Crew" at bounding box center [418, 93] width 23 height 5
click at [209, 6] on span "Refresh" at bounding box center [198, 5] width 22 height 4
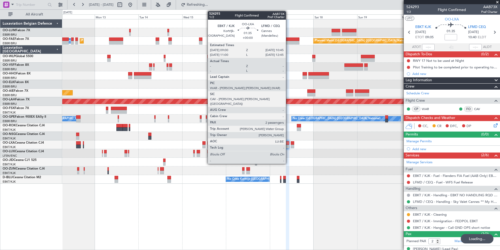
click at [288, 144] on div at bounding box center [287, 143] width 3 height 4
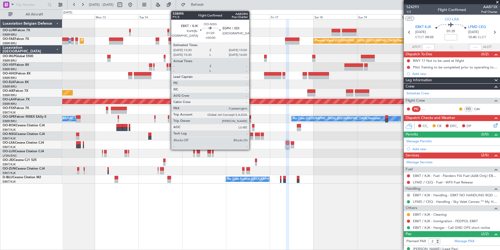
click at [252, 135] on div at bounding box center [251, 134] width 3 height 4
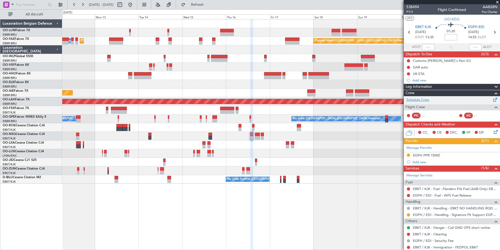
click at [429, 98] on link "Schedule Crew" at bounding box center [418, 99] width 23 height 5
click at [210, 7] on button "Refresh" at bounding box center [194, 5] width 31 height 8
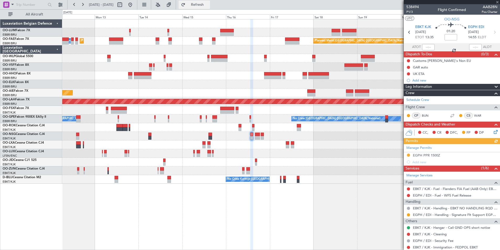
click at [210, 7] on button "Refresh" at bounding box center [194, 5] width 31 height 8
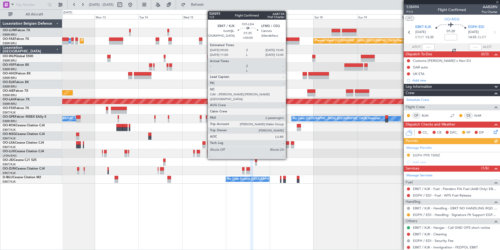
click at [288, 143] on div at bounding box center [287, 143] width 3 height 4
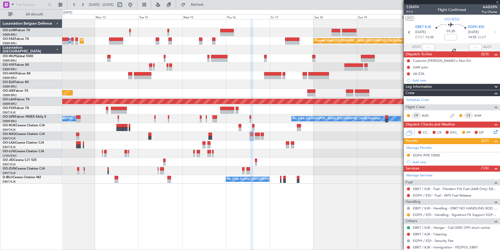
type input "2"
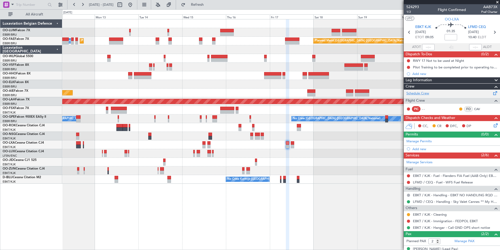
click at [413, 92] on link "Schedule Crew" at bounding box center [418, 93] width 23 height 5
click at [209, 6] on span "Refresh" at bounding box center [198, 5] width 22 height 4
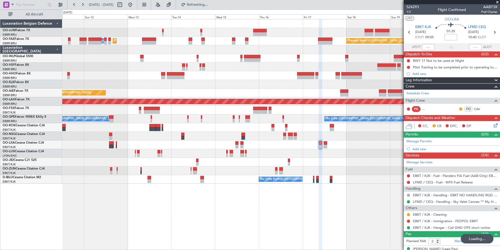
click at [245, 222] on div "Planned Maint Brussels (Brussels National) Planned Maint Melsbroek Air Base Own…" at bounding box center [281, 134] width 438 height 231
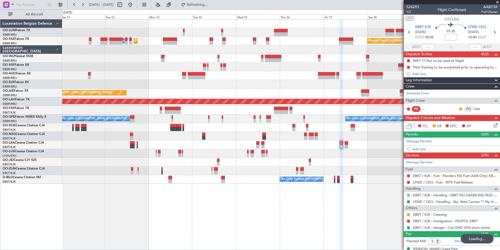
click at [271, 226] on div "Planned Maint Brussels (Brussels National) Planned Maint Melsbroek Air Base Own…" at bounding box center [281, 134] width 438 height 231
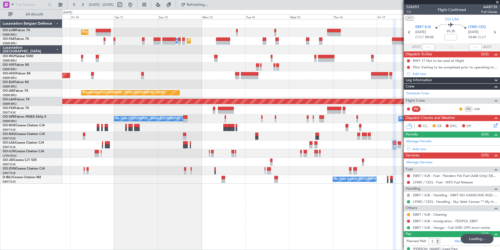
click at [274, 224] on div "Planned Maint [GEOGRAPHIC_DATA] ([GEOGRAPHIC_DATA] National) AOG Maint [GEOGRAP…" at bounding box center [281, 134] width 438 height 231
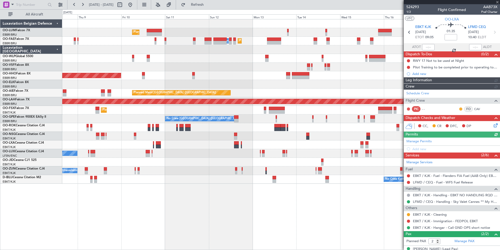
click at [278, 226] on div "Planned Maint Brussels (Brussels National) AOG Maint Sibiu Planned Maint Brusse…" at bounding box center [281, 134] width 438 height 231
click at [293, 229] on div "Planned Maint Brussels (Brussels National) AOG Maint Sibiu Planned Maint Brusse…" at bounding box center [281, 134] width 438 height 231
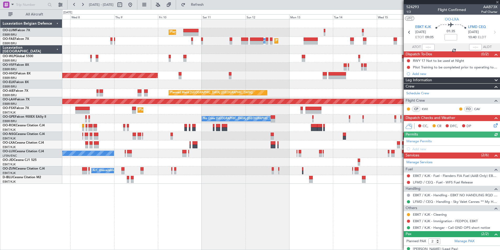
click at [306, 233] on div "Planned Maint Brussels (Brussels National) AOG Maint Sibiu Planned Maint Melsbr…" at bounding box center [281, 134] width 438 height 231
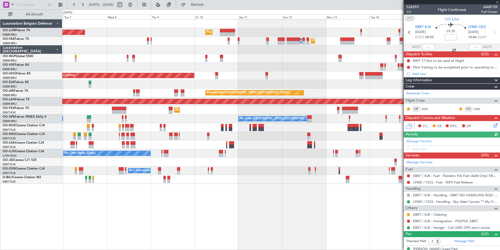
click at [299, 238] on div "Planned Maint [GEOGRAPHIC_DATA] ([GEOGRAPHIC_DATA] National) AOG Maint [GEOGRAP…" at bounding box center [281, 134] width 438 height 231
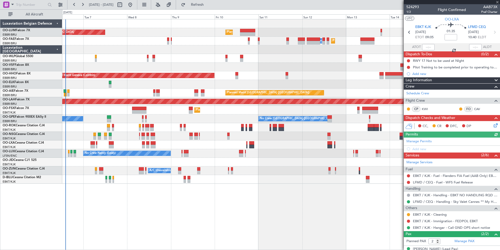
click at [319, 240] on div "Planned Maint [GEOGRAPHIC_DATA] ([GEOGRAPHIC_DATA] National) AOG Maint [GEOGRAP…" at bounding box center [281, 134] width 438 height 231
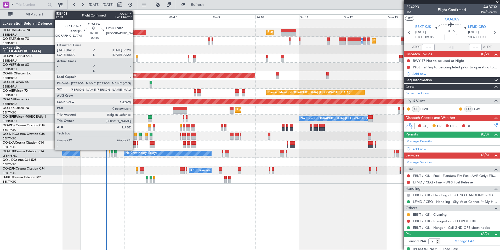
click at [135, 145] on div at bounding box center [133, 146] width 4 height 4
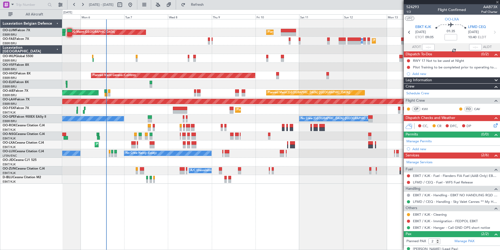
type input "+00:10"
type input "0"
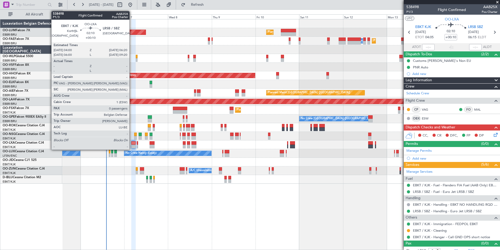
click at [133, 142] on div at bounding box center [133, 143] width 4 height 4
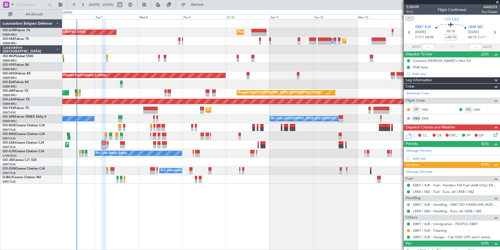
click at [259, 207] on div "AOG Maint Sibiu Planned Maint Brussels (Brussels National) Planned Maint Brusse…" at bounding box center [281, 134] width 438 height 231
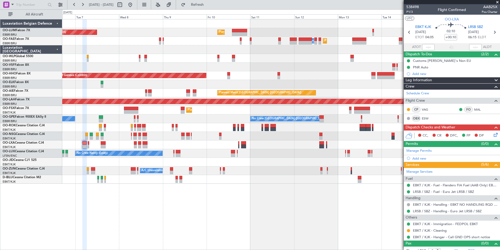
click at [230, 212] on div "AOG Maint Sibiu Planned Maint Brussels (Brussels National) Planned Maint Brusse…" at bounding box center [281, 134] width 438 height 231
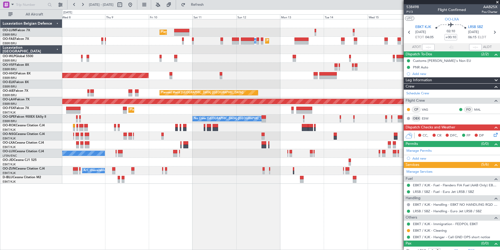
click at [201, 212] on div "Planned Maint [GEOGRAPHIC_DATA] ([GEOGRAPHIC_DATA] National) AOG Maint [GEOGRAP…" at bounding box center [281, 134] width 438 height 231
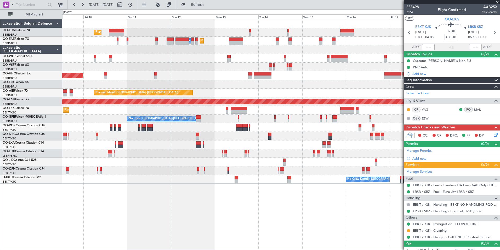
click at [190, 220] on div "Planned Maint Brussels (Brussels National) AOG Maint Sibiu Planned Maint Melsbr…" at bounding box center [281, 134] width 438 height 231
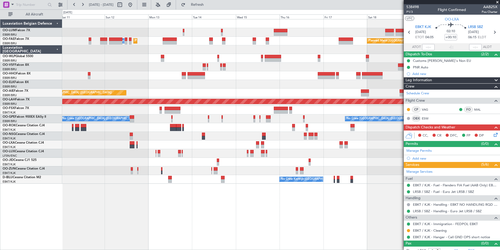
click at [200, 226] on div "Planned Maint [GEOGRAPHIC_DATA] ([GEOGRAPHIC_DATA] National) Planned Maint [GEO…" at bounding box center [281, 134] width 438 height 231
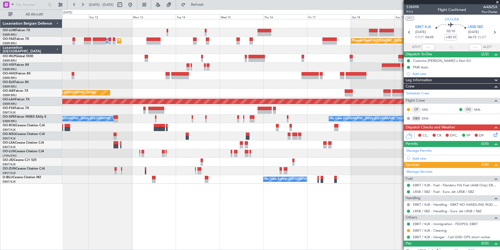
click at [332, 209] on div "Planned Maint [GEOGRAPHIC_DATA] ([GEOGRAPHIC_DATA] National) Planned Maint [GEO…" at bounding box center [281, 134] width 438 height 231
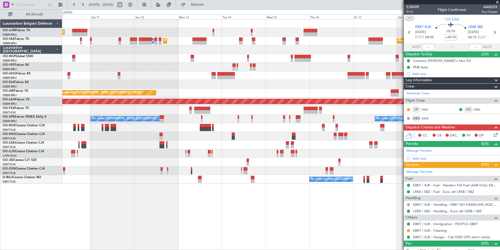
click at [324, 212] on div "Planned Maint [GEOGRAPHIC_DATA] ([GEOGRAPHIC_DATA] National) Planned Maint [GEO…" at bounding box center [281, 134] width 438 height 231
click at [258, 243] on div "Planned Maint [GEOGRAPHIC_DATA] ([GEOGRAPHIC_DATA] National) Planned Maint [GEO…" at bounding box center [281, 134] width 438 height 231
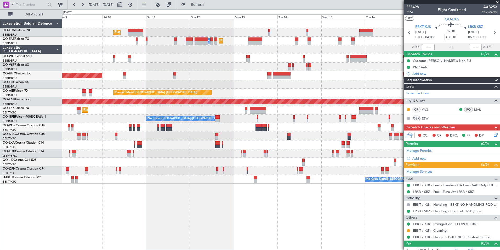
click at [276, 240] on div "Planned Maint Brussels (Brussels National) AOG Maint Sibiu Planned Maint Melsbr…" at bounding box center [281, 134] width 438 height 231
click at [200, 208] on div "Planned Maint Brussels (Brussels National) AOG Maint Sibiu Planned Maint Melsbr…" at bounding box center [281, 134] width 438 height 231
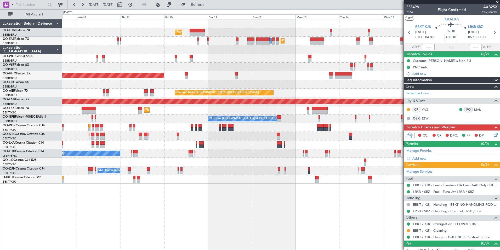
click at [203, 220] on div "Planned Maint [GEOGRAPHIC_DATA] ([GEOGRAPHIC_DATA] National) AOG Maint [GEOGRAP…" at bounding box center [281, 134] width 438 height 231
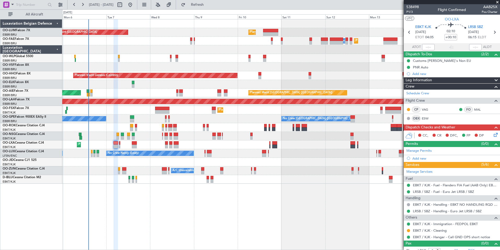
click at [221, 226] on div "Planned Maint [GEOGRAPHIC_DATA] ([GEOGRAPHIC_DATA] National) AOG Maint [GEOGRAP…" at bounding box center [281, 134] width 438 height 231
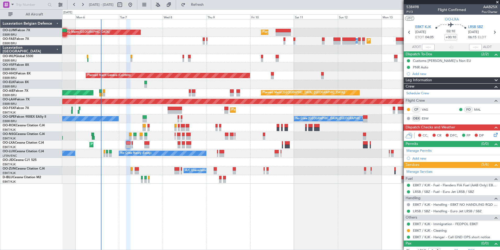
click at [211, 226] on div "Planned Maint [GEOGRAPHIC_DATA] ([GEOGRAPHIC_DATA] National) AOG Maint [GEOGRAP…" at bounding box center [281, 134] width 438 height 231
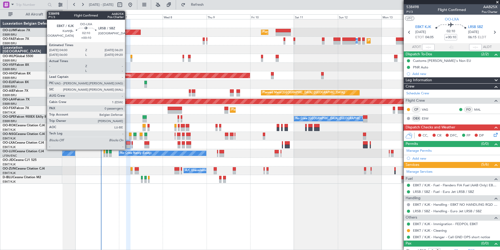
click at [128, 142] on div at bounding box center [128, 143] width 4 height 4
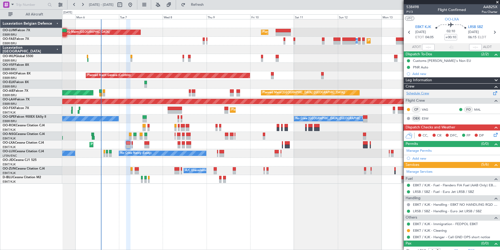
click at [420, 91] on link "Schedule Crew" at bounding box center [418, 93] width 23 height 5
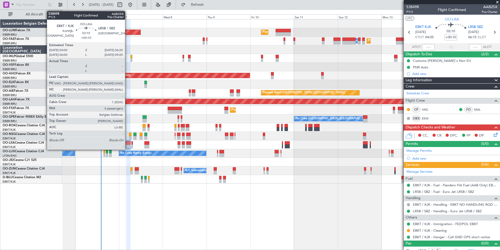
click at [127, 144] on div at bounding box center [128, 143] width 4 height 4
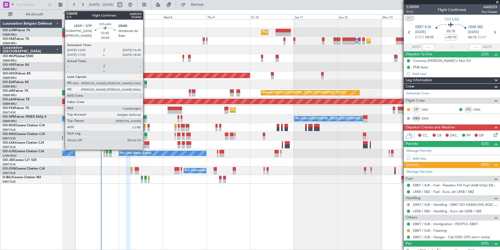
click at [145, 142] on div at bounding box center [146, 143] width 5 height 4
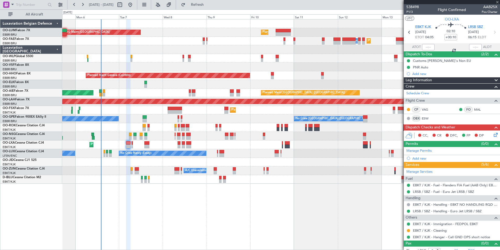
type input "-00:05"
type input "4"
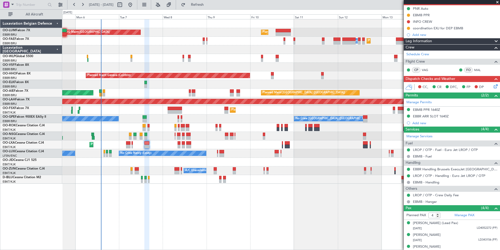
scroll to position [43, 0]
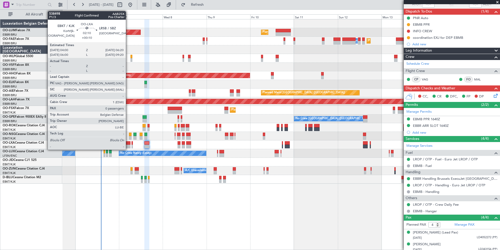
click at [128, 142] on div at bounding box center [128, 143] width 4 height 4
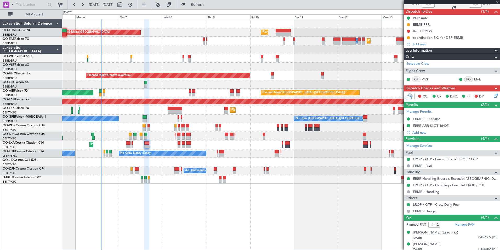
type input "+00:10"
type input "0"
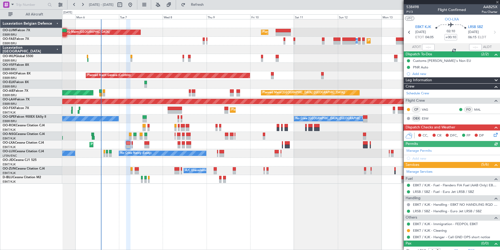
scroll to position [5, 0]
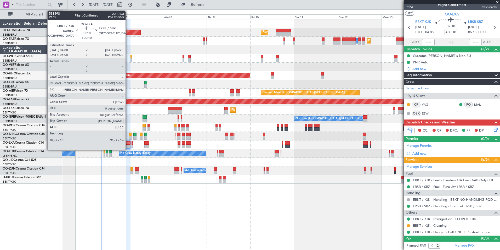
click at [128, 145] on div at bounding box center [128, 146] width 4 height 4
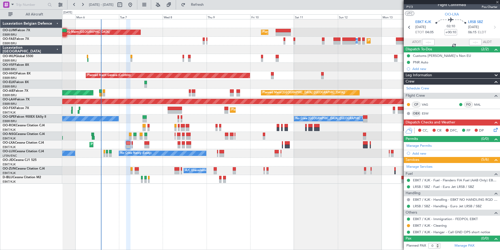
scroll to position [0, 0]
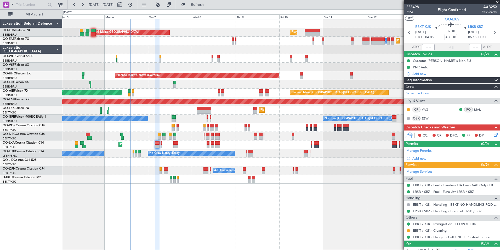
click at [148, 193] on div "AOG Maint Sibiu Planned Maint Brussels (Brussels National) Planned Maint Brusse…" at bounding box center [281, 134] width 438 height 231
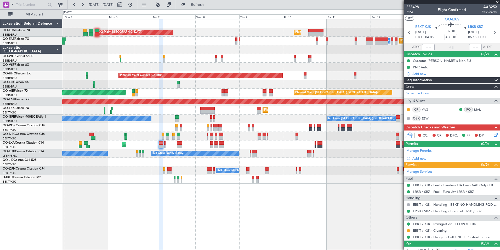
click at [423, 109] on link "VAG" at bounding box center [428, 109] width 12 height 5
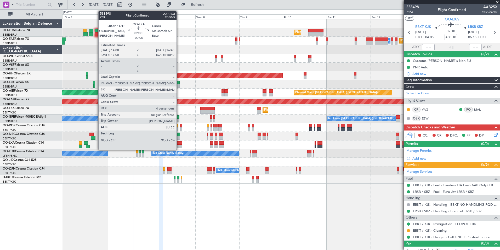
click at [179, 145] on div at bounding box center [179, 146] width 5 height 4
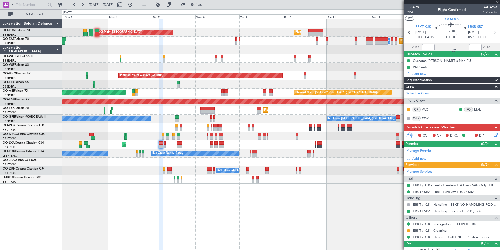
type input "-00:05"
type input "4"
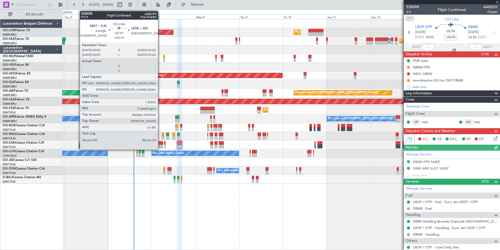
click at [160, 143] on div at bounding box center [161, 143] width 4 height 4
type input "+00:10"
type input "0"
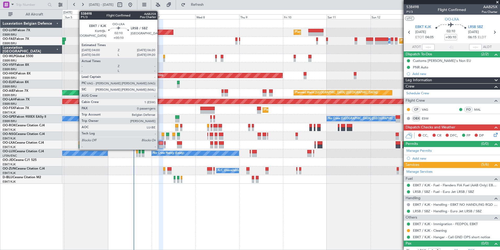
click at [160, 145] on div at bounding box center [161, 146] width 4 height 4
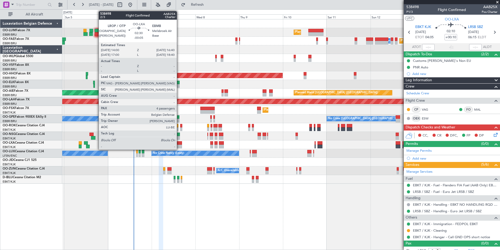
click at [179, 142] on div at bounding box center [179, 143] width 5 height 4
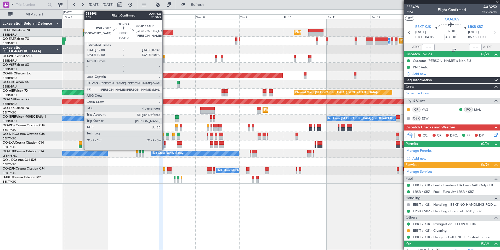
click at [165, 141] on div at bounding box center [164, 143] width 1 height 4
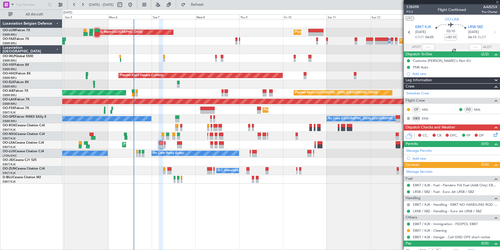
type input "4"
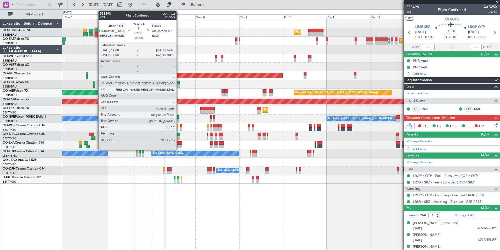
click at [179, 145] on div at bounding box center [179, 146] width 5 height 4
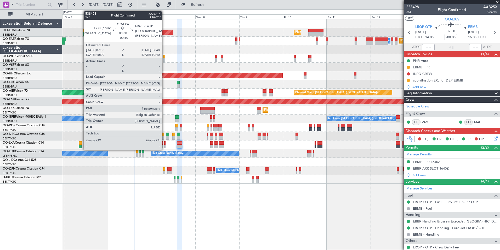
click at [164, 141] on div at bounding box center [164, 143] width 1 height 4
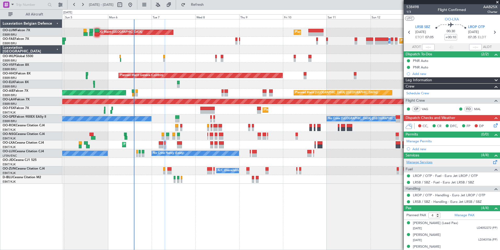
click at [428, 161] on link "Manage Services" at bounding box center [420, 162] width 26 height 5
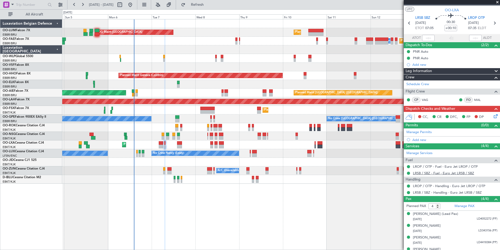
scroll to position [17, 0]
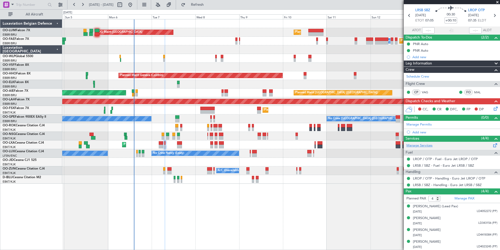
click at [422, 144] on link "Manage Services" at bounding box center [420, 145] width 26 height 5
click at [203, 4] on span "Refresh" at bounding box center [198, 5] width 22 height 4
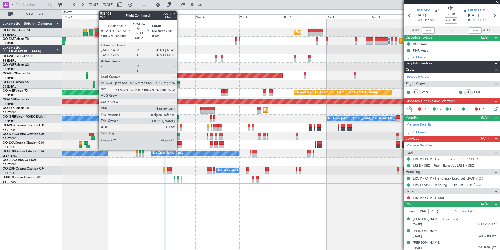
click at [179, 146] on div at bounding box center [179, 146] width 5 height 4
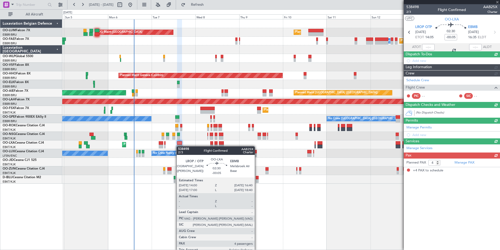
scroll to position [0, 0]
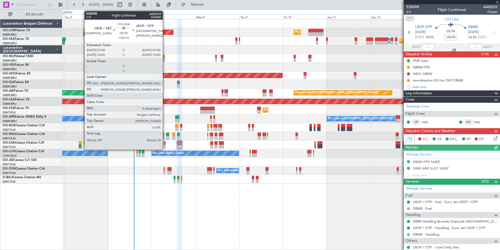
click at [165, 145] on div at bounding box center [164, 146] width 1 height 4
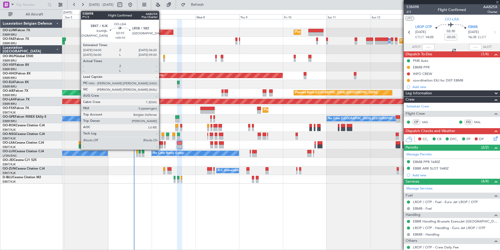
type input "+00:10"
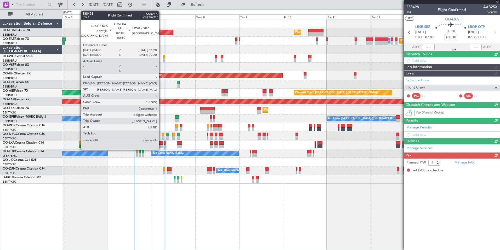
click at [161, 144] on div at bounding box center [161, 143] width 4 height 4
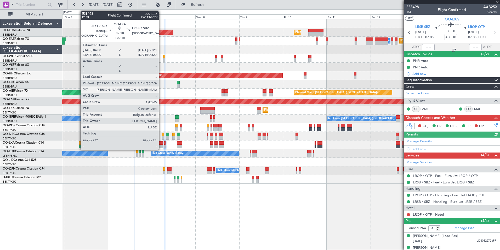
type input "0"
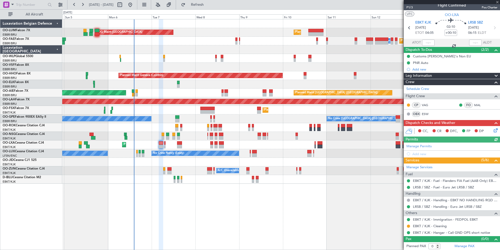
scroll to position [5, 0]
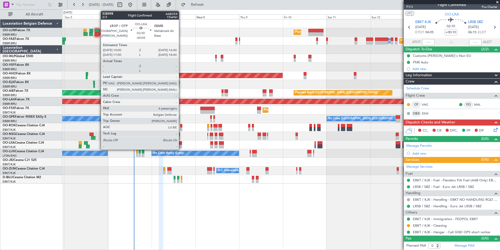
click at [181, 143] on div at bounding box center [179, 143] width 5 height 4
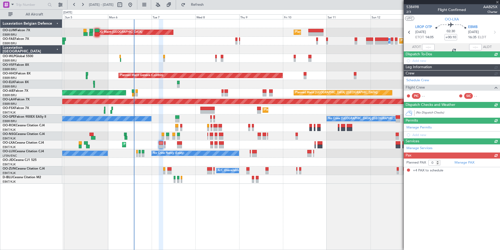
type input "-00:05"
type input "4"
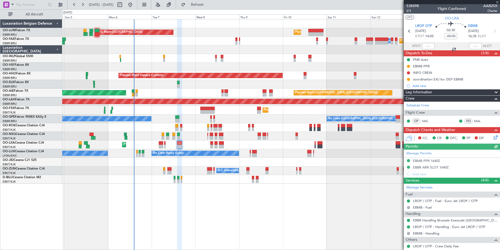
scroll to position [0, 0]
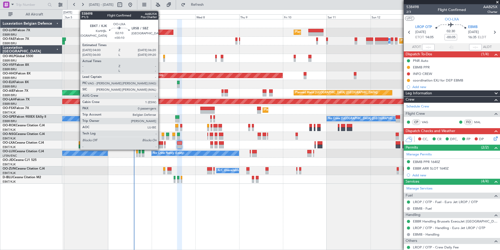
click at [161, 144] on div at bounding box center [161, 143] width 4 height 4
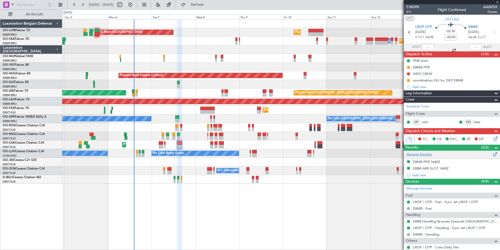
type input "+00:10"
type input "0"
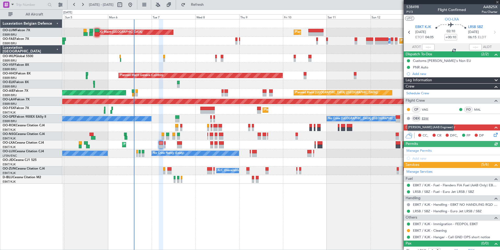
click at [427, 118] on link "ESW" at bounding box center [428, 118] width 12 height 5
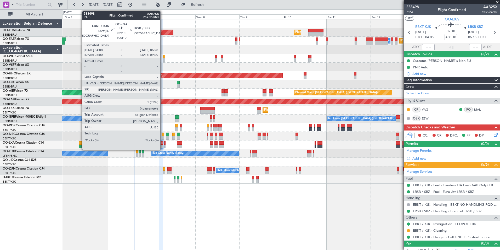
click at [163, 145] on div at bounding box center [161, 146] width 4 height 4
click at [161, 143] on div at bounding box center [161, 143] width 4 height 4
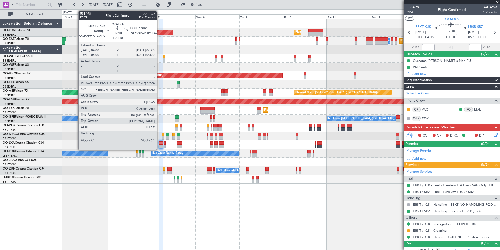
click at [160, 143] on div at bounding box center [161, 143] width 4 height 4
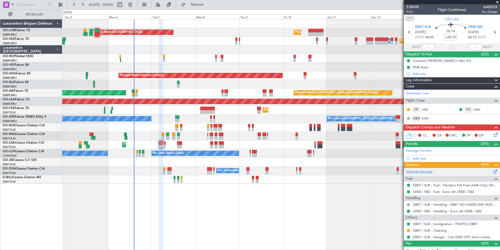
click at [420, 171] on link "Manage Services" at bounding box center [420, 171] width 26 height 5
drag, startPoint x: 227, startPoint y: 7, endPoint x: 224, endPoint y: 13, distance: 6.9
click at [213, 6] on fb-refresh-button "Refresh" at bounding box center [194, 4] width 37 height 9
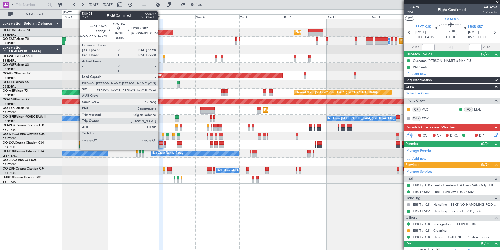
click at [160, 145] on div at bounding box center [161, 146] width 4 height 4
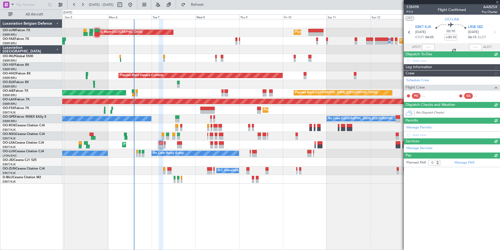
click at [227, 218] on div "AOG Maint [GEOGRAPHIC_DATA] Planned Maint [GEOGRAPHIC_DATA] ([GEOGRAPHIC_DATA])…" at bounding box center [281, 134] width 438 height 231
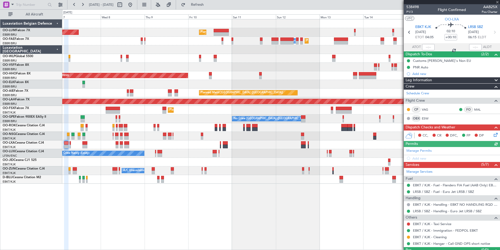
click at [234, 216] on div "AOG Maint [GEOGRAPHIC_DATA] Planned Maint [GEOGRAPHIC_DATA] ([GEOGRAPHIC_DATA])…" at bounding box center [281, 134] width 438 height 231
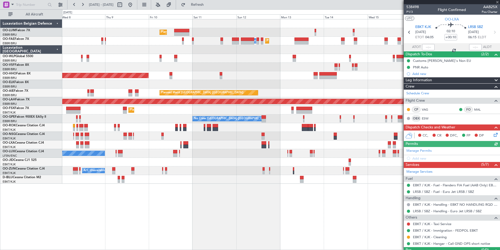
click at [204, 216] on div "Planned Maint [GEOGRAPHIC_DATA] ([GEOGRAPHIC_DATA] National) AOG Maint [GEOGRAP…" at bounding box center [281, 134] width 438 height 231
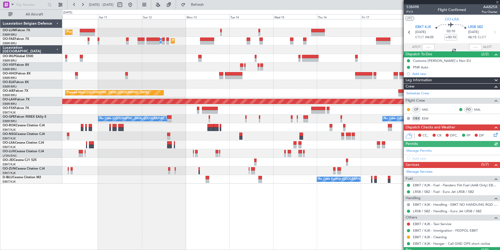
click at [211, 217] on div "Planned Maint [GEOGRAPHIC_DATA] ([GEOGRAPHIC_DATA] National) Planned Maint [GEO…" at bounding box center [281, 134] width 438 height 231
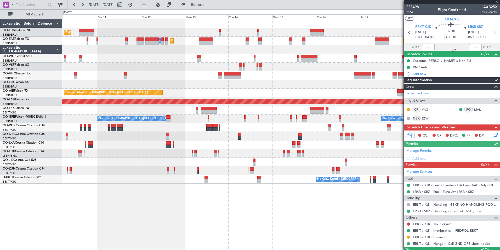
click at [184, 215] on div "Planned Maint [GEOGRAPHIC_DATA] ([GEOGRAPHIC_DATA] National) Planned Maint [GEO…" at bounding box center [281, 134] width 438 height 231
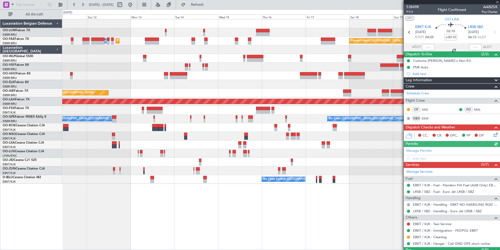
click at [148, 218] on div "Planned Maint [GEOGRAPHIC_DATA] ([GEOGRAPHIC_DATA] National) Planned Maint [GEO…" at bounding box center [281, 134] width 438 height 231
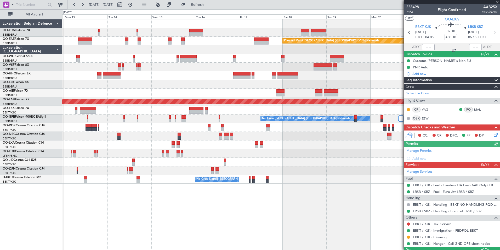
click at [128, 220] on div "Planned Maint [GEOGRAPHIC_DATA] ([GEOGRAPHIC_DATA] National) Owner [GEOGRAPHIC_…" at bounding box center [281, 134] width 438 height 231
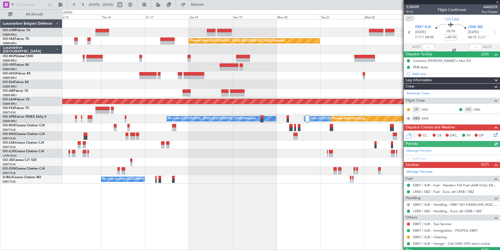
click at [167, 226] on div "Owner Melsbroek Air Base Owner [GEOGRAPHIC_DATA] Planned Maint [GEOGRAPHIC_DATA…" at bounding box center [281, 134] width 438 height 231
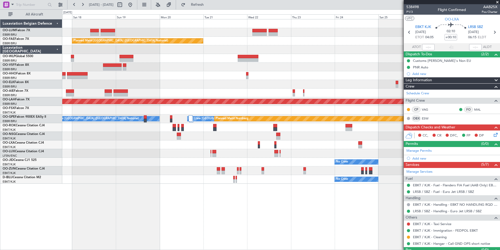
click at [185, 228] on div "Owner Melsbroek Air Base Owner [GEOGRAPHIC_DATA] Planned Maint [GEOGRAPHIC_DATA…" at bounding box center [281, 134] width 438 height 231
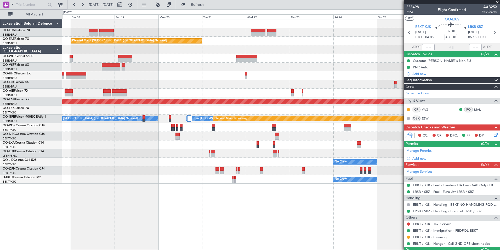
click at [126, 223] on div "Owner Melsbroek Air Base Owner [GEOGRAPHIC_DATA] Planned Maint [GEOGRAPHIC_DATA…" at bounding box center [281, 134] width 438 height 231
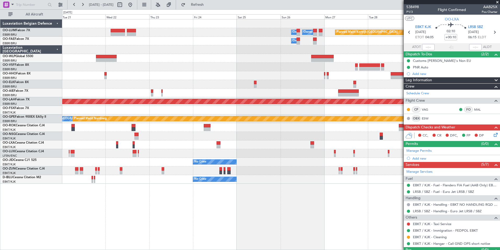
click at [127, 231] on div "Owner Melsbroek Air Base Owner [GEOGRAPHIC_DATA] Planned Maint [GEOGRAPHIC_DATA…" at bounding box center [281, 134] width 438 height 231
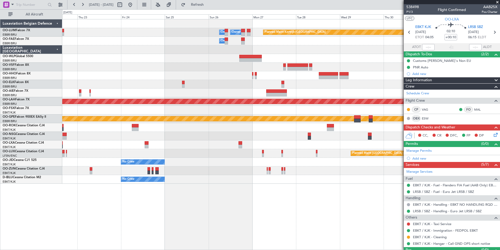
click at [192, 229] on div "Owner Melsbroek Air Base Owner [GEOGRAPHIC_DATA] Planned Maint [GEOGRAPHIC_DATA…" at bounding box center [281, 134] width 438 height 231
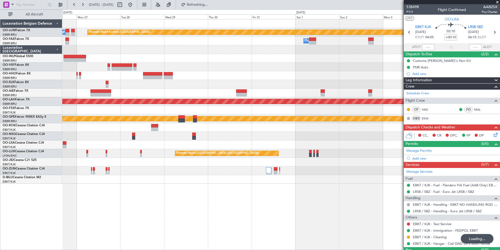
click at [172, 231] on div "Owner Melsbroek Air Base Planned Maint [GEOGRAPHIC_DATA]-[GEOGRAPHIC_DATA] Owne…" at bounding box center [281, 134] width 438 height 231
click at [143, 226] on div "Owner Melsbroek Air Base Planned Maint [GEOGRAPHIC_DATA]-[GEOGRAPHIC_DATA] Owne…" at bounding box center [281, 134] width 438 height 231
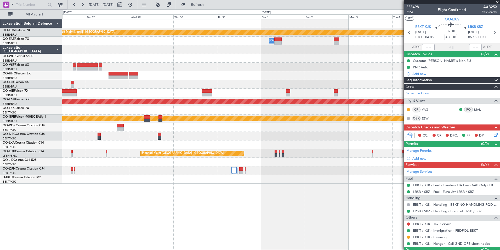
click at [163, 232] on div "Planned Maint Kortrijk-[GEOGRAPHIC_DATA] Owner [GEOGRAPHIC_DATA] Owner [GEOGRAP…" at bounding box center [281, 134] width 438 height 231
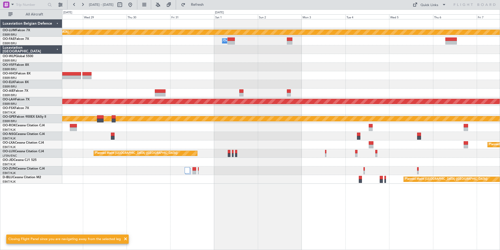
click at [251, 181] on div "Planned Maint [GEOGRAPHIC_DATA] ([GEOGRAPHIC_DATA])" at bounding box center [281, 179] width 438 height 9
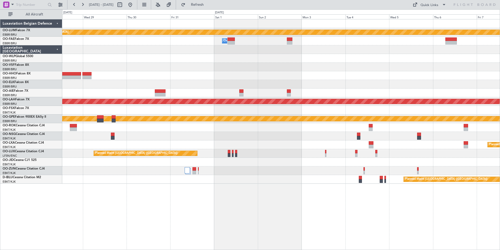
click at [307, 205] on div "Planned Maint Kortrijk-[GEOGRAPHIC_DATA] Owner [GEOGRAPHIC_DATA] Owner [GEOGRAP…" at bounding box center [281, 134] width 438 height 231
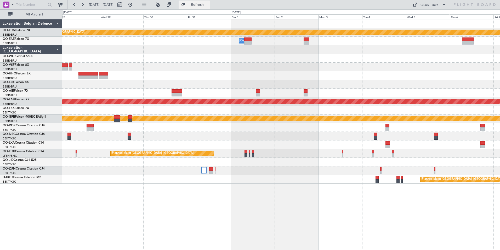
click at [209, 6] on span "Refresh" at bounding box center [198, 5] width 22 height 4
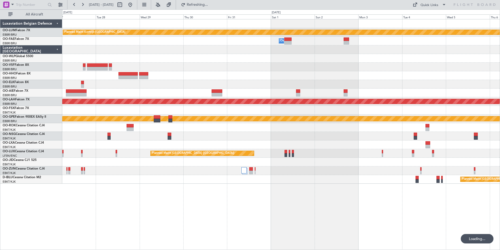
click at [276, 224] on div "Planned Maint Kortrijk-[GEOGRAPHIC_DATA] Owner [GEOGRAPHIC_DATA] Owner [GEOGRAP…" at bounding box center [281, 134] width 438 height 231
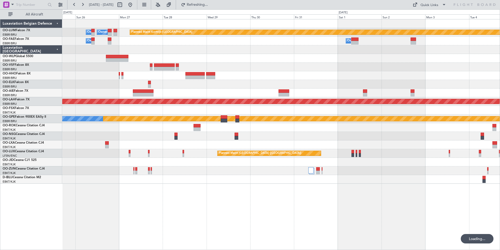
click at [323, 229] on div "Planned Maint Kortrijk-[GEOGRAPHIC_DATA] Owner [GEOGRAPHIC_DATA] Owner [GEOGRAP…" at bounding box center [281, 134] width 438 height 231
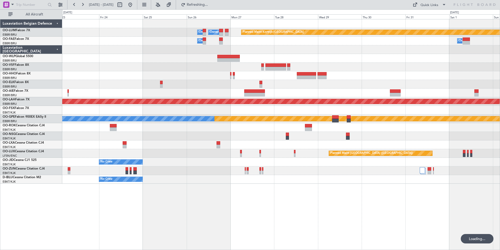
click at [321, 233] on div "Planned Maint Kortrijk-[GEOGRAPHIC_DATA] Owner [GEOGRAPHIC_DATA] Owner [GEOGRAP…" at bounding box center [281, 134] width 438 height 231
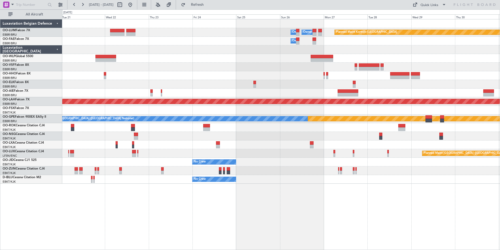
click at [331, 230] on div "Planned Maint Kortrijk-[GEOGRAPHIC_DATA] Owner [GEOGRAPHIC_DATA] Owner [GEOGRAP…" at bounding box center [281, 134] width 438 height 231
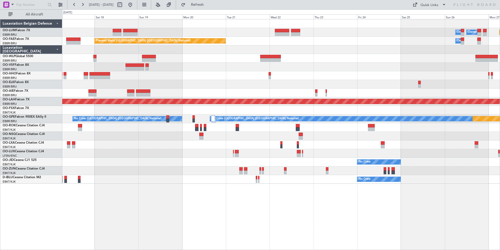
click at [295, 237] on div "Planned Maint Kortrijk-[GEOGRAPHIC_DATA] Owner [GEOGRAPHIC_DATA] Owner [GEOGRAP…" at bounding box center [281, 134] width 438 height 231
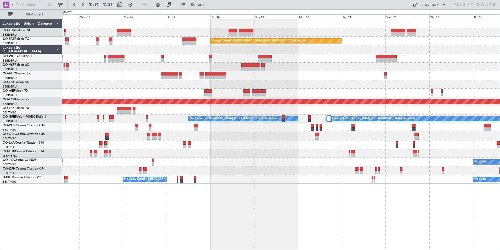
click at [377, 249] on html "[DATE] - [DATE] Refresh Quick Links All Aircraft Owner [GEOGRAPHIC_DATA] Owner …" at bounding box center [250, 125] width 500 height 250
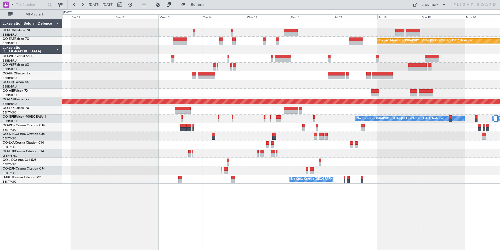
click at [313, 231] on div "Planned Maint [GEOGRAPHIC_DATA] ([GEOGRAPHIC_DATA] National) Planned Maint Gene…" at bounding box center [281, 134] width 438 height 231
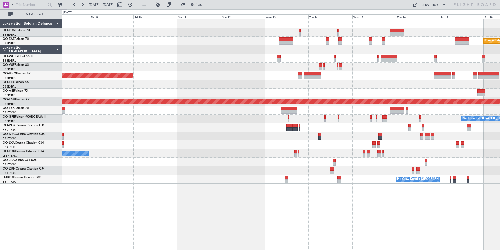
click at [289, 220] on div "Planned Maint [GEOGRAPHIC_DATA] ([GEOGRAPHIC_DATA] National) Planned Maint Gene…" at bounding box center [281, 134] width 438 height 231
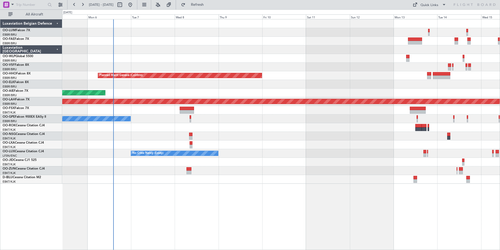
click at [305, 229] on div "Planned Maint [GEOGRAPHIC_DATA] ([GEOGRAPHIC_DATA] National) Planned Maint Gene…" at bounding box center [281, 134] width 438 height 231
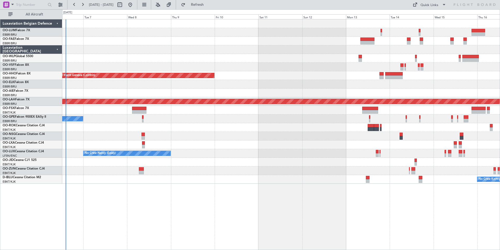
click at [93, 214] on div "Planned Maint [GEOGRAPHIC_DATA] ([GEOGRAPHIC_DATA] National) Planned Maint [GEO…" at bounding box center [281, 134] width 438 height 231
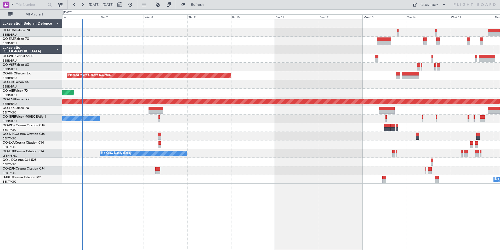
click at [257, 235] on div "Planned Maint [GEOGRAPHIC_DATA] ([GEOGRAPHIC_DATA] National) Planned Maint [GEO…" at bounding box center [281, 134] width 438 height 231
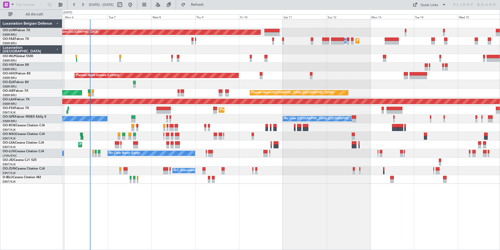
click at [198, 226] on div "Planned Maint [GEOGRAPHIC_DATA] ([GEOGRAPHIC_DATA] National) AOG Maint [GEOGRAP…" at bounding box center [281, 134] width 438 height 231
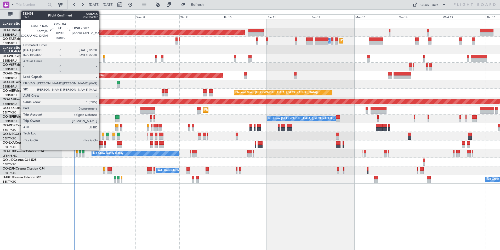
click at [102, 143] on div at bounding box center [101, 143] width 4 height 4
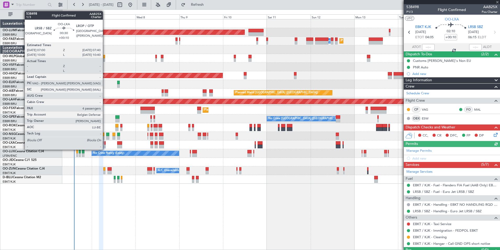
click at [105, 144] on div at bounding box center [104, 143] width 1 height 4
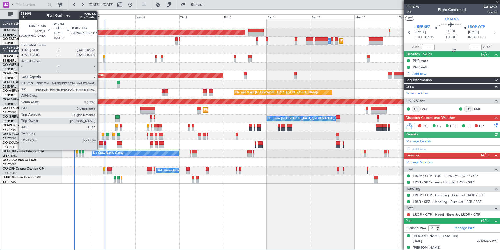
click at [99, 142] on div at bounding box center [101, 143] width 4 height 4
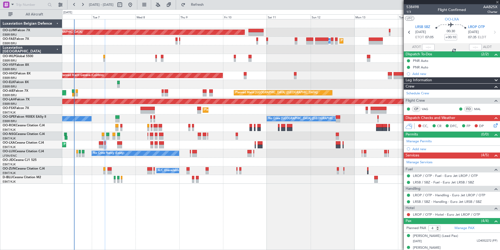
type input "0"
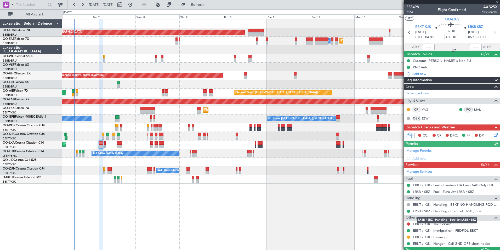
click at [435, 223] on mat-tooltip-component "LRSB / SBZ - Handling - Euro Jet LRSB / SBZ" at bounding box center [447, 220] width 67 height 14
click at [437, 224] on mat-tooltip-component "EBKT / KJK - Immigration - FEDPOL EBKT" at bounding box center [445, 221] width 64 height 14
click at [448, 223] on mat-tooltip-component "EBKT / KJK - Immigration - FEDPOL EBKT" at bounding box center [445, 221] width 64 height 14
click at [417, 223] on link "EBKT / KJK - Taxi Service" at bounding box center [432, 223] width 38 height 4
click at [199, 4] on button "Refresh" at bounding box center [194, 5] width 31 height 8
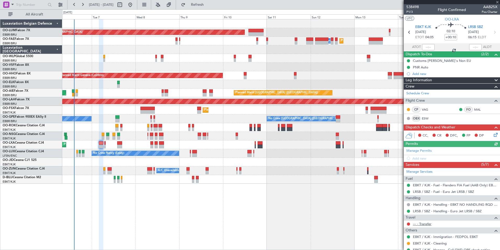
click at [428, 224] on link "--- - Transfer" at bounding box center [422, 223] width 19 height 4
click at [204, 5] on span "Refresh" at bounding box center [198, 5] width 22 height 4
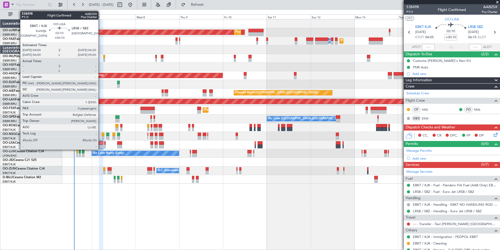
click at [101, 144] on div at bounding box center [101, 143] width 4 height 4
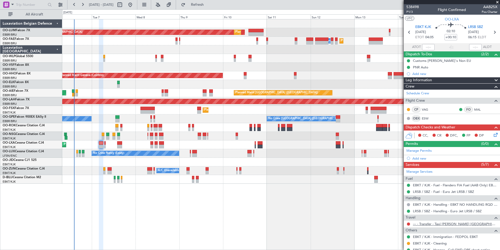
click at [442, 223] on link "--- - Transfer - Taxi [PERSON_NAME] [GEOGRAPHIC_DATA]" at bounding box center [455, 223] width 85 height 4
click at [206, 3] on span "Refresh" at bounding box center [198, 5] width 22 height 4
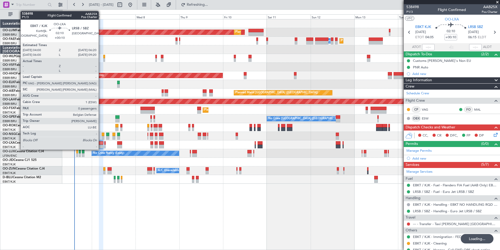
click at [101, 143] on div at bounding box center [101, 143] width 4 height 4
click at [100, 146] on div at bounding box center [101, 146] width 4 height 4
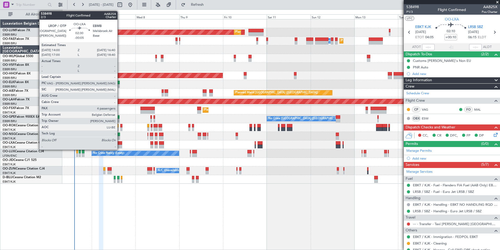
click at [120, 144] on div at bounding box center [119, 143] width 5 height 4
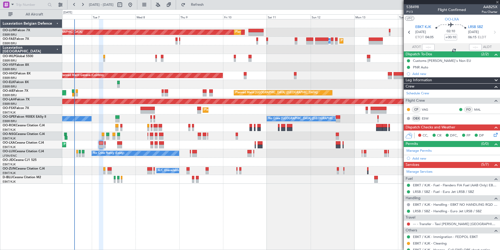
type input "-00:05"
type input "4"
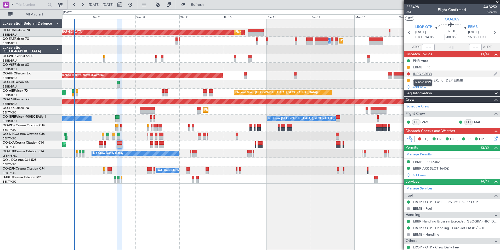
click at [428, 74] on div "INFO CREW" at bounding box center [422, 73] width 19 height 4
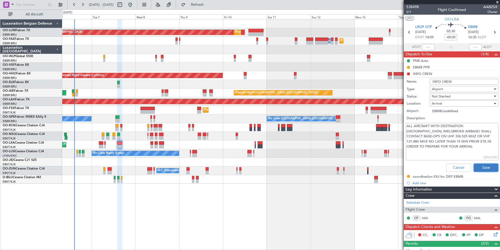
click at [490, 169] on button "Save" at bounding box center [486, 167] width 25 height 8
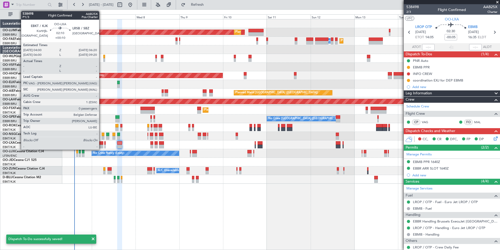
click at [102, 142] on div at bounding box center [101, 143] width 4 height 4
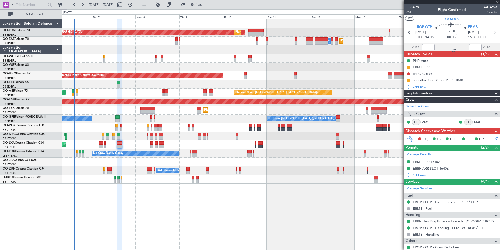
type input "+00:10"
type input "0"
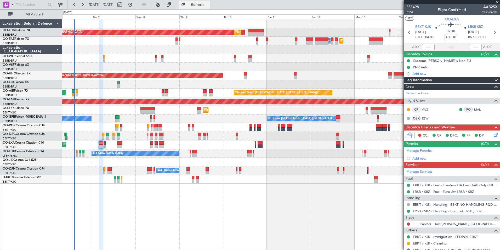
click at [209, 3] on span "Refresh" at bounding box center [198, 5] width 22 height 4
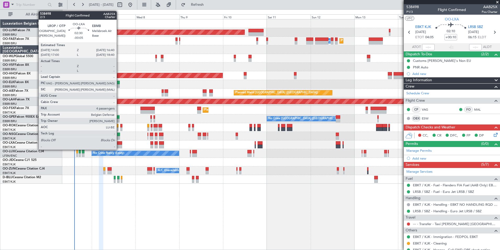
click at [119, 143] on div at bounding box center [119, 143] width 5 height 4
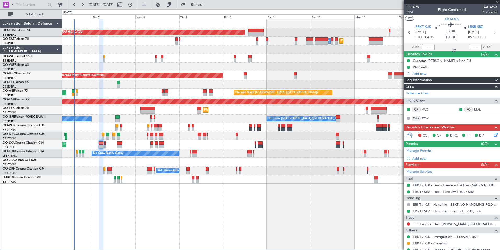
type input "-00:05"
type input "4"
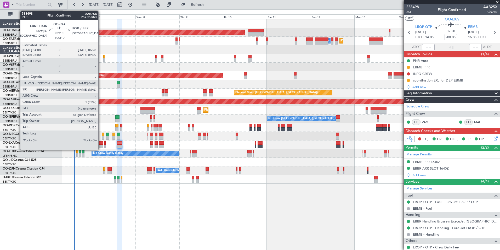
click at [101, 145] on div at bounding box center [101, 146] width 4 height 4
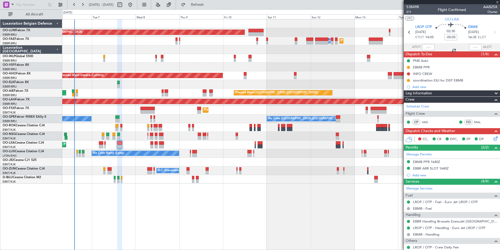
type input "+00:10"
type input "0"
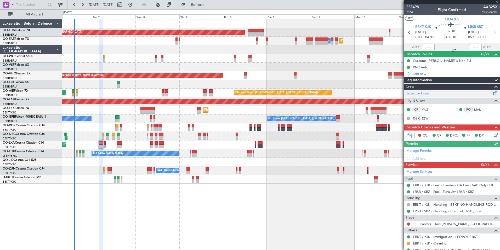
click at [420, 94] on link "Schedule Crew" at bounding box center [418, 93] width 23 height 5
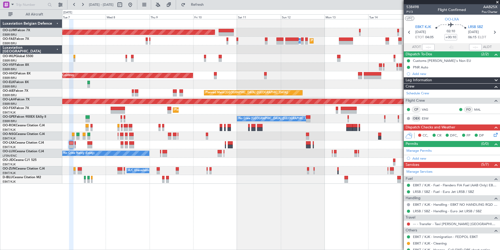
click at [326, 209] on div "Planned Maint [GEOGRAPHIC_DATA] ([GEOGRAPHIC_DATA] National) AOG Maint [GEOGRAP…" at bounding box center [281, 134] width 438 height 231
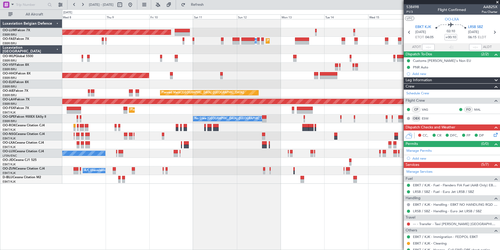
click at [330, 207] on div "Planned Maint [GEOGRAPHIC_DATA] ([GEOGRAPHIC_DATA] National) AOG Maint [GEOGRAP…" at bounding box center [281, 134] width 438 height 231
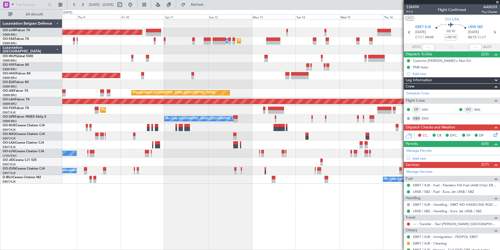
click at [266, 205] on div "Planned Maint [GEOGRAPHIC_DATA] ([GEOGRAPHIC_DATA] National) AOG Maint [GEOGRAP…" at bounding box center [281, 134] width 438 height 231
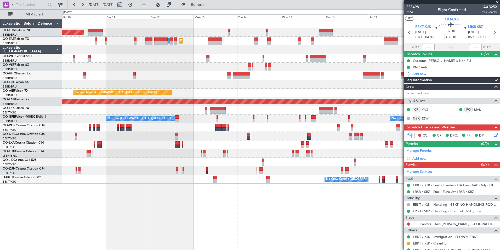
click at [248, 222] on div "Planned Maint [GEOGRAPHIC_DATA] ([GEOGRAPHIC_DATA] National) AOG Maint [GEOGRAP…" at bounding box center [281, 134] width 438 height 231
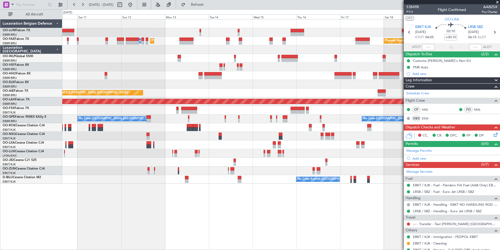
click at [313, 199] on div "Planned Maint [GEOGRAPHIC_DATA] ([GEOGRAPHIC_DATA] National) AOG Maint [GEOGRAP…" at bounding box center [281, 134] width 438 height 231
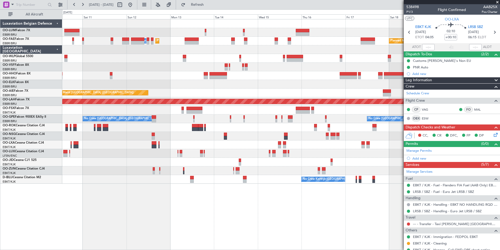
click at [301, 206] on div "Planned Maint [GEOGRAPHIC_DATA] ([GEOGRAPHIC_DATA] National) AOG Maint [GEOGRAP…" at bounding box center [281, 134] width 438 height 231
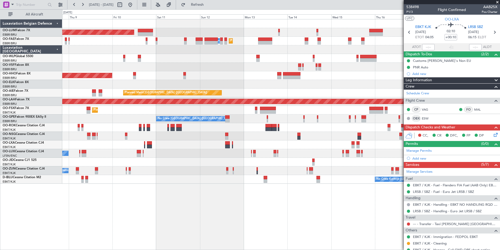
click at [307, 218] on div "Planned Maint [GEOGRAPHIC_DATA] ([GEOGRAPHIC_DATA] National) AOG Maint [GEOGRAP…" at bounding box center [281, 134] width 438 height 231
click at [287, 215] on div "Planned Maint [GEOGRAPHIC_DATA] ([GEOGRAPHIC_DATA] National) AOG Maint [GEOGRAP…" at bounding box center [281, 134] width 438 height 231
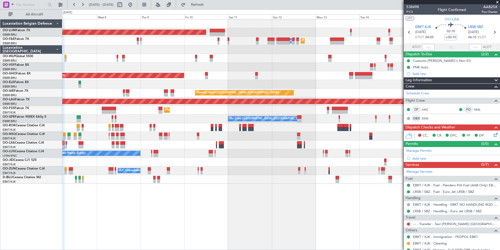
click at [296, 216] on div "Planned Maint Brussels (Brussels National) AOG Maint Sibiu Planned Maint Melsbr…" at bounding box center [281, 134] width 438 height 231
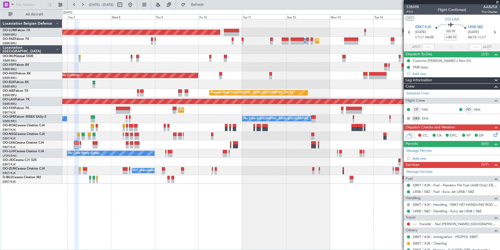
click at [339, 229] on div "Planned Maint Brussels (Brussels National) AOG Maint Sibiu Planned Maint Brusse…" at bounding box center [281, 134] width 438 height 231
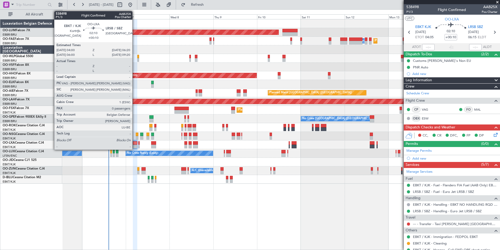
click at [135, 143] on div at bounding box center [135, 143] width 4 height 4
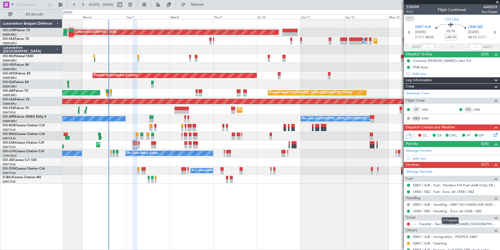
click at [439, 224] on mat-tooltip-component "In Progress" at bounding box center [450, 220] width 24 height 14
click at [439, 221] on mat-tooltip-component "In Progress" at bounding box center [450, 220] width 24 height 14
drag, startPoint x: 439, startPoint y: 221, endPoint x: 422, endPoint y: 224, distance: 17.5
click at [422, 224] on link "--- - Transfer - Taxi [PERSON_NAME] [GEOGRAPHIC_DATA]" at bounding box center [455, 223] width 85 height 4
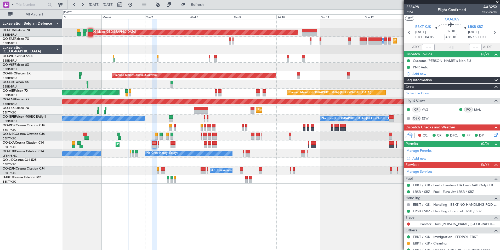
click at [183, 199] on div "Planned Maint Brussels (Brussels National) AOG Maint Sibiu Planned Maint Brusse…" at bounding box center [281, 134] width 438 height 231
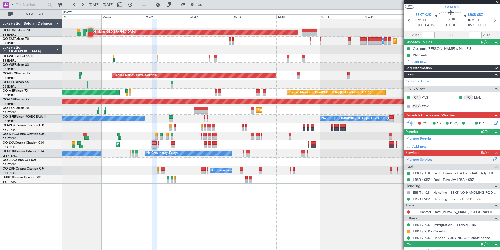
scroll to position [18, 0]
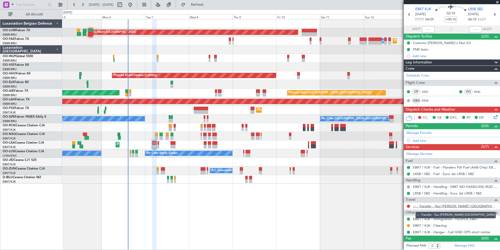
click at [435, 204] on link "--- - Transfer - Taxi [PERSON_NAME] [GEOGRAPHIC_DATA]" at bounding box center [455, 206] width 85 height 4
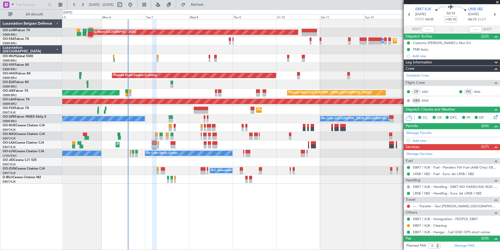
click at [154, 141] on div at bounding box center [154, 143] width 4 height 4
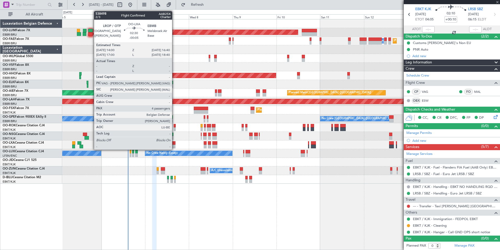
scroll to position [0, 0]
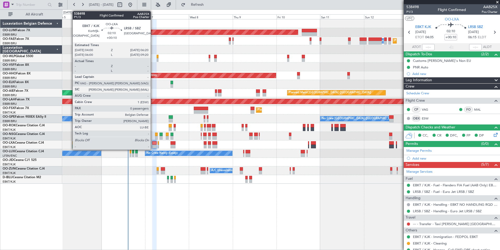
click at [153, 144] on div at bounding box center [154, 143] width 4 height 4
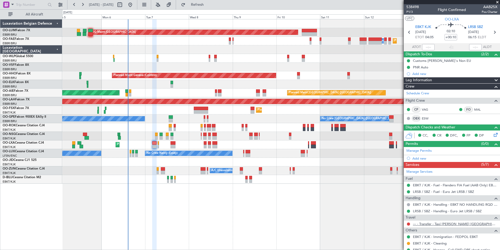
click at [441, 223] on link "--- - Transfer - Taxi [PERSON_NAME] [GEOGRAPHIC_DATA]" at bounding box center [455, 223] width 85 height 4
click at [438, 224] on mat-tooltip-component "LRSB / SBZ - Handling - Euro Jet LRSB / SBZ" at bounding box center [447, 220] width 67 height 14
click at [449, 224] on div "EBKT / KJK - Immigration - FEDPOL EBKT" at bounding box center [445, 227] width 57 height 7
click at [450, 224] on div "Incomplete" at bounding box center [450, 224] width 0 height 0
click at [431, 224] on link "--- - Transfer - Taxi [PERSON_NAME] [GEOGRAPHIC_DATA]" at bounding box center [455, 223] width 85 height 4
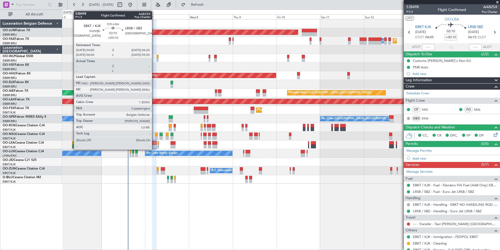
click at [154, 141] on div at bounding box center [154, 143] width 4 height 4
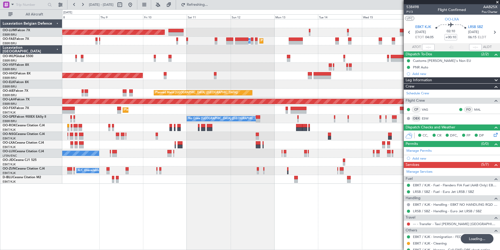
click at [175, 168] on div "Planned Maint Brussels (Brussels National) AOG Maint Sibiu Planned Maint Melsbr…" at bounding box center [281, 101] width 438 height 164
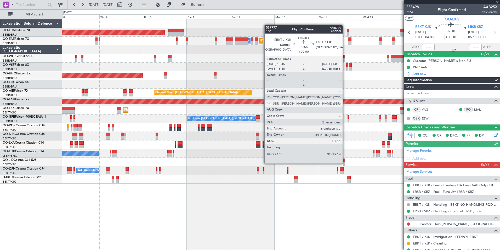
click at [345, 163] on div at bounding box center [344, 164] width 2 height 4
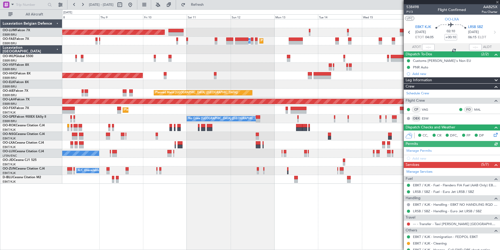
type input "2"
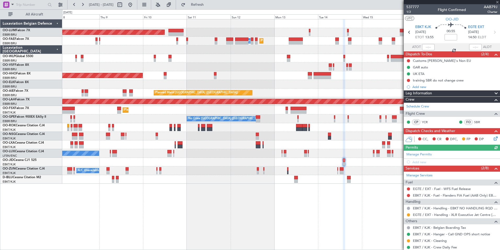
click at [322, 209] on div "Planned Maint Brussels (Brussels National) AOG Maint Sibiu Planned Maint Melsbr…" at bounding box center [281, 134] width 438 height 231
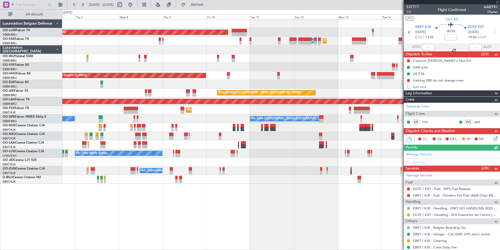
click at [327, 214] on div "Planned Maint Brussels (Brussels National) AOG Maint Sibiu Planned Maint Brusse…" at bounding box center [281, 134] width 438 height 231
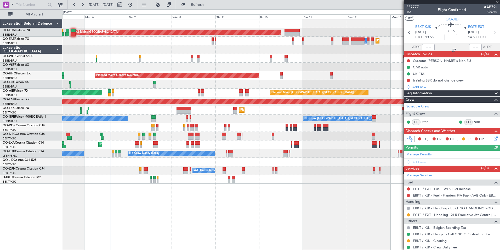
click at [292, 215] on div "Planned Maint Brussels (Brussels National) AOG Maint Sibiu Planned Maint Brusse…" at bounding box center [281, 134] width 438 height 231
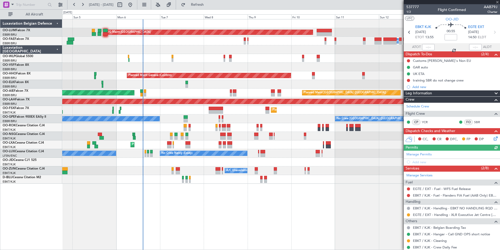
click at [258, 216] on div "Planned Maint Brussels (Brussels National) AOG Maint Sibiu Planned Maint Brusse…" at bounding box center [281, 134] width 438 height 231
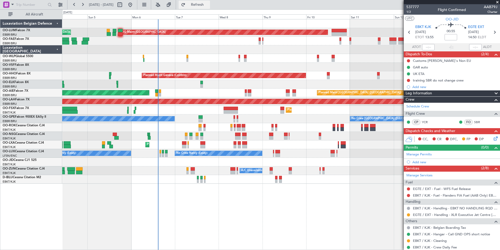
click at [209, 6] on span "Refresh" at bounding box center [198, 5] width 22 height 4
click at [183, 140] on div "Planned Maint Kortrijk-[GEOGRAPHIC_DATA] AOG Maint [GEOGRAPHIC_DATA]" at bounding box center [281, 144] width 438 height 9
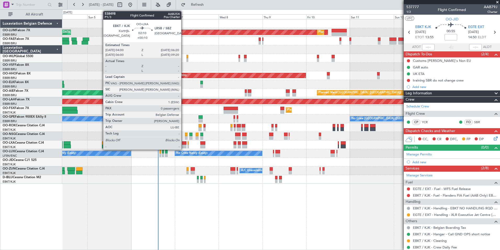
click at [183, 143] on div at bounding box center [184, 143] width 4 height 4
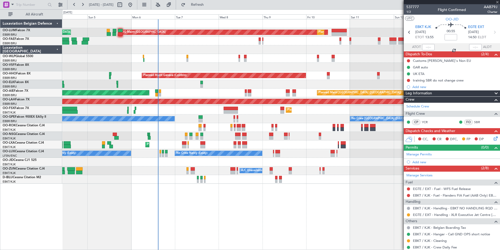
type input "+00:10"
type input "0"
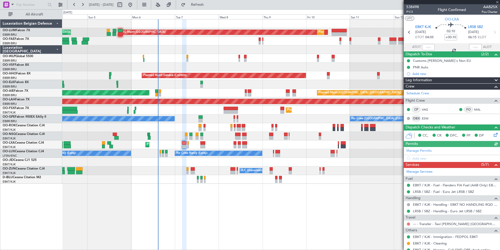
click at [409, 224] on button at bounding box center [408, 223] width 3 height 3
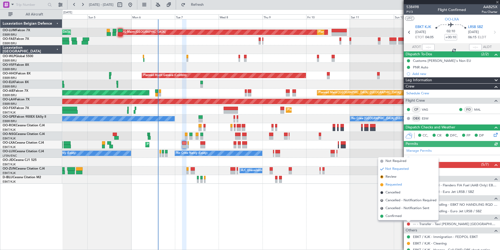
click at [400, 186] on span "Requested" at bounding box center [394, 184] width 16 height 5
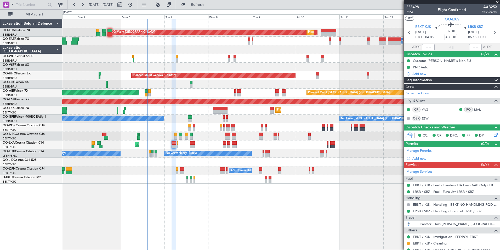
click at [251, 206] on div "AOG Maint [GEOGRAPHIC_DATA] Planned Maint [GEOGRAPHIC_DATA] ([GEOGRAPHIC_DATA])…" at bounding box center [281, 134] width 438 height 231
click at [195, 217] on div "AOG Maint [GEOGRAPHIC_DATA] Planned Maint [GEOGRAPHIC_DATA] ([GEOGRAPHIC_DATA])…" at bounding box center [281, 134] width 438 height 231
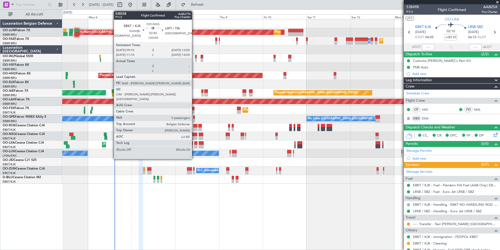
click at [194, 136] on div at bounding box center [194, 138] width 5 height 4
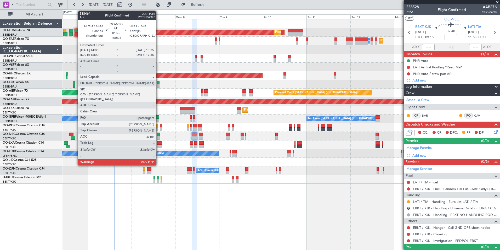
click at [159, 136] on div at bounding box center [158, 138] width 3 height 4
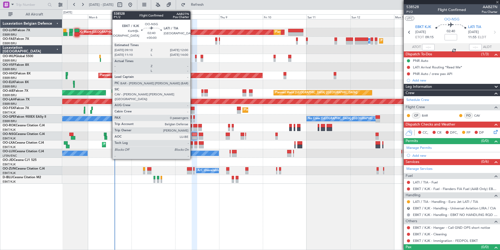
type input "+00:05"
type input "3"
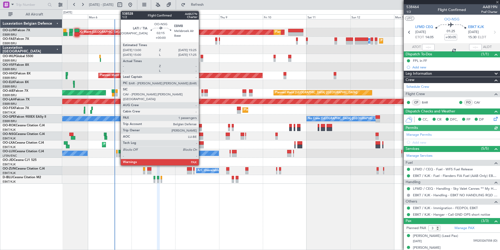
click at [201, 134] on div at bounding box center [201, 134] width 4 height 4
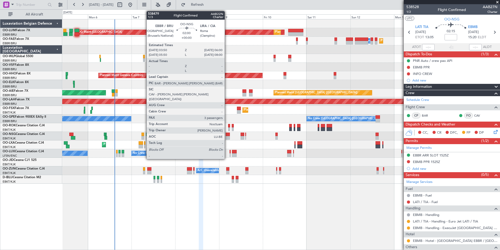
click at [227, 134] on div at bounding box center [228, 134] width 4 height 4
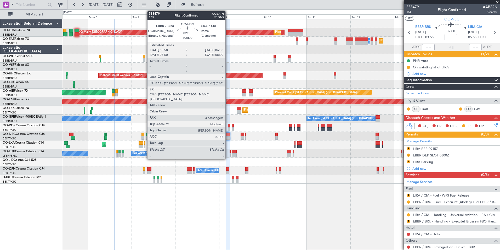
click at [228, 134] on div at bounding box center [228, 134] width 4 height 4
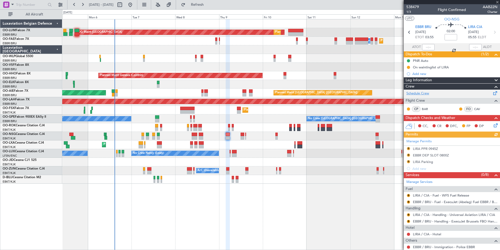
click at [422, 93] on link "Schedule Crew" at bounding box center [418, 93] width 23 height 5
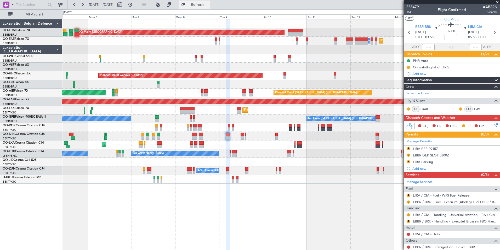
click at [210, 7] on button "Refresh" at bounding box center [194, 5] width 31 height 8
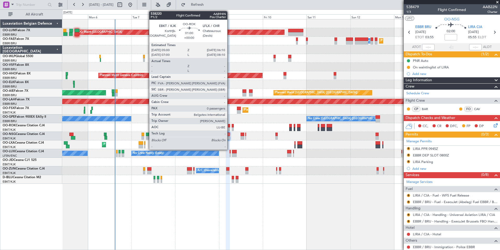
click at [230, 125] on div at bounding box center [229, 126] width 2 height 4
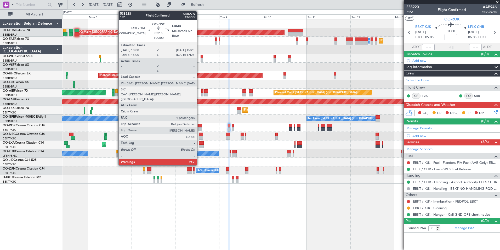
click at [199, 133] on div at bounding box center [201, 134] width 4 height 4
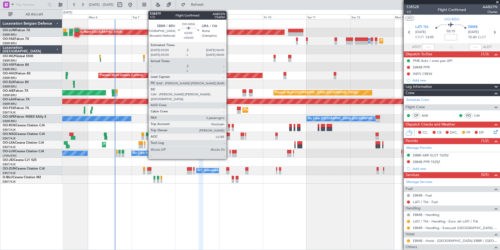
click at [229, 134] on div at bounding box center [228, 134] width 4 height 4
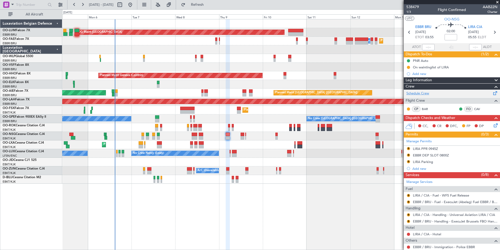
click at [424, 94] on link "Schedule Crew" at bounding box center [418, 93] width 23 height 5
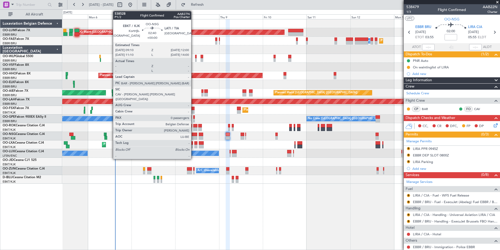
click at [194, 136] on div at bounding box center [194, 134] width 5 height 4
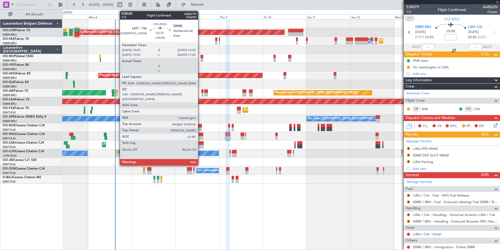
click at [200, 134] on div at bounding box center [201, 134] width 4 height 4
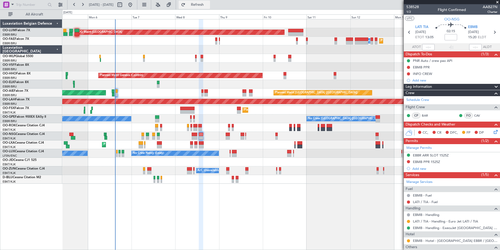
click at [198, 4] on button "Refresh" at bounding box center [194, 5] width 31 height 8
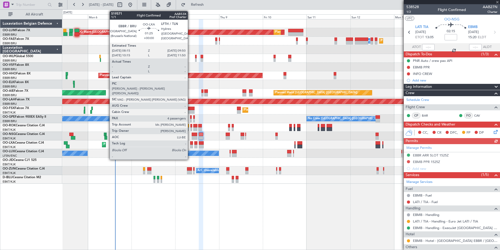
click at [190, 145] on div at bounding box center [191, 146] width 3 height 4
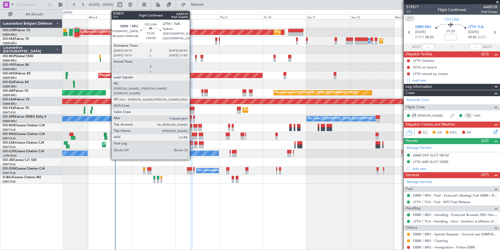
click at [192, 145] on div at bounding box center [191, 146] width 3 height 4
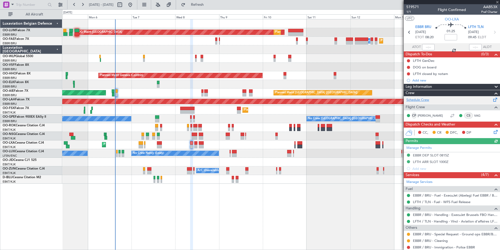
click at [424, 101] on link "Schedule Crew" at bounding box center [418, 99] width 23 height 5
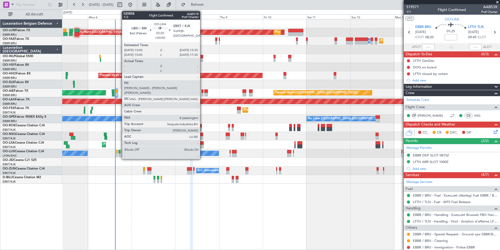
click at [203, 144] on div at bounding box center [201, 143] width 5 height 4
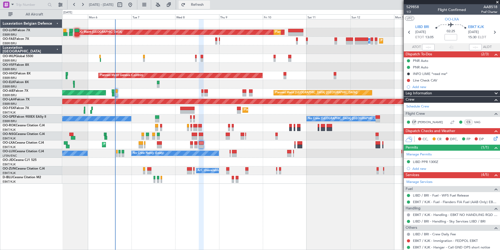
click at [201, 3] on button "Refresh" at bounding box center [194, 5] width 31 height 8
click at [209, 3] on span "Refresh" at bounding box center [198, 5] width 22 height 4
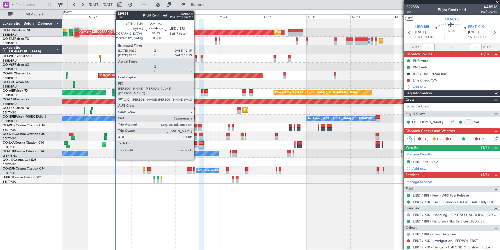
click at [196, 143] on div at bounding box center [195, 143] width 3 height 4
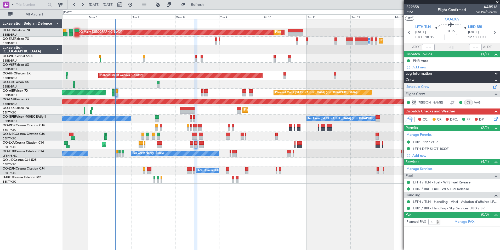
click at [424, 85] on link "Schedule Crew" at bounding box center [418, 86] width 23 height 5
click at [209, 7] on span "Refresh" at bounding box center [198, 5] width 22 height 4
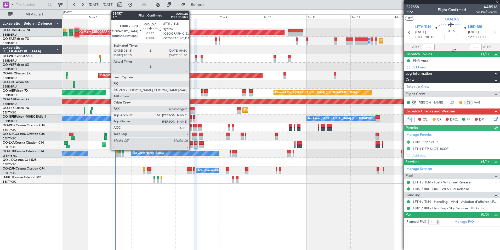
click at [192, 143] on div at bounding box center [191, 143] width 3 height 4
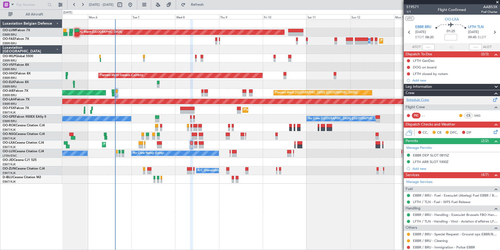
click at [417, 98] on link "Schedule Crew" at bounding box center [418, 99] width 23 height 5
click at [209, 4] on span "Refresh" at bounding box center [198, 5] width 22 height 4
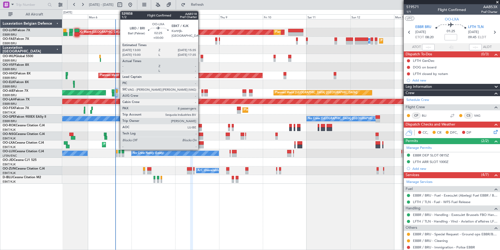
click at [201, 143] on div at bounding box center [201, 143] width 5 height 4
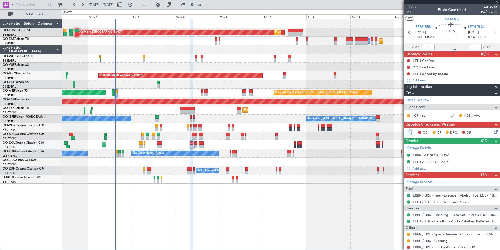
type input "8"
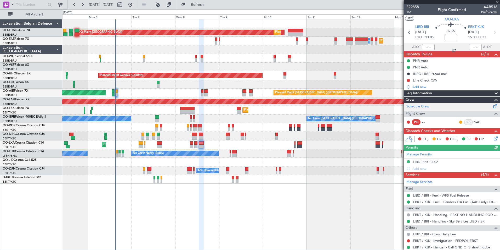
click at [419, 104] on link "Schedule Crew" at bounding box center [418, 106] width 23 height 5
click at [210, 2] on button "Refresh" at bounding box center [194, 5] width 31 height 8
click at [208, 7] on span "Refresh" at bounding box center [198, 5] width 22 height 4
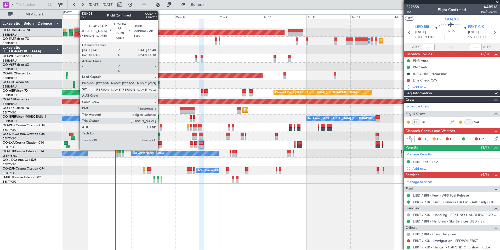
click at [160, 144] on div at bounding box center [159, 143] width 5 height 4
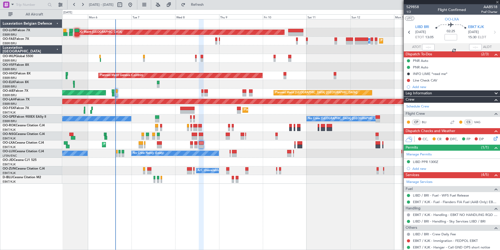
type input "-00:05"
type input "4"
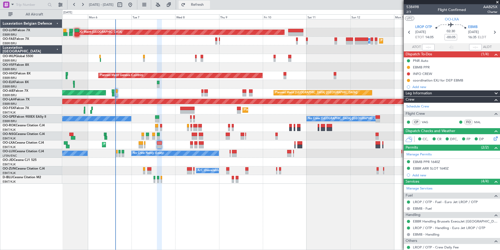
click at [209, 5] on span "Refresh" at bounding box center [198, 5] width 22 height 4
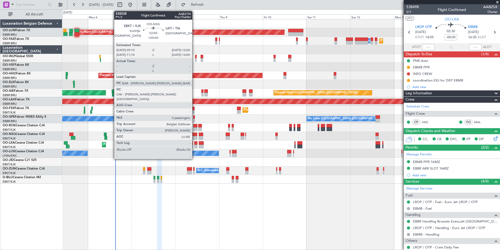
click at [195, 137] on div at bounding box center [194, 138] width 5 height 4
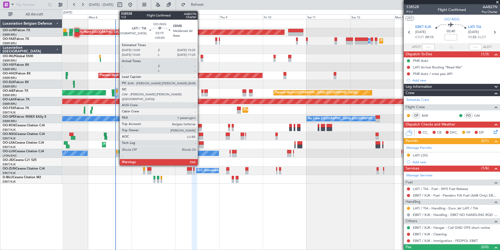
click at [200, 133] on div at bounding box center [201, 134] width 4 height 4
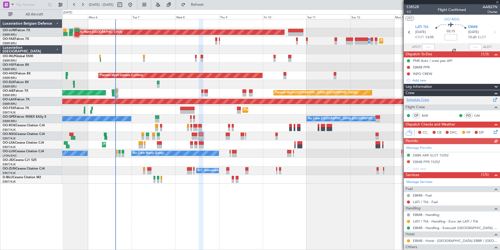
click at [428, 100] on link "Schedule Crew" at bounding box center [418, 99] width 23 height 5
click at [209, 5] on span "Refresh" at bounding box center [198, 5] width 22 height 4
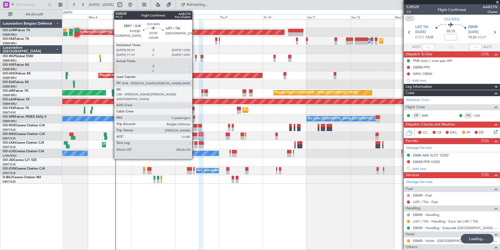
click at [195, 134] on div at bounding box center [194, 134] width 5 height 4
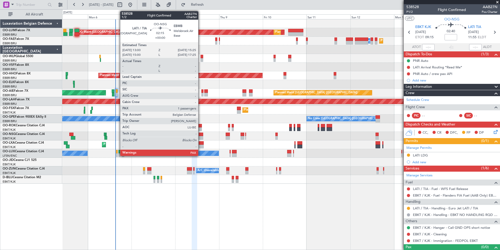
click at [201, 135] on div at bounding box center [201, 134] width 4 height 4
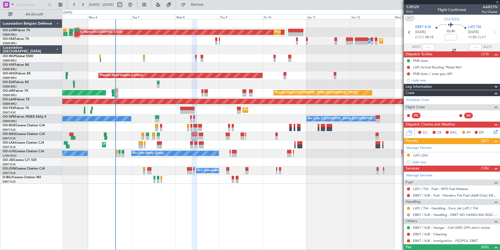
type input "6"
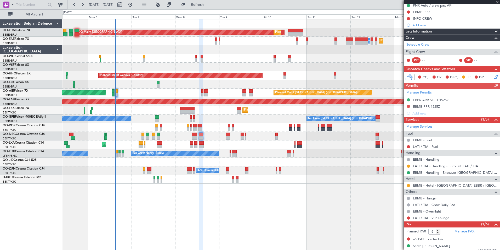
scroll to position [60, 0]
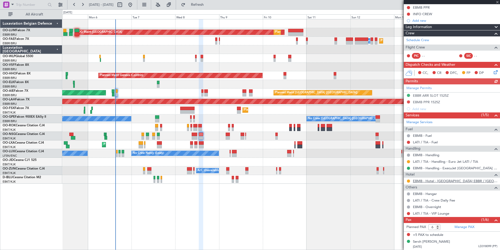
click at [439, 181] on link "EBMB - Hotel - Hilton Garden Inn EBBR / BRU" at bounding box center [455, 180] width 85 height 4
click at [209, 3] on span "Refresh" at bounding box center [198, 5] width 22 height 4
click at [409, 181] on button at bounding box center [408, 180] width 3 height 3
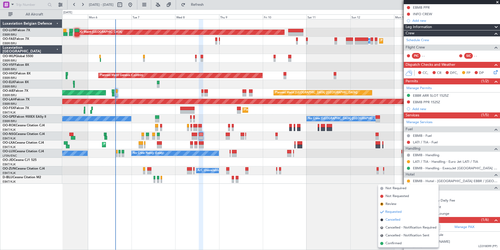
click at [398, 217] on span "Cancelled" at bounding box center [393, 219] width 15 height 5
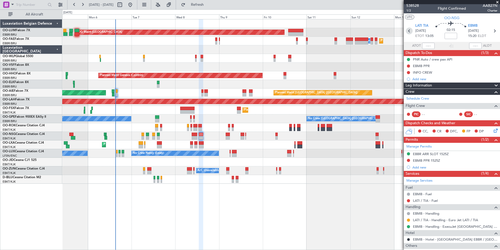
scroll to position [0, 0]
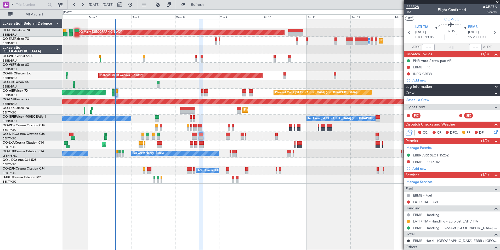
click at [408, 13] on mat-tooltip-component "Trip Number" at bounding box center [413, 17] width 26 height 14
click at [408, 9] on span "538528" at bounding box center [413, 6] width 13 height 5
click at [409, 13] on span "1/2" at bounding box center [413, 12] width 13 height 4
click at [207, 6] on span "Refresh" at bounding box center [198, 5] width 22 height 4
click at [210, 2] on button "Refresh" at bounding box center [194, 5] width 31 height 8
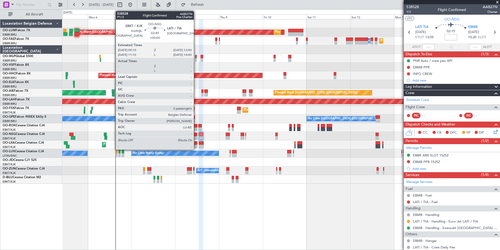
click at [196, 138] on div at bounding box center [194, 138] width 5 height 4
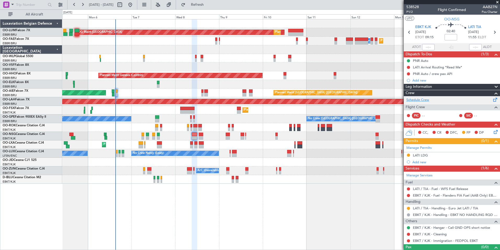
click at [422, 100] on link "Schedule Crew" at bounding box center [418, 99] width 23 height 5
click at [209, 6] on span "Refresh" at bounding box center [198, 5] width 22 height 4
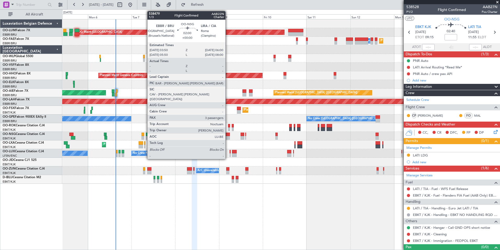
click at [228, 135] on div at bounding box center [228, 134] width 4 height 4
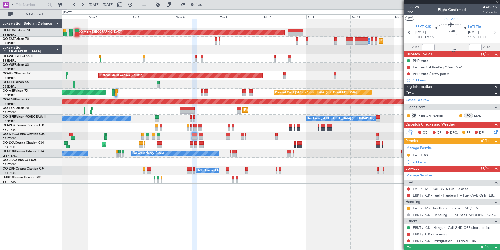
type input "3"
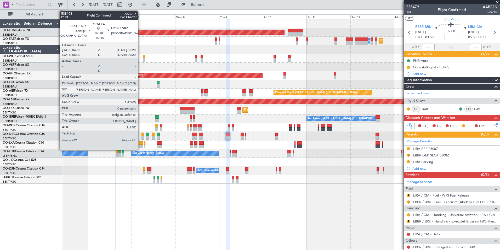
click at [140, 144] on div at bounding box center [141, 143] width 4 height 4
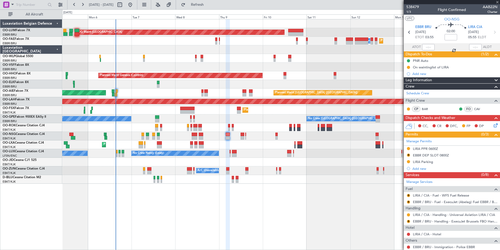
type input "+00:10"
type input "0"
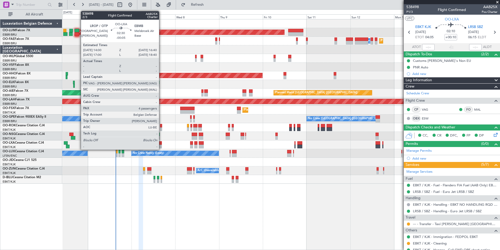
click at [161, 144] on div at bounding box center [159, 146] width 5 height 4
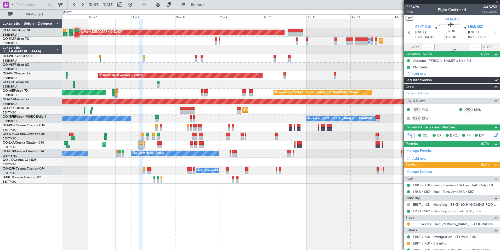
type input "-00:05"
type input "4"
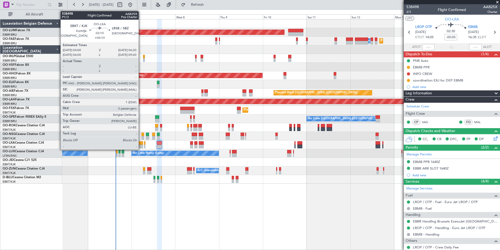
click at [141, 143] on div at bounding box center [141, 143] width 4 height 4
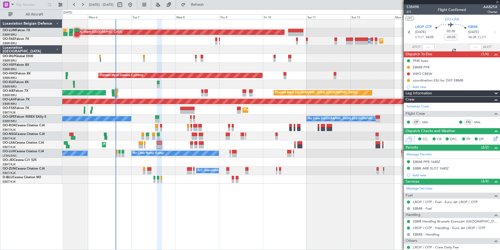
type input "+00:10"
type input "0"
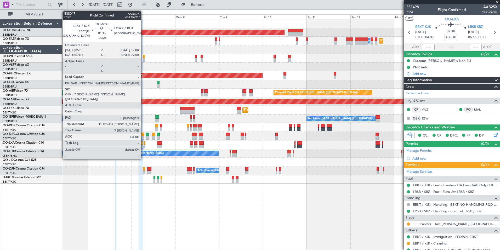
click at [143, 136] on div at bounding box center [143, 138] width 3 height 4
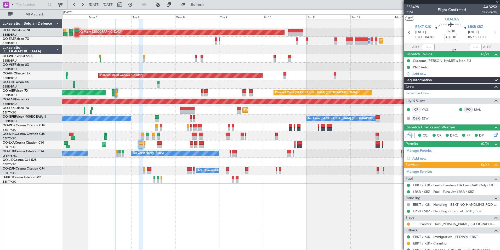
type input "-00:25"
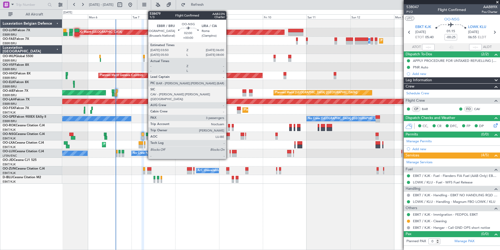
click at [229, 134] on div at bounding box center [228, 134] width 4 height 4
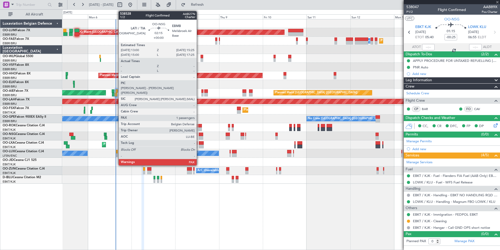
type input "3"
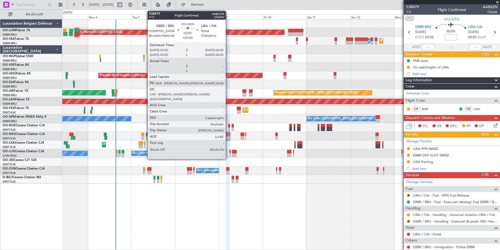
click at [228, 133] on div at bounding box center [228, 134] width 4 height 4
click at [227, 134] on div at bounding box center [228, 134] width 4 height 4
click at [228, 135] on div at bounding box center [228, 134] width 4 height 4
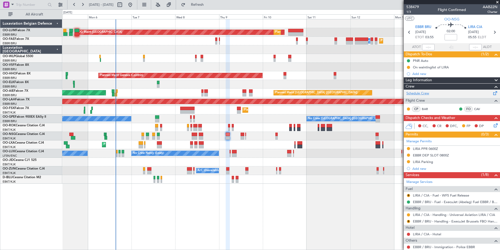
click at [425, 94] on link "Schedule Crew" at bounding box center [418, 93] width 23 height 5
click at [209, 5] on span "Refresh" at bounding box center [198, 5] width 22 height 4
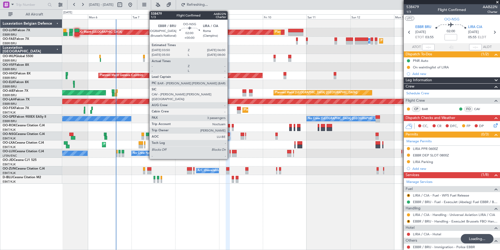
click at [228, 134] on div at bounding box center [228, 134] width 4 height 4
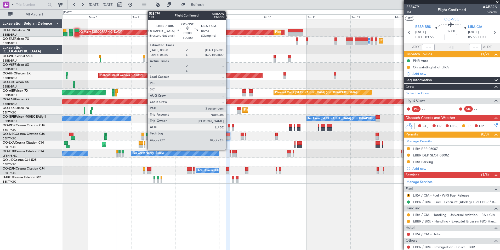
click at [229, 134] on div at bounding box center [228, 134] width 4 height 4
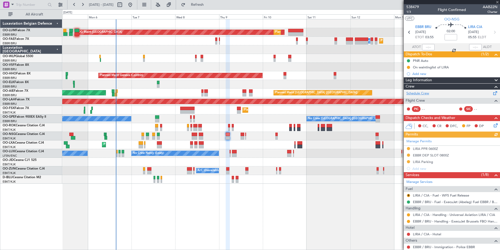
click at [425, 95] on link "Schedule Crew" at bounding box center [418, 93] width 23 height 5
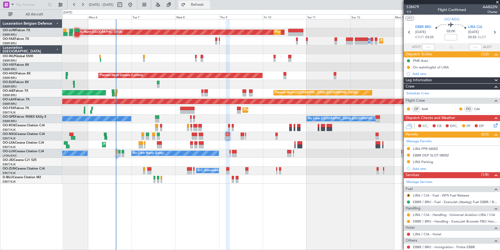
click at [209, 6] on span "Refresh" at bounding box center [198, 5] width 22 height 4
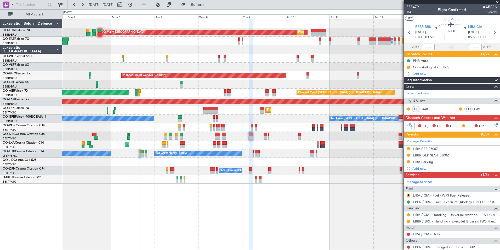
click at [76, 35] on div "AOG Maint [GEOGRAPHIC_DATA] Planned Maint [GEOGRAPHIC_DATA] ([GEOGRAPHIC_DATA])…" at bounding box center [281, 101] width 438 height 164
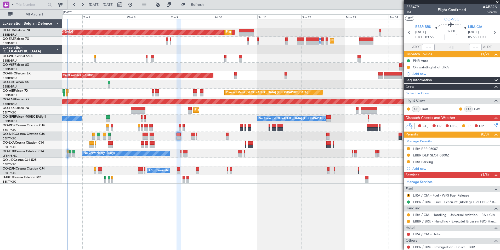
click at [179, 197] on div "AOG Maint [GEOGRAPHIC_DATA] Planned Maint [GEOGRAPHIC_DATA] ([GEOGRAPHIC_DATA])…" at bounding box center [281, 134] width 438 height 231
click at [189, 214] on div "AOG Maint [GEOGRAPHIC_DATA] Planned Maint [GEOGRAPHIC_DATA] ([GEOGRAPHIC_DATA])…" at bounding box center [281, 134] width 438 height 231
click at [226, 208] on div "AOG Maint [GEOGRAPHIC_DATA] Planned Maint [GEOGRAPHIC_DATA] ([GEOGRAPHIC_DATA])…" at bounding box center [281, 134] width 438 height 231
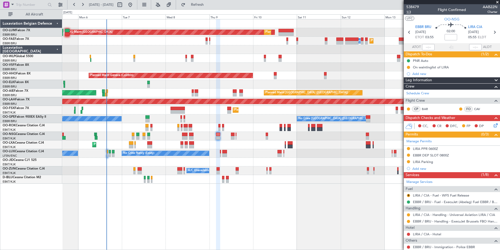
click at [409, 10] on span "1/3" at bounding box center [413, 12] width 13 height 4
click at [209, 3] on span "Refresh" at bounding box center [198, 5] width 22 height 4
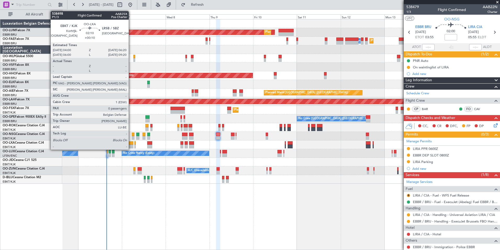
click at [131, 144] on div at bounding box center [131, 143] width 4 height 4
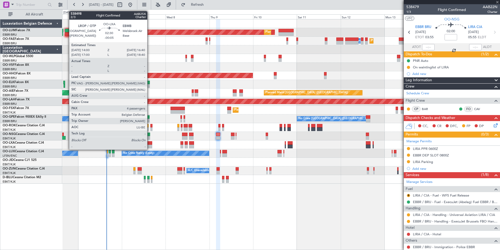
type input "+00:10"
type input "0"
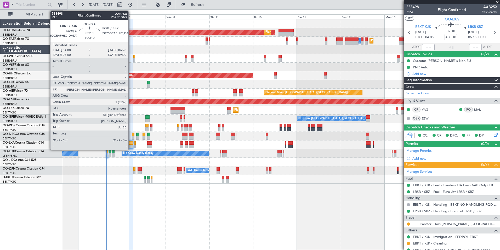
click at [131, 144] on div at bounding box center [131, 146] width 4 height 4
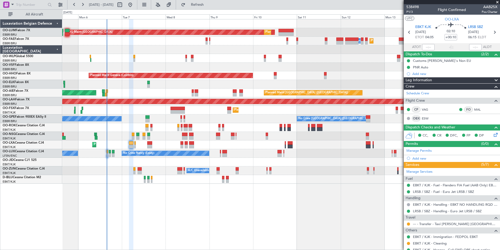
drag, startPoint x: 202, startPoint y: 3, endPoint x: 136, endPoint y: 58, distance: 85.1
click at [201, 4] on button "Refresh" at bounding box center [194, 5] width 31 height 8
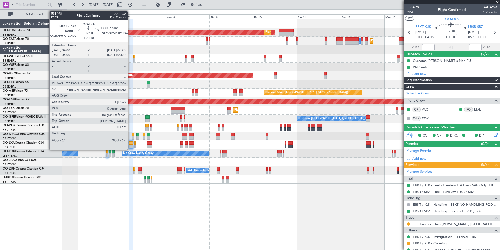
click at [130, 143] on div at bounding box center [131, 143] width 4 height 4
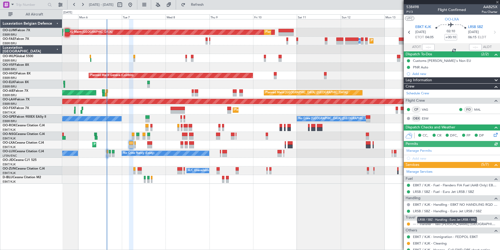
click at [441, 224] on mat-tooltip-component "LRSB / SBZ - Handling - Euro Jet LRSB / SBZ" at bounding box center [447, 220] width 67 height 14
click at [460, 225] on mat-tooltip-component "In Progress" at bounding box center [450, 220] width 24 height 14
click at [430, 222] on link "--- - Transfer - Taxi [PERSON_NAME] [GEOGRAPHIC_DATA]" at bounding box center [455, 223] width 85 height 4
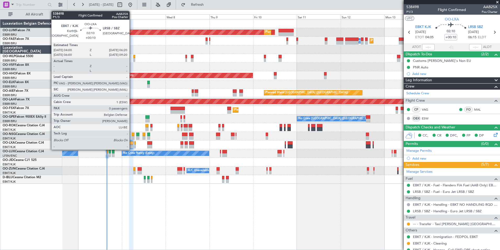
click at [132, 143] on div at bounding box center [131, 143] width 4 height 4
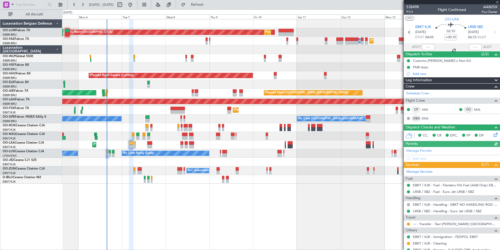
click at [437, 224] on mat-tooltip-component "EBKT / KJK - Immigration - FEDPOL EBKT" at bounding box center [445, 227] width 64 height 14
click at [434, 223] on link "--- - Transfer - Taxi [PERSON_NAME] [GEOGRAPHIC_DATA]" at bounding box center [455, 223] width 85 height 4
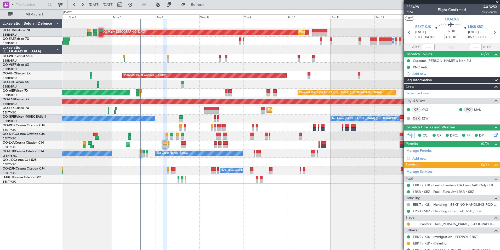
click at [162, 181] on div "No Crew Kortrijk-[GEOGRAPHIC_DATA]" at bounding box center [281, 179] width 438 height 9
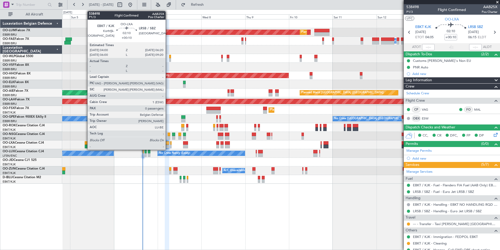
click at [168, 143] on div at bounding box center [167, 143] width 4 height 4
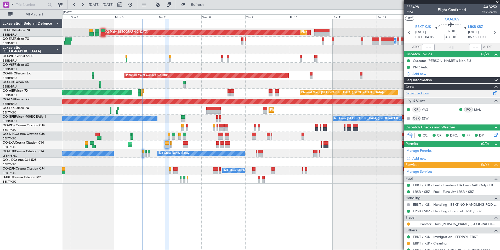
click at [423, 92] on link "Schedule Crew" at bounding box center [418, 93] width 23 height 5
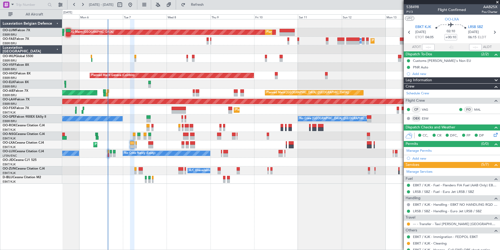
click at [204, 206] on div "AOG Maint [GEOGRAPHIC_DATA] Planned Maint [GEOGRAPHIC_DATA] ([GEOGRAPHIC_DATA])…" at bounding box center [281, 134] width 438 height 231
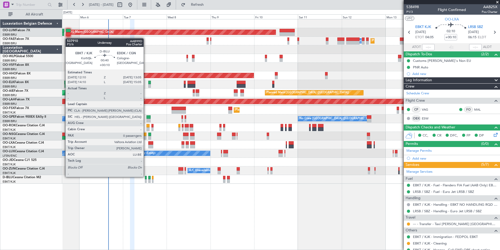
click at [146, 176] on div at bounding box center [146, 178] width 2 height 4
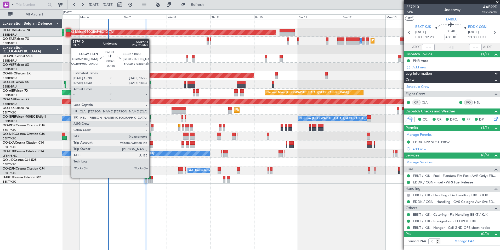
click at [152, 177] on div at bounding box center [152, 178] width 2 height 4
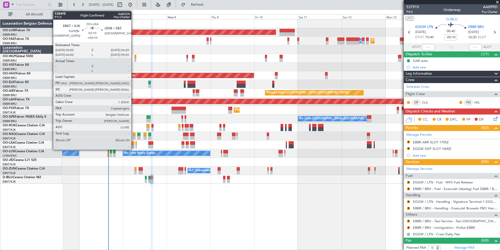
click at [134, 145] on div at bounding box center [132, 146] width 4 height 4
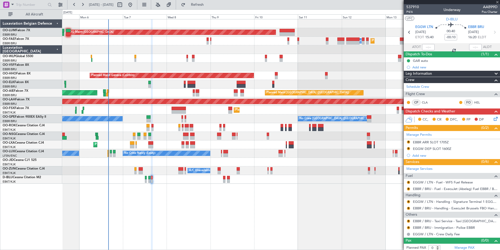
type input "+00:10"
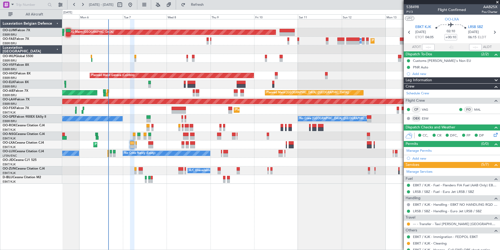
click at [263, 224] on div "Planned Maint [GEOGRAPHIC_DATA] ([GEOGRAPHIC_DATA] National) AOG Maint [GEOGRAP…" at bounding box center [281, 134] width 438 height 231
